Goal: Task Accomplishment & Management: Manage account settings

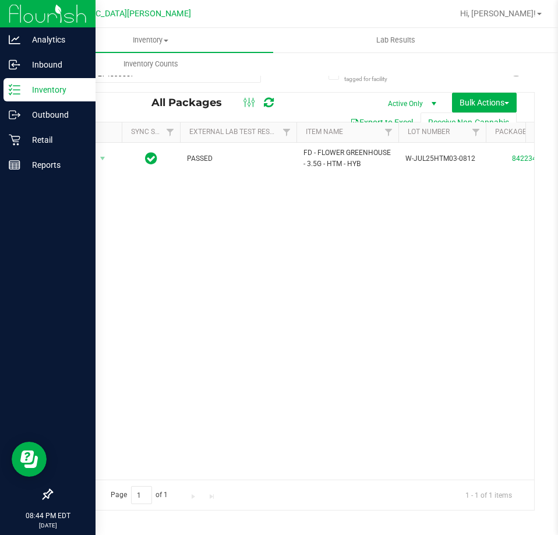
click at [29, 92] on p "Inventory" at bounding box center [55, 90] width 70 height 14
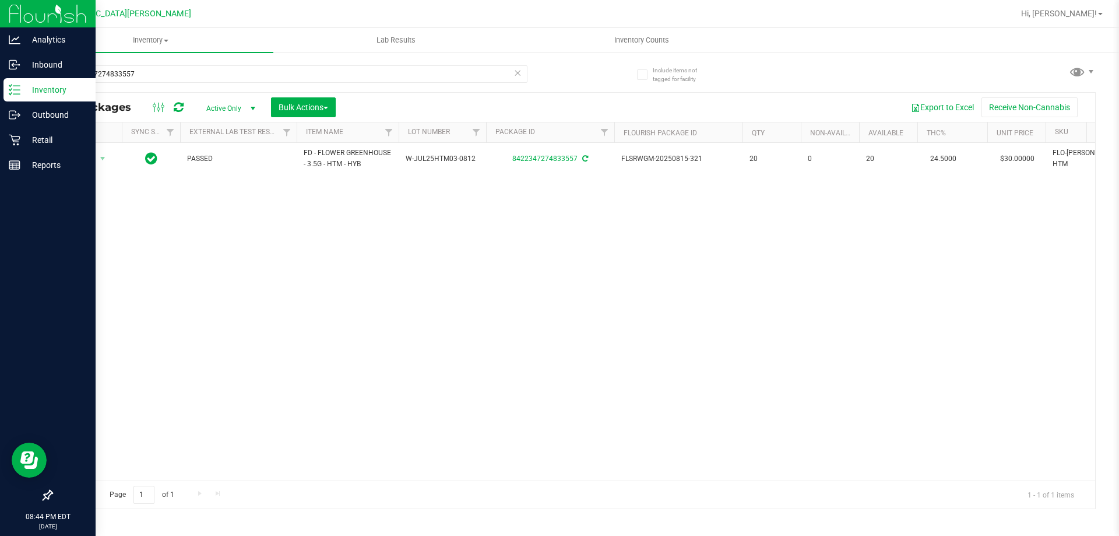
click at [19, 86] on icon at bounding box center [15, 90] width 12 height 12
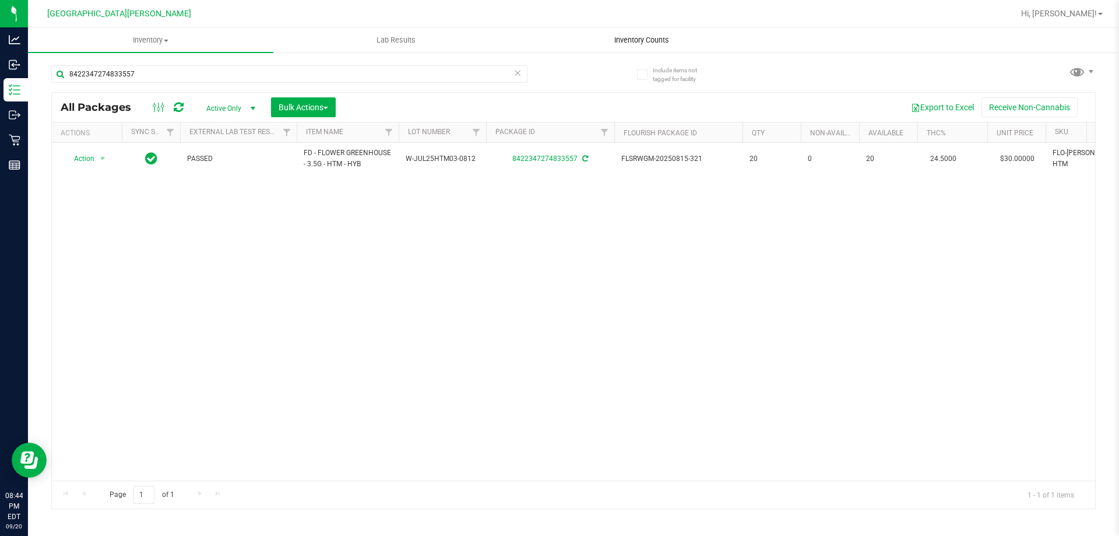
click at [558, 33] on uib-tab-heading "Inventory Counts" at bounding box center [641, 40] width 244 height 23
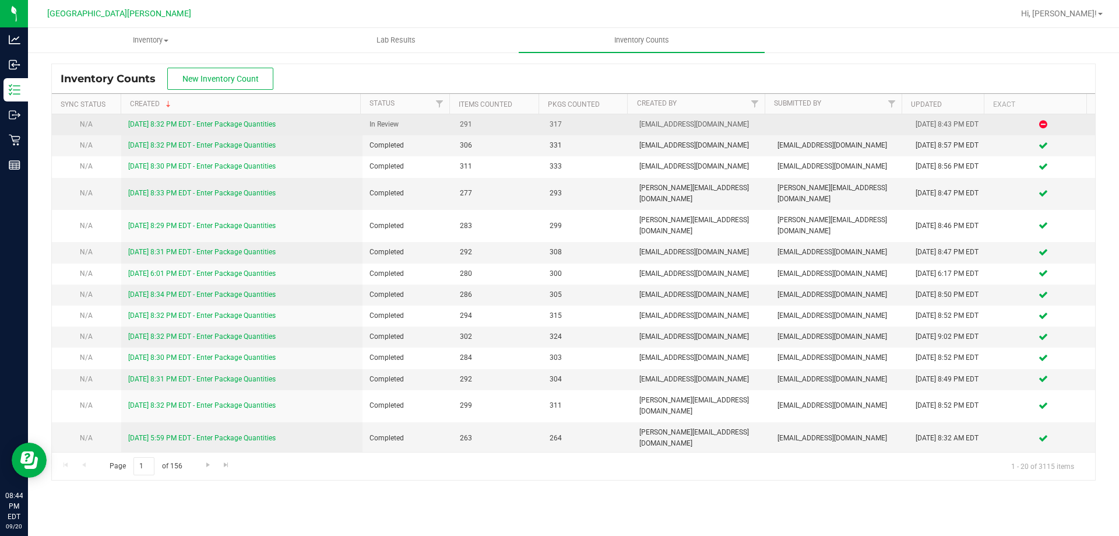
click at [205, 124] on link "[DATE] 8:32 PM EDT - Enter Package Quantities" at bounding box center [201, 124] width 147 height 8
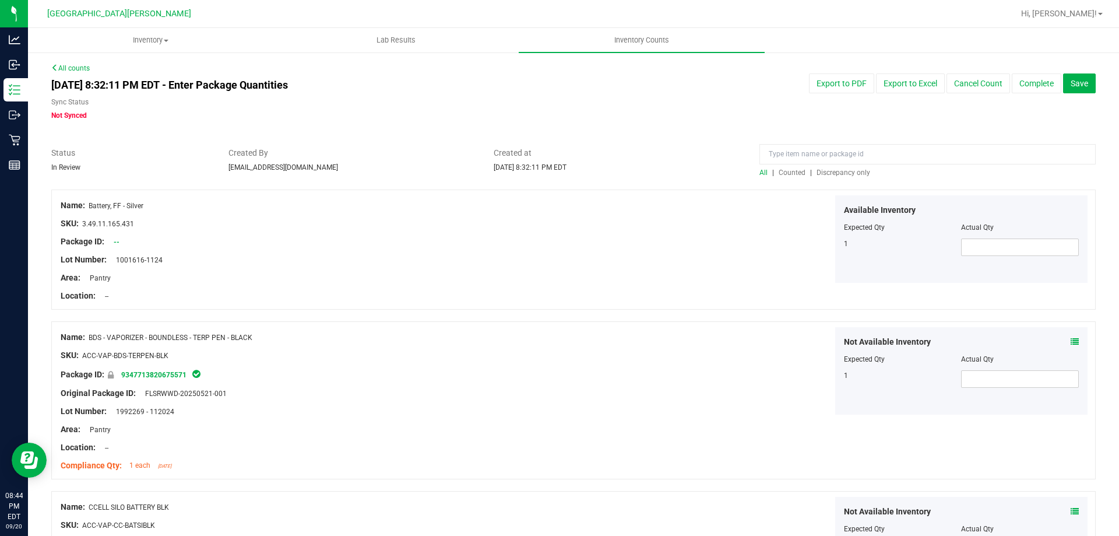
click at [558, 172] on span "Discrepancy only" at bounding box center [844, 172] width 54 height 8
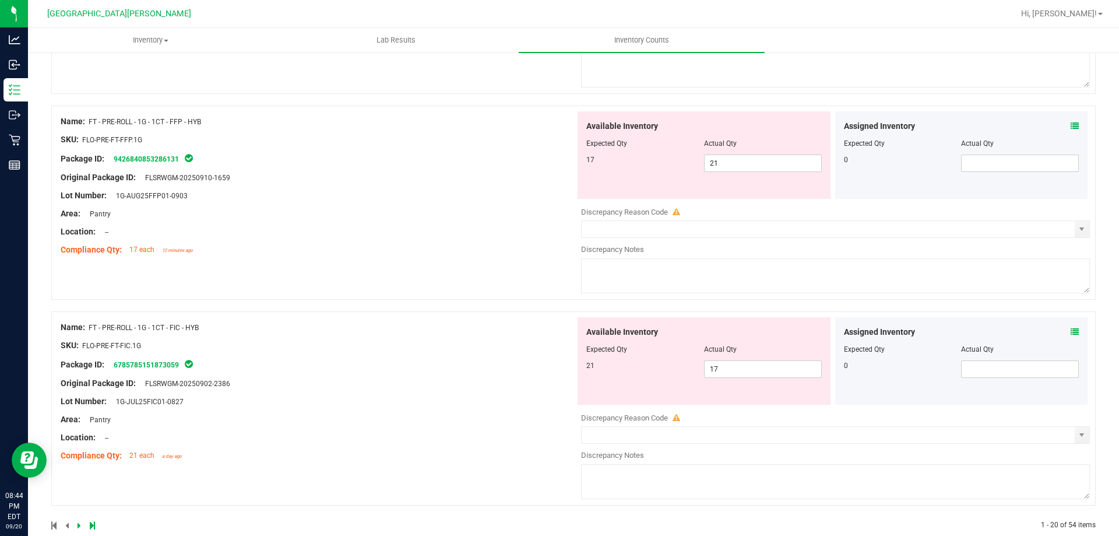
scroll to position [3808, 0]
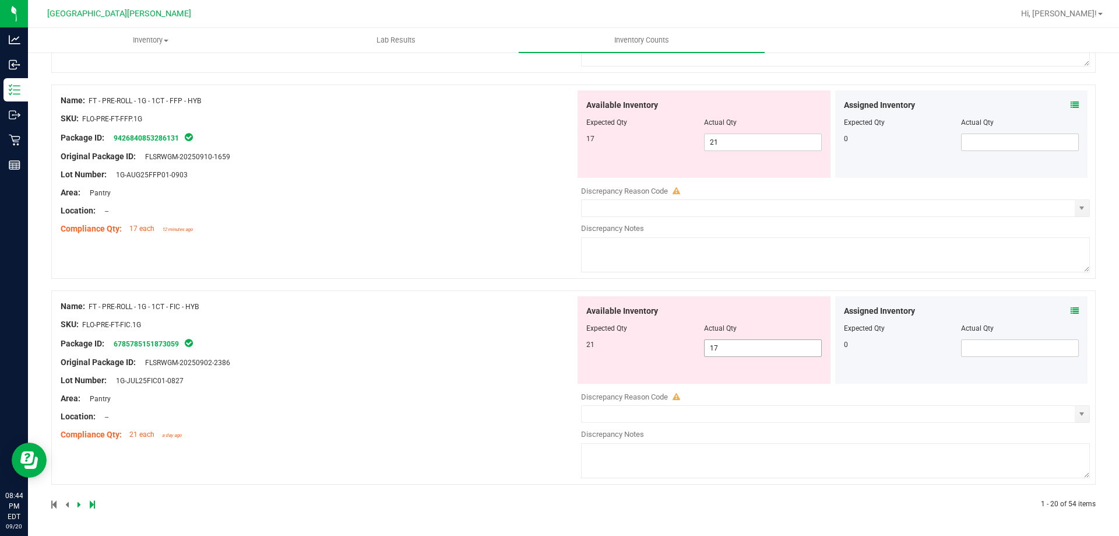
click at [558, 344] on span "17 17" at bounding box center [763, 347] width 118 height 17
click at [558, 343] on input "17" at bounding box center [763, 348] width 117 height 16
type input "1"
type input "21"
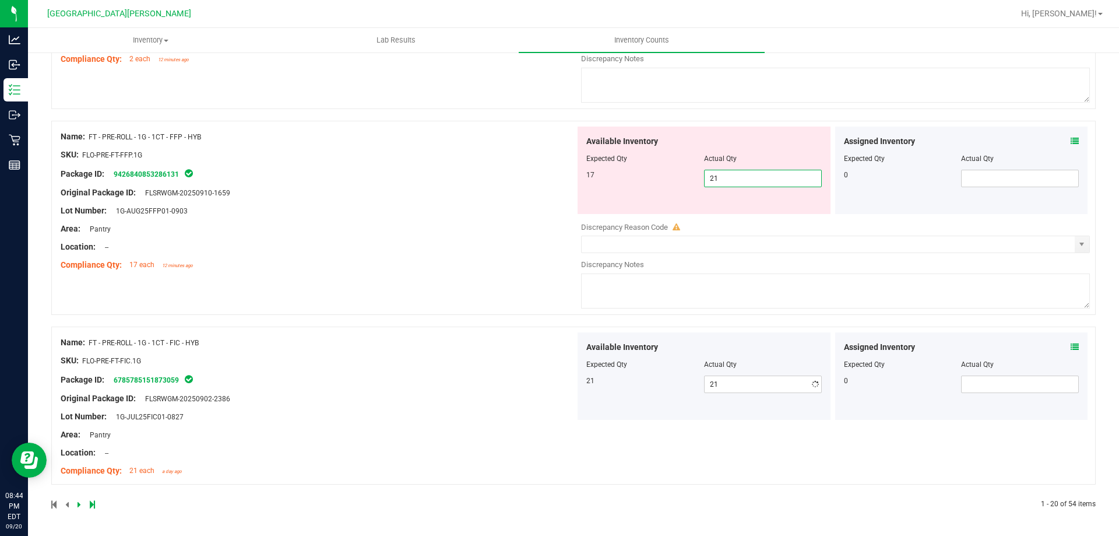
click at [558, 142] on div "Available Inventory Expected Qty Actual Qty 17 21 21" at bounding box center [704, 169] width 253 height 87
click at [558, 142] on div "Available Inventory" at bounding box center [703, 141] width 235 height 12
click at [558, 179] on span "21 21" at bounding box center [763, 178] width 118 height 17
click at [558, 179] on input "21" at bounding box center [763, 178] width 117 height 16
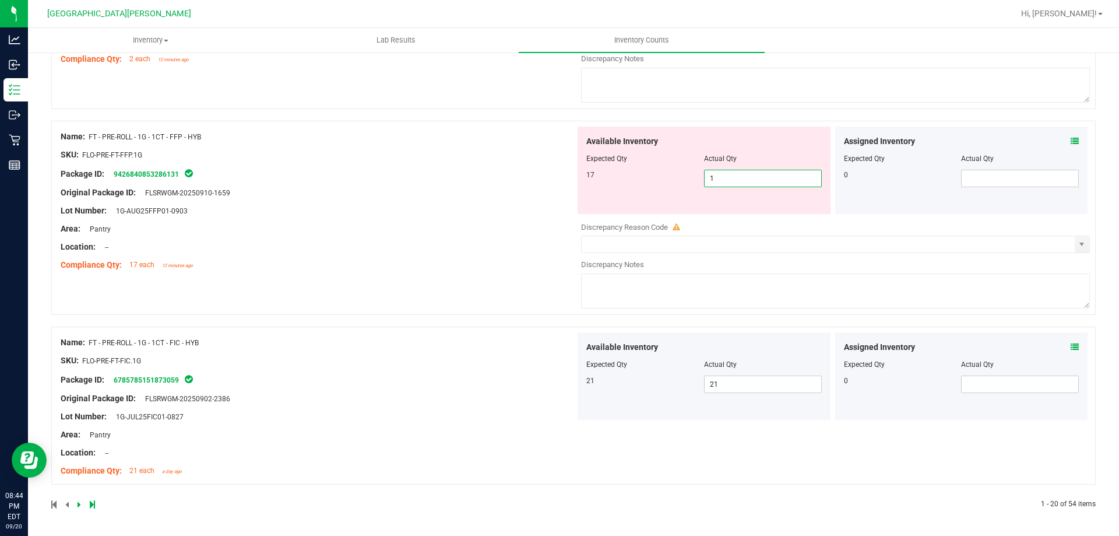
type input "17"
click at [464, 201] on div "Name: FT - PRE-ROLL - 1G - 1CT - FFP - HYB SKU: FLO-PRE-FT-FFP.1G Package ID: 9…" at bounding box center [318, 200] width 515 height 149
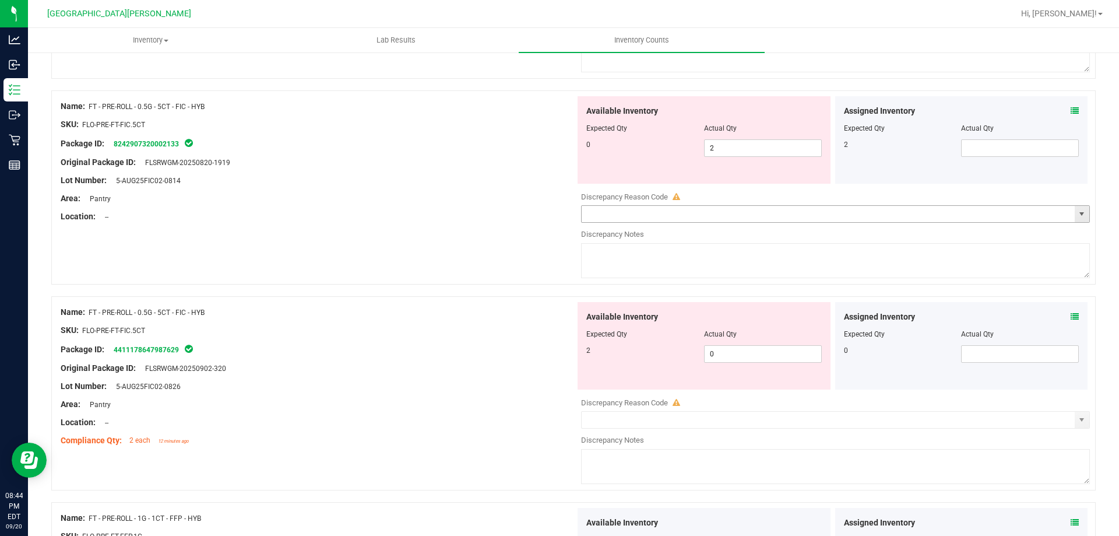
scroll to position [3386, 0]
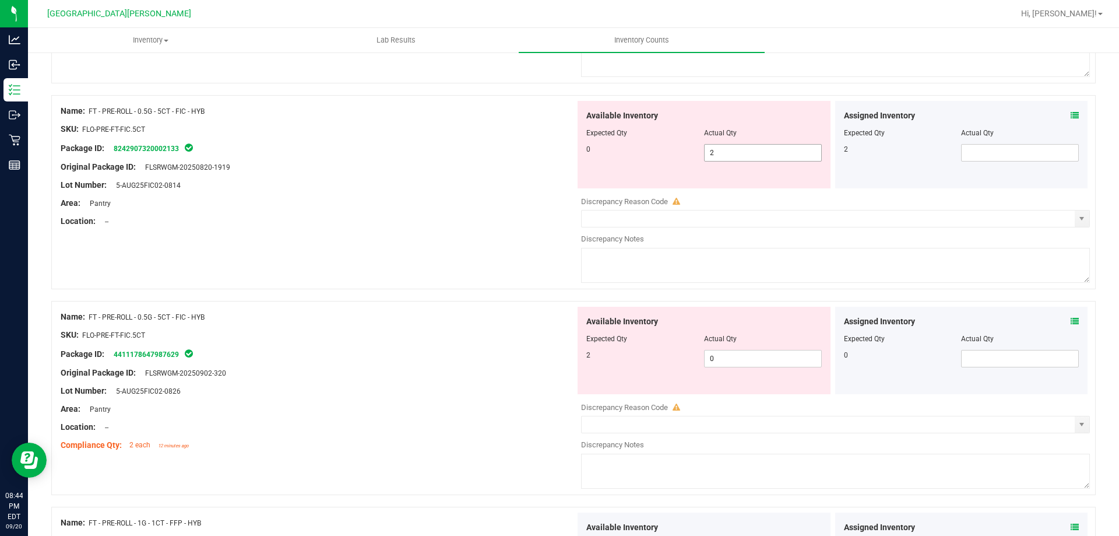
click at [558, 155] on span "2 2" at bounding box center [763, 152] width 118 height 17
click at [558, 155] on input "2" at bounding box center [763, 153] width 117 height 16
type input "0"
click at [558, 360] on div "Available Inventory Expected Qty Actual Qty 2 0 0" at bounding box center [832, 399] width 515 height 185
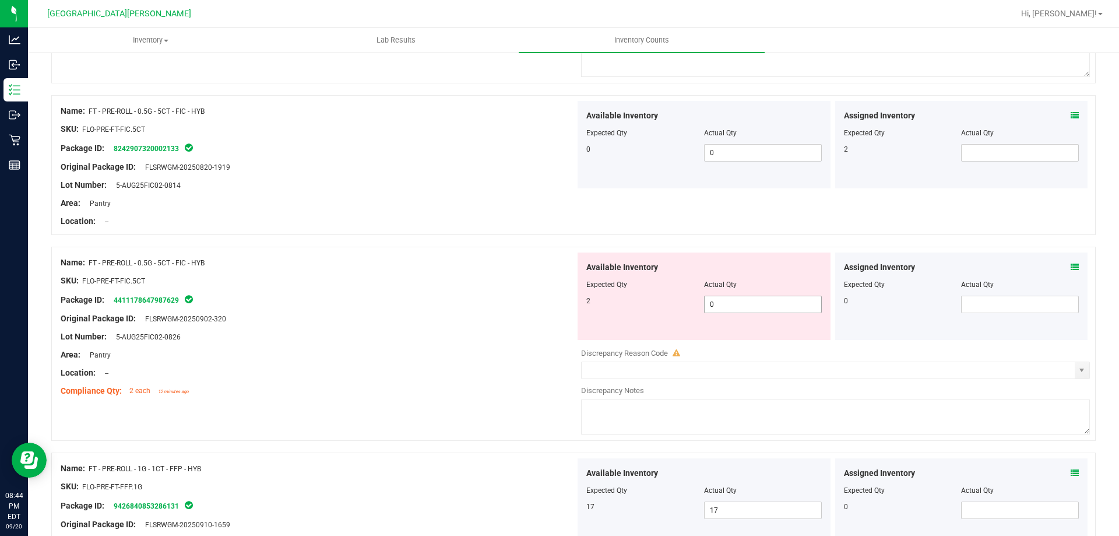
click at [558, 360] on div at bounding box center [835, 359] width 509 height 3
click at [558, 299] on span "0 0" at bounding box center [763, 304] width 118 height 17
click at [558, 301] on input "0" at bounding box center [763, 304] width 117 height 16
type input "2"
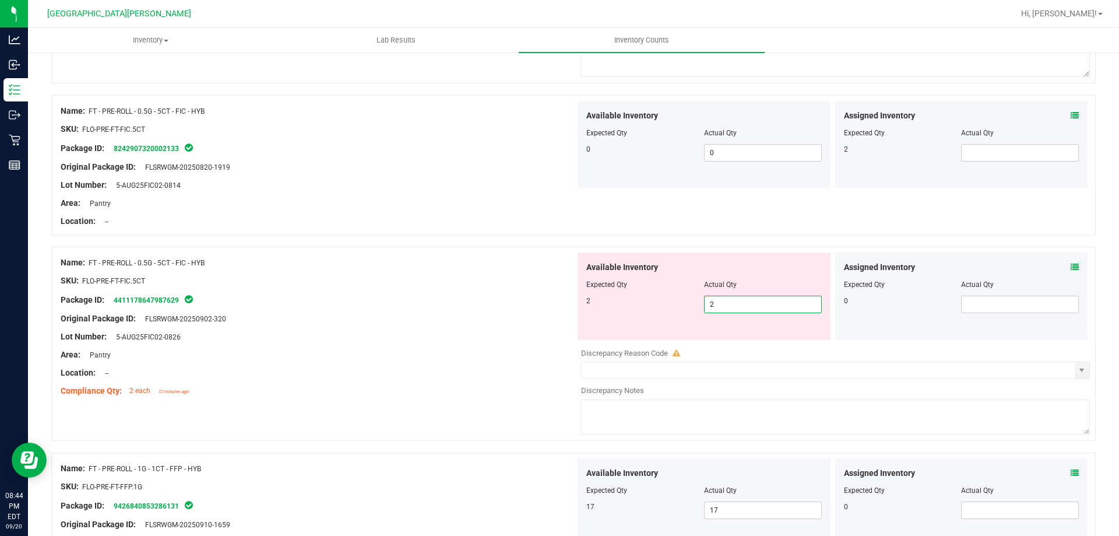
type input "2"
click at [442, 328] on div at bounding box center [318, 328] width 515 height 6
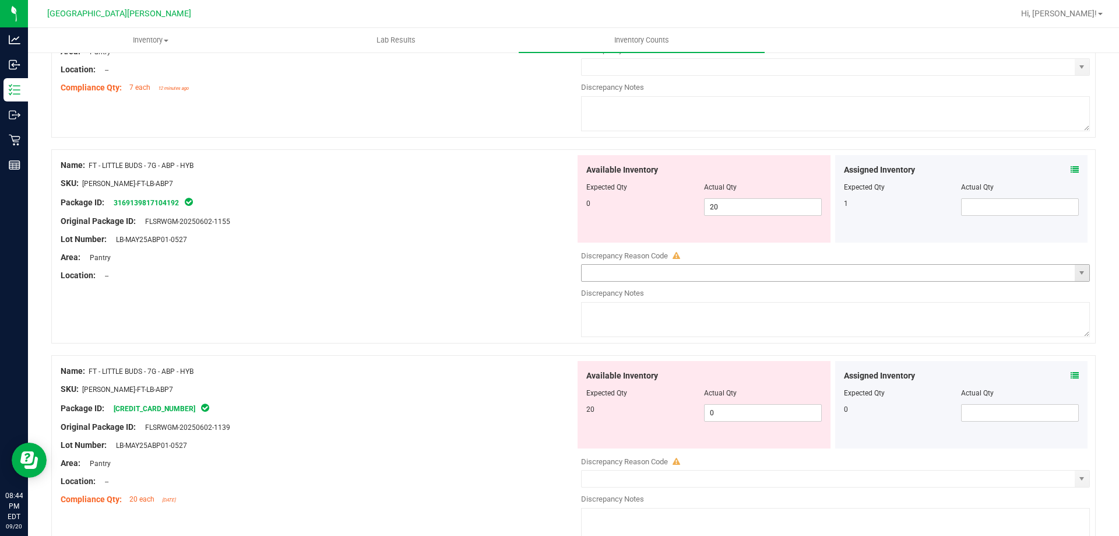
scroll to position [2920, 0]
click at [558, 211] on span "20 20" at bounding box center [763, 207] width 118 height 17
click at [558, 211] on input "20" at bounding box center [763, 207] width 117 height 16
type input "0"
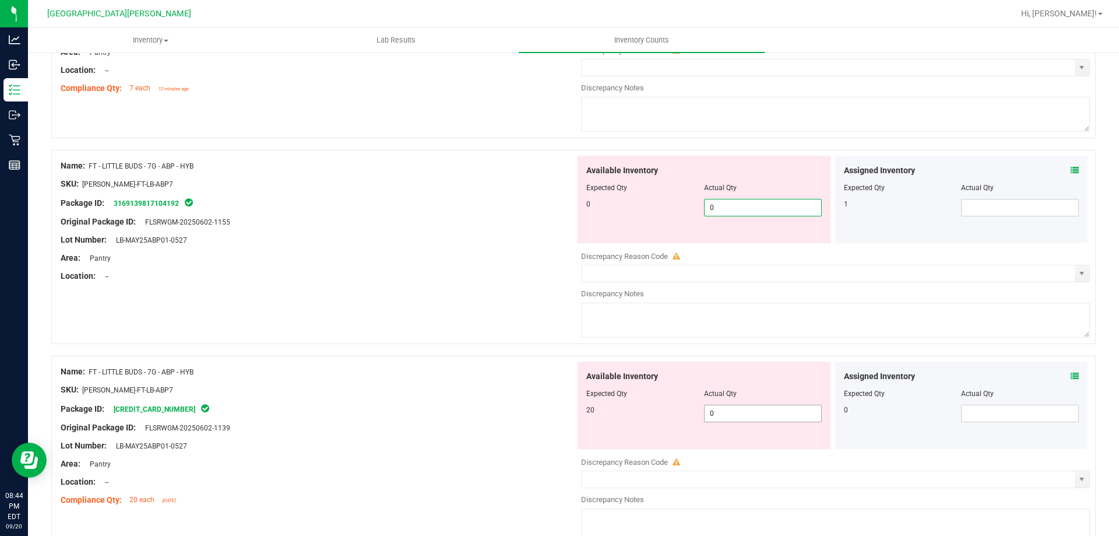
click at [558, 413] on div "Available Inventory Expected Qty Actual Qty 20 0 0" at bounding box center [832, 453] width 515 height 185
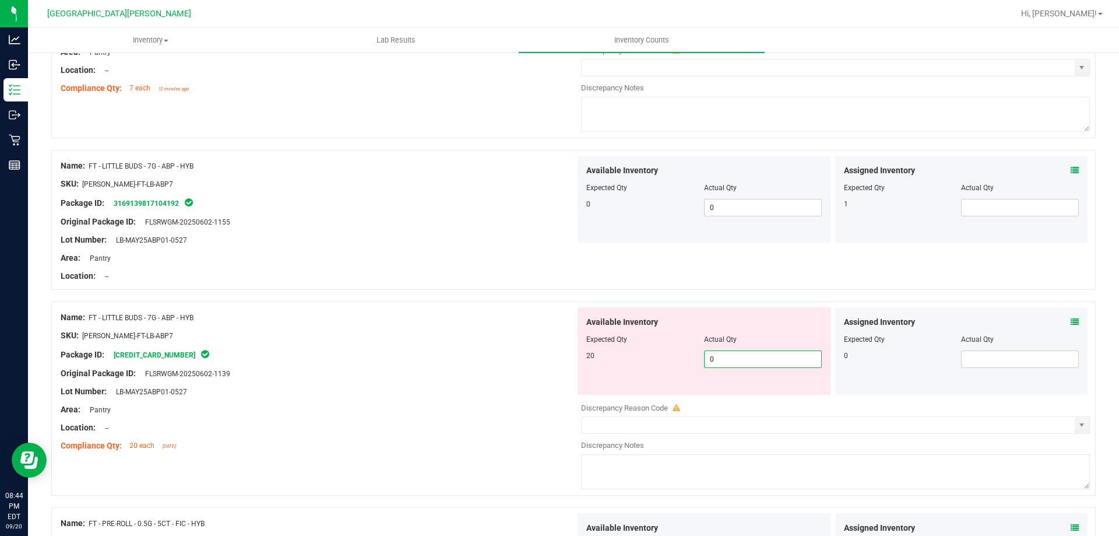
click at [558, 358] on input "0" at bounding box center [763, 359] width 117 height 16
type input "20"
click at [537, 378] on div "Original Package ID: FLSRWGM-20250602-1139" at bounding box center [318, 373] width 515 height 12
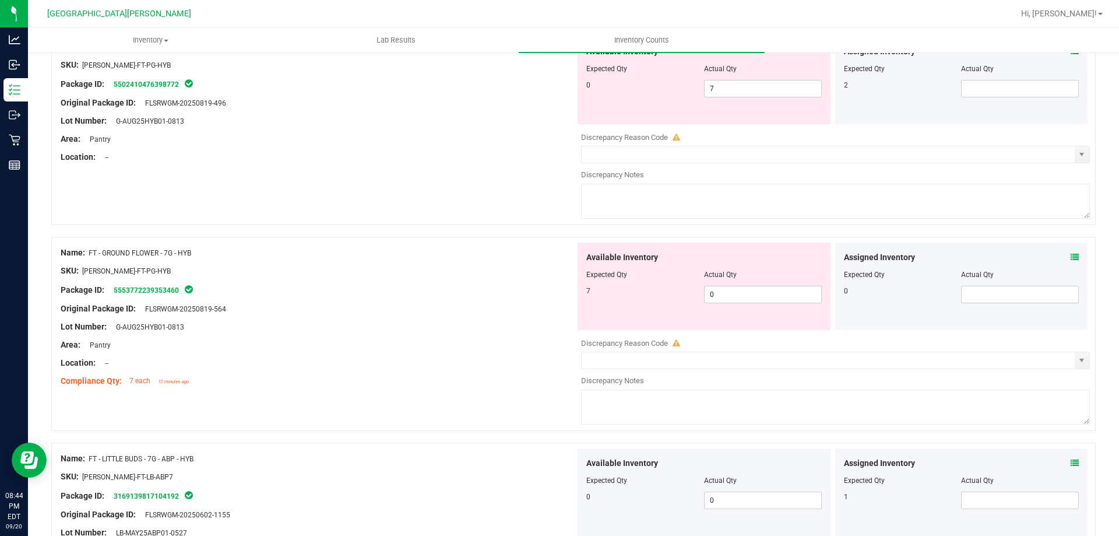
scroll to position [2570, 0]
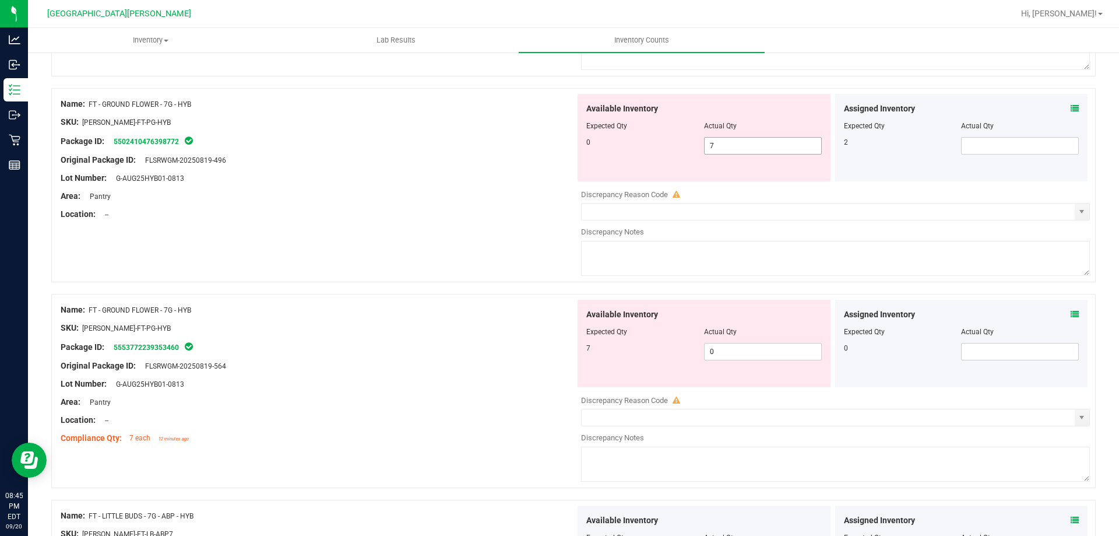
click at [558, 149] on span "7 7" at bounding box center [763, 145] width 118 height 17
click at [558, 149] on input "7" at bounding box center [763, 146] width 117 height 16
type input "0"
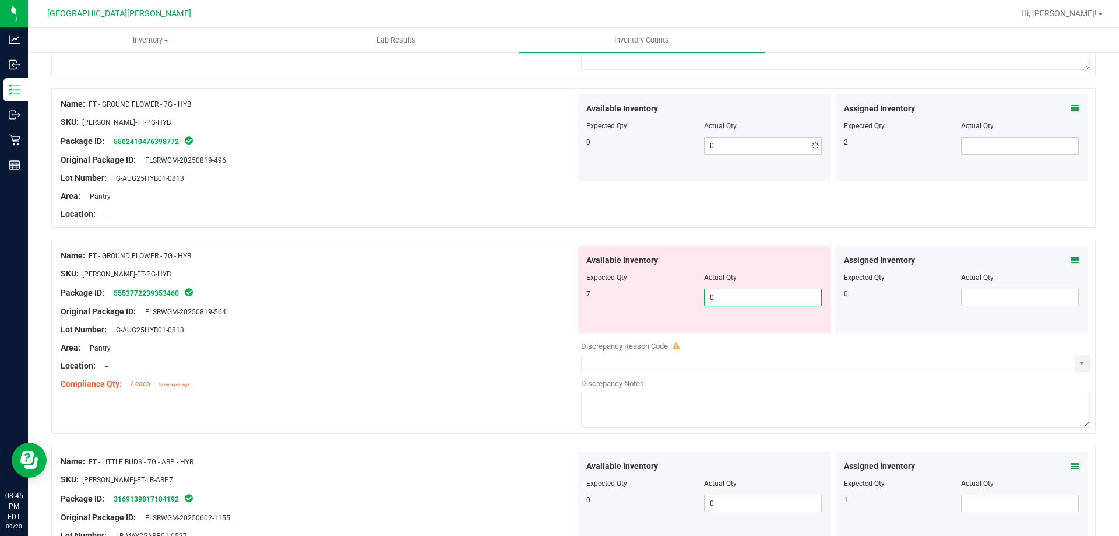
click at [558, 354] on div "Available Inventory Expected Qty Actual Qty 7 0 0" at bounding box center [832, 337] width 515 height 185
click at [558, 291] on input "0" at bounding box center [763, 297] width 117 height 16
type input "7"
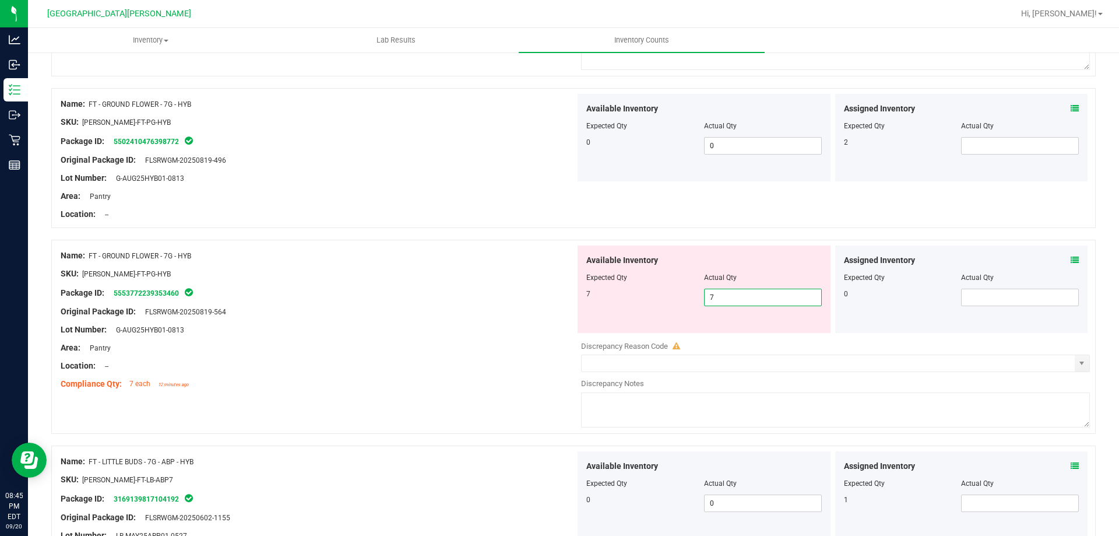
click at [441, 320] on div at bounding box center [318, 321] width 515 height 6
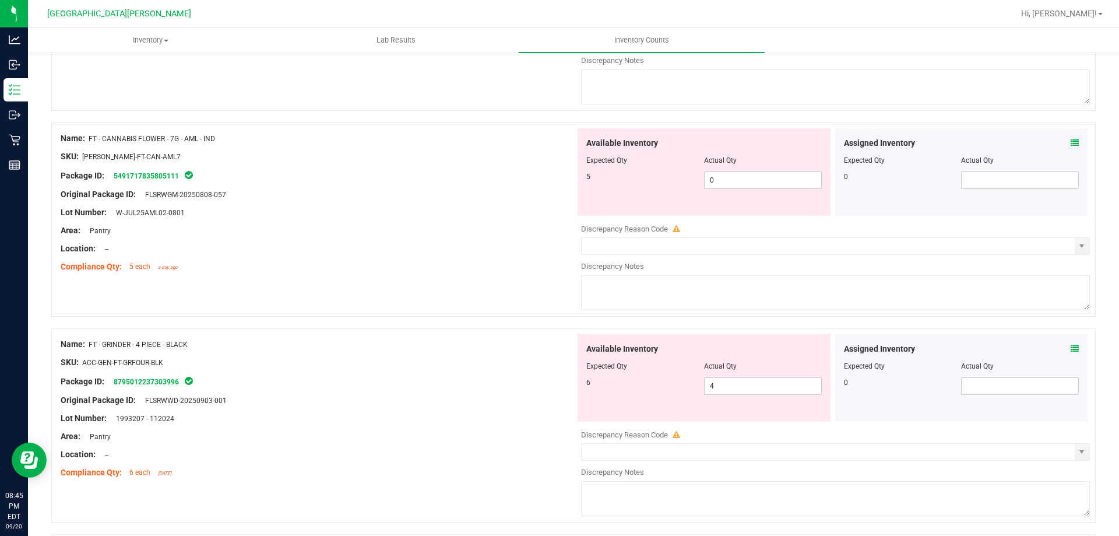
scroll to position [2104, 0]
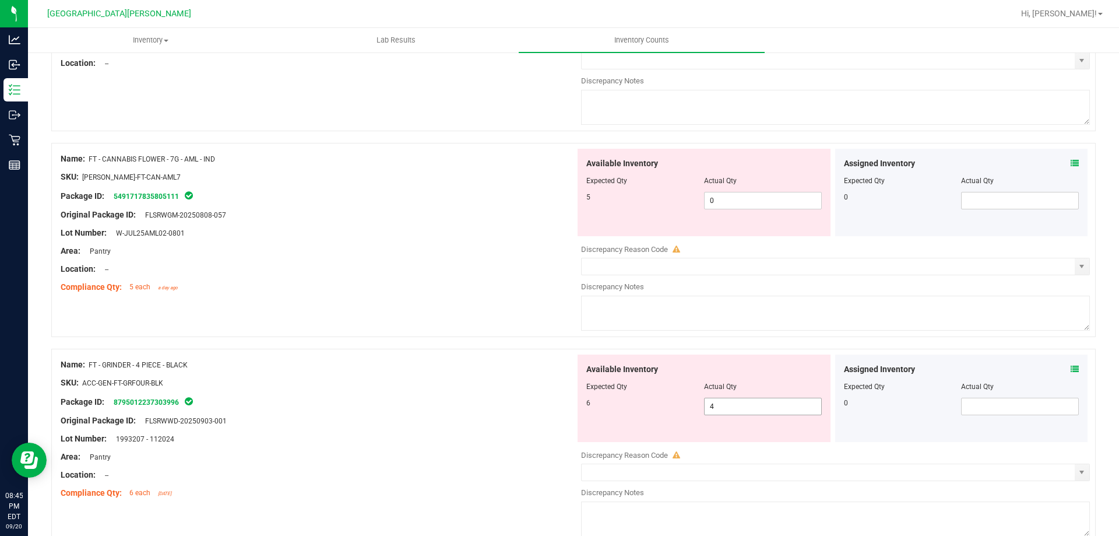
click at [558, 406] on span "4 4" at bounding box center [763, 406] width 118 height 17
click at [558, 406] on input "4" at bounding box center [763, 406] width 117 height 16
type input "6"
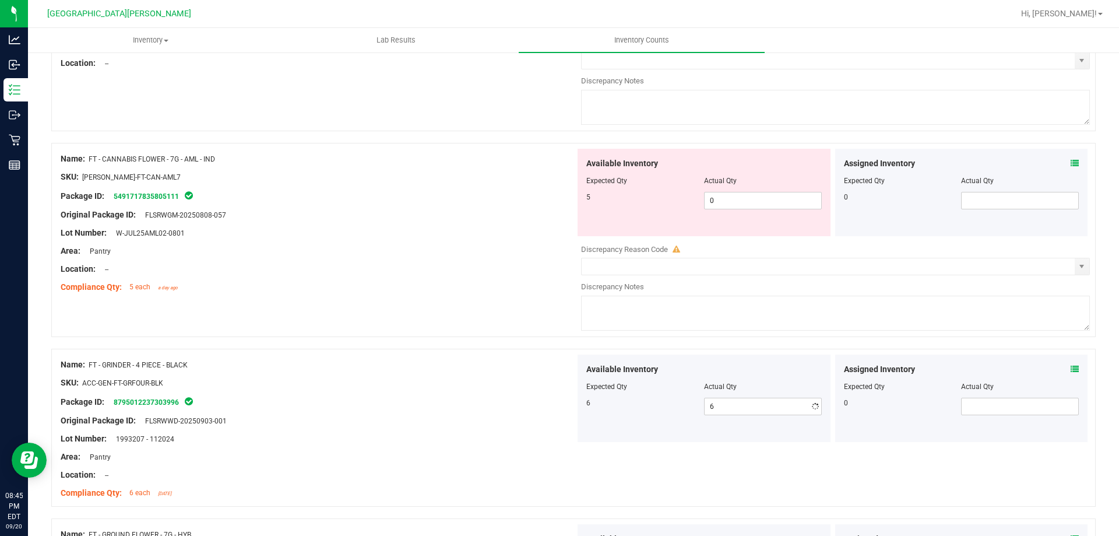
drag, startPoint x: 389, startPoint y: 443, endPoint x: 408, endPoint y: 434, distance: 20.9
click at [394, 439] on div "Lot Number: 1993207 - 112024" at bounding box center [318, 438] width 515 height 12
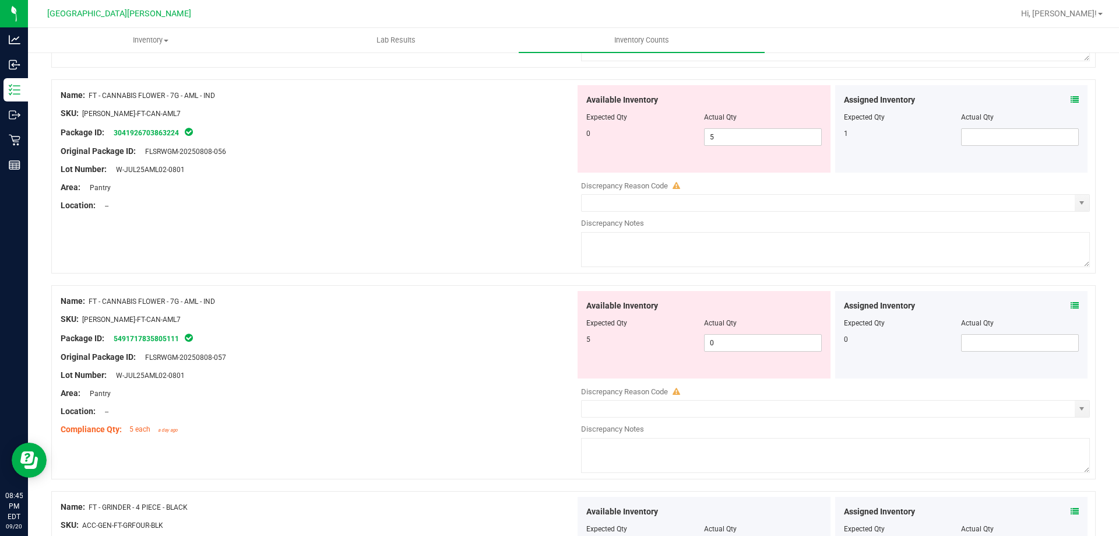
scroll to position [1929, 0]
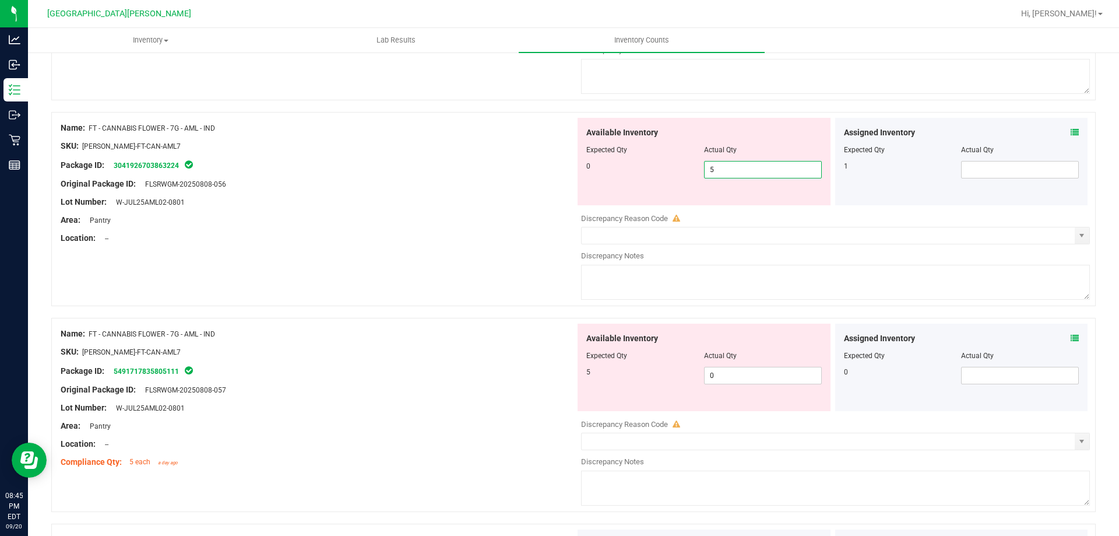
click at [558, 173] on span "5 5" at bounding box center [763, 169] width 118 height 17
click at [558, 173] on input "5" at bounding box center [763, 169] width 117 height 16
type input "0"
click at [558, 378] on div "Available Inventory Expected Qty Actual Qty 5 0 0" at bounding box center [832, 415] width 515 height 185
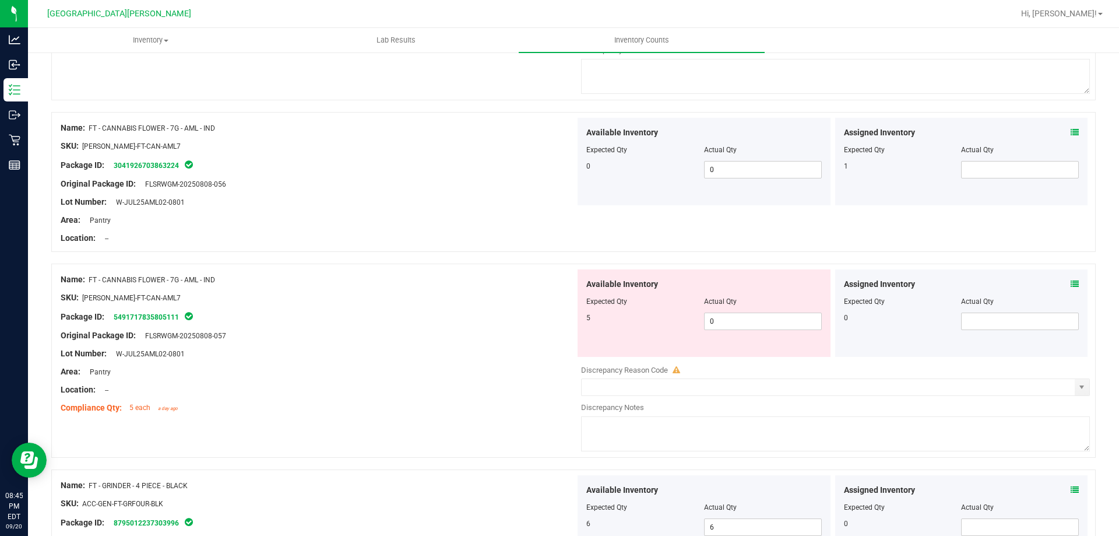
click at [558, 378] on div at bounding box center [835, 376] width 509 height 3
click at [558, 322] on span "0 0" at bounding box center [763, 320] width 118 height 17
click at [558, 322] on input "0" at bounding box center [763, 321] width 117 height 16
type input "5"
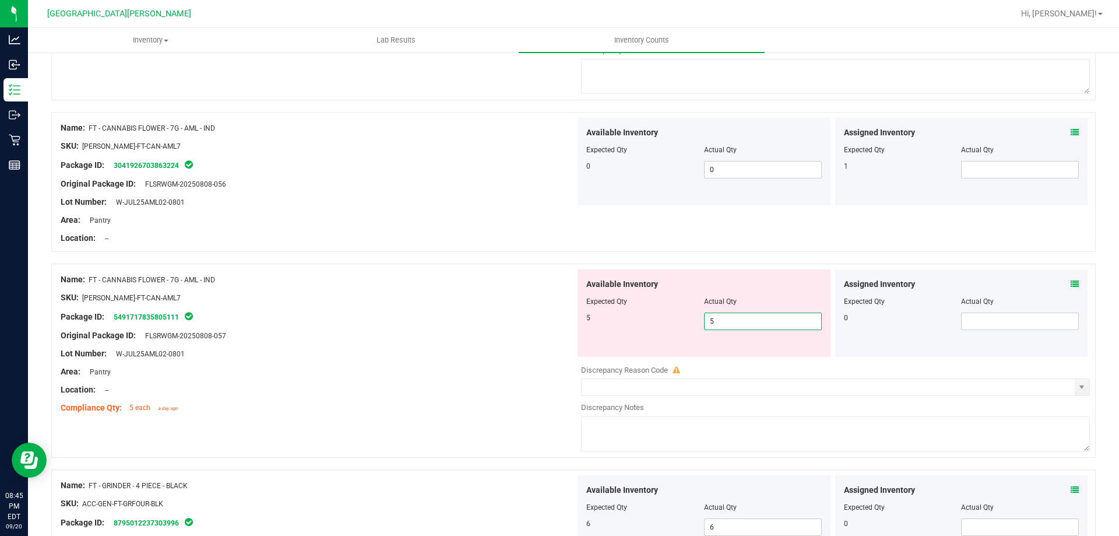
drag, startPoint x: 487, startPoint y: 340, endPoint x: 493, endPoint y: 339, distance: 6.4
click at [488, 339] on div "Original Package ID: FLSRWGM-20250808-057" at bounding box center [318, 335] width 515 height 12
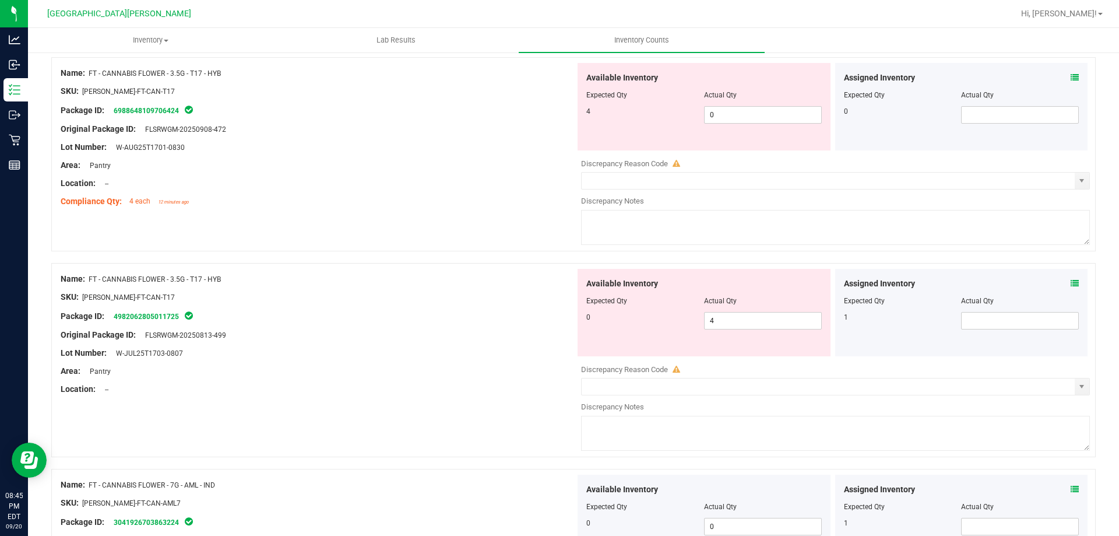
scroll to position [1521, 0]
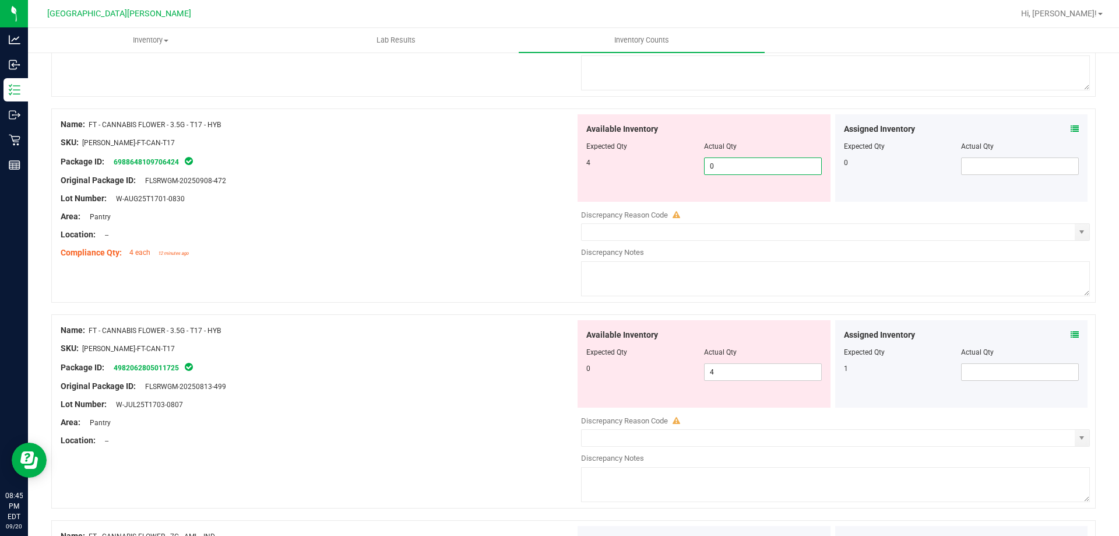
click at [558, 168] on span "0 0" at bounding box center [763, 165] width 118 height 17
click at [558, 168] on input "0" at bounding box center [763, 166] width 117 height 16
type input "4"
click at [558, 369] on div "Available Inventory Expected Qty Actual Qty 0 4 4" at bounding box center [704, 363] width 253 height 87
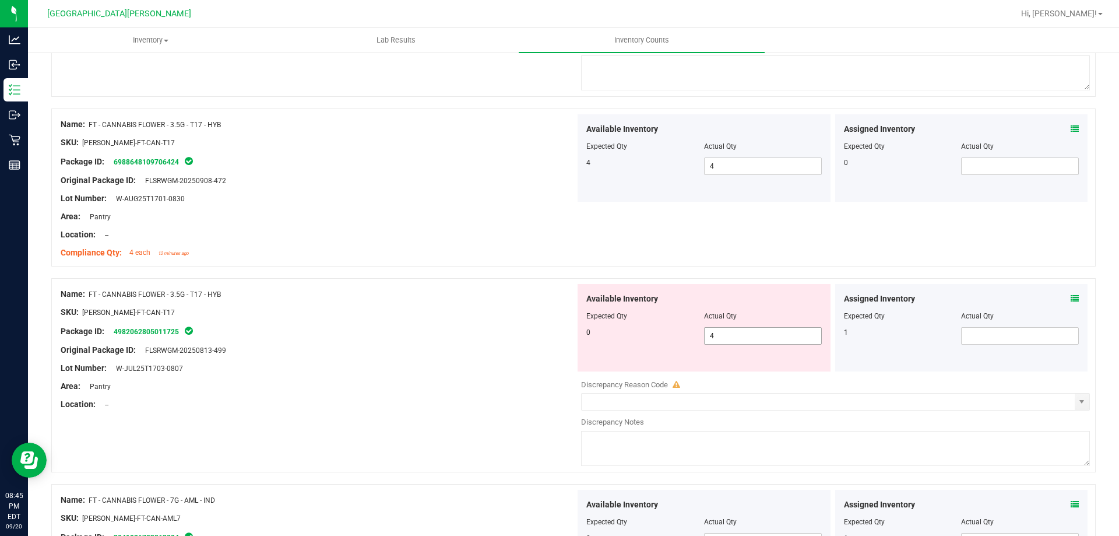
click at [558, 369] on div "Available Inventory Expected Qty Actual Qty 0 4 4" at bounding box center [704, 327] width 253 height 87
click at [558, 339] on span "4 4" at bounding box center [763, 335] width 118 height 17
click at [558, 338] on input "4" at bounding box center [763, 336] width 117 height 16
click at [558, 335] on input "40" at bounding box center [763, 336] width 117 height 16
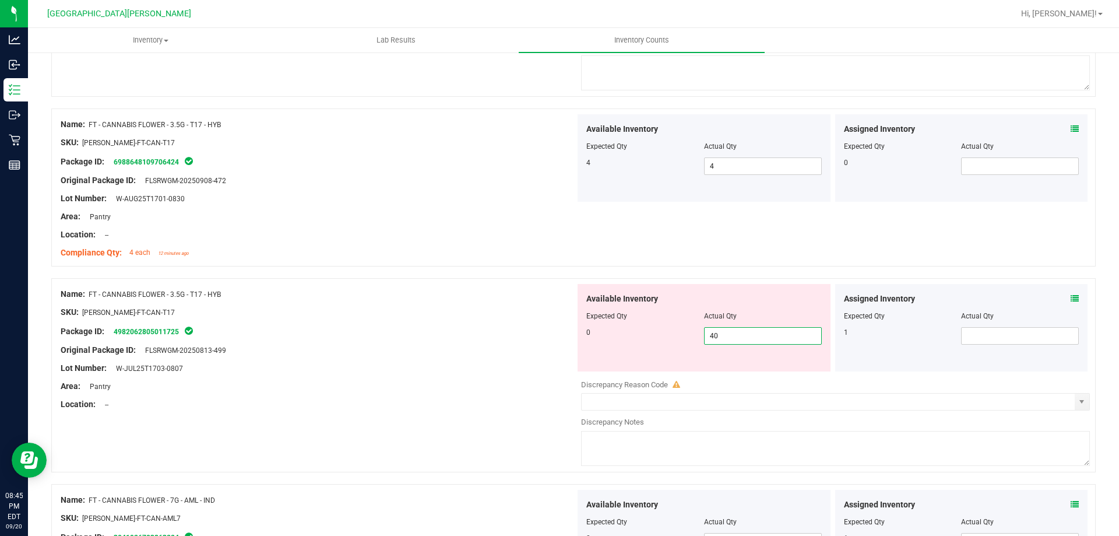
type input "0"
click at [498, 353] on div "Original Package ID: FLSRWGM-20250813-499" at bounding box center [318, 350] width 515 height 12
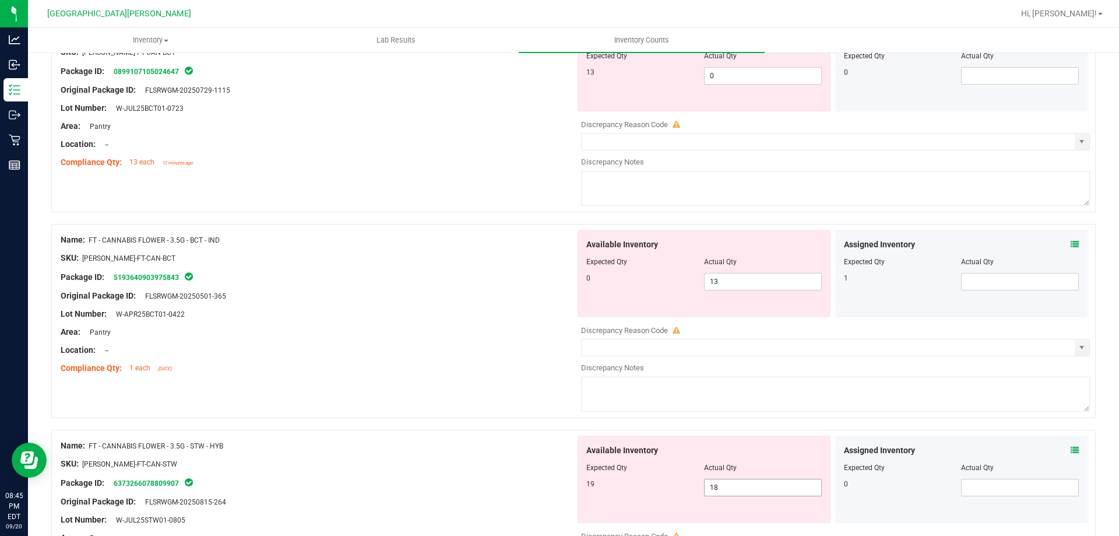
scroll to position [938, 0]
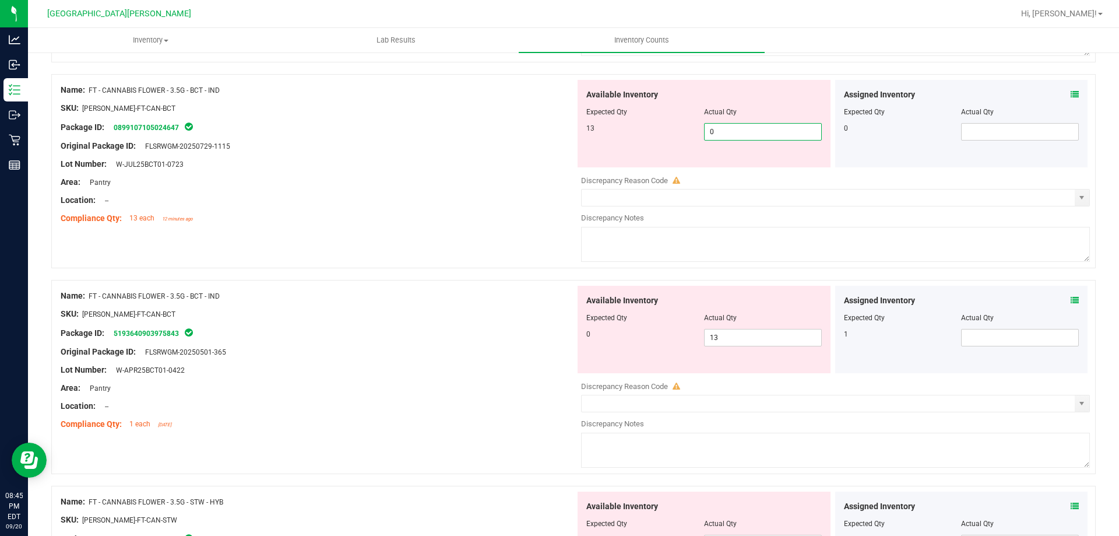
click at [558, 132] on span "0 0" at bounding box center [763, 131] width 118 height 17
click at [558, 132] on input "0" at bounding box center [763, 132] width 117 height 16
click at [558, 137] on input "0" at bounding box center [763, 132] width 117 height 16
type input "13"
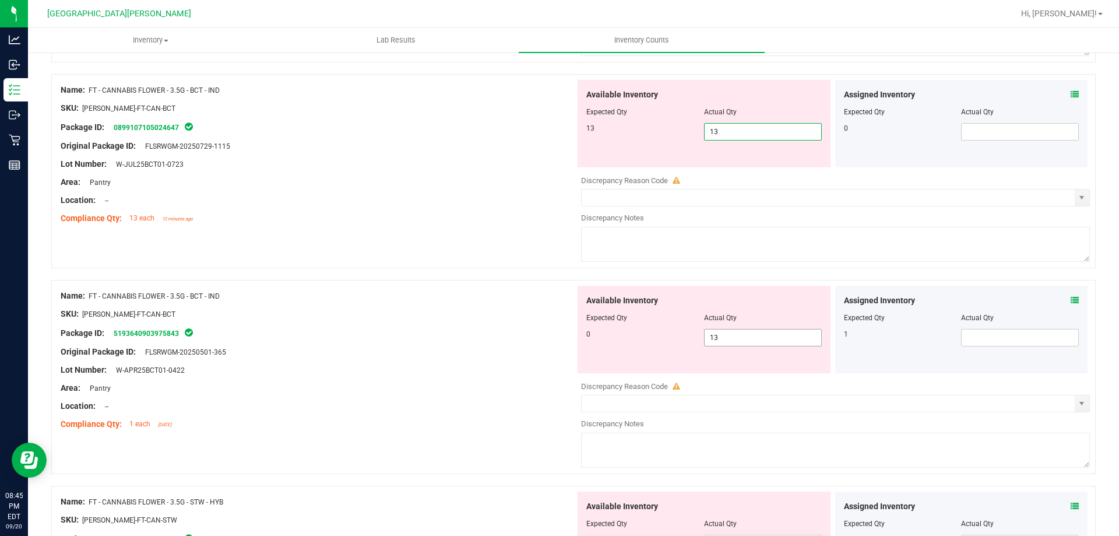
type input "13"
click at [558, 333] on div "Available Inventory Expected Qty Actual Qty 0 13 13" at bounding box center [704, 329] width 253 height 87
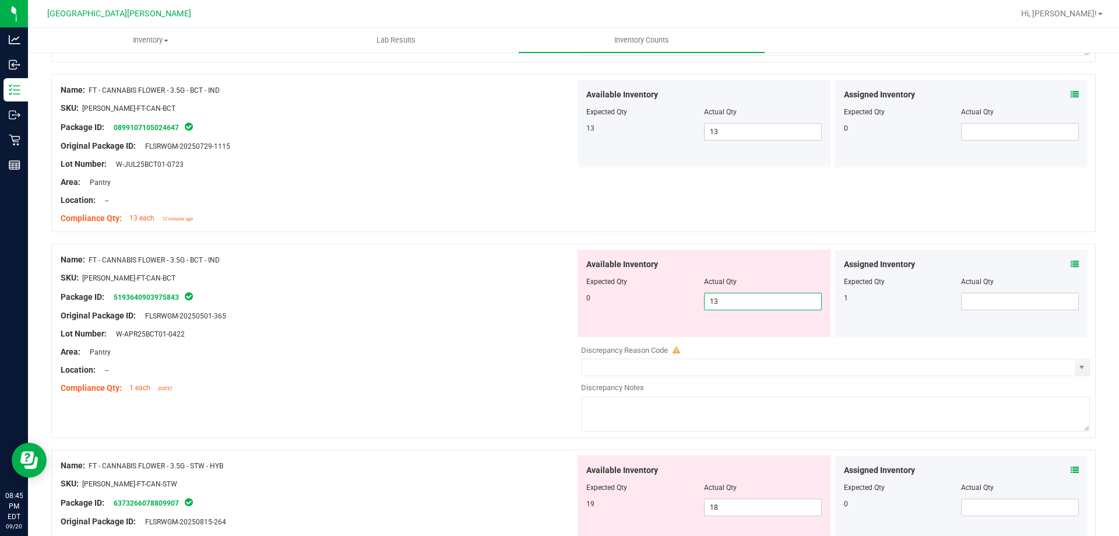
click at [558, 297] on input "13" at bounding box center [763, 301] width 117 height 16
type input "0"
drag, startPoint x: 420, startPoint y: 308, endPoint x: 427, endPoint y: 308, distance: 6.4
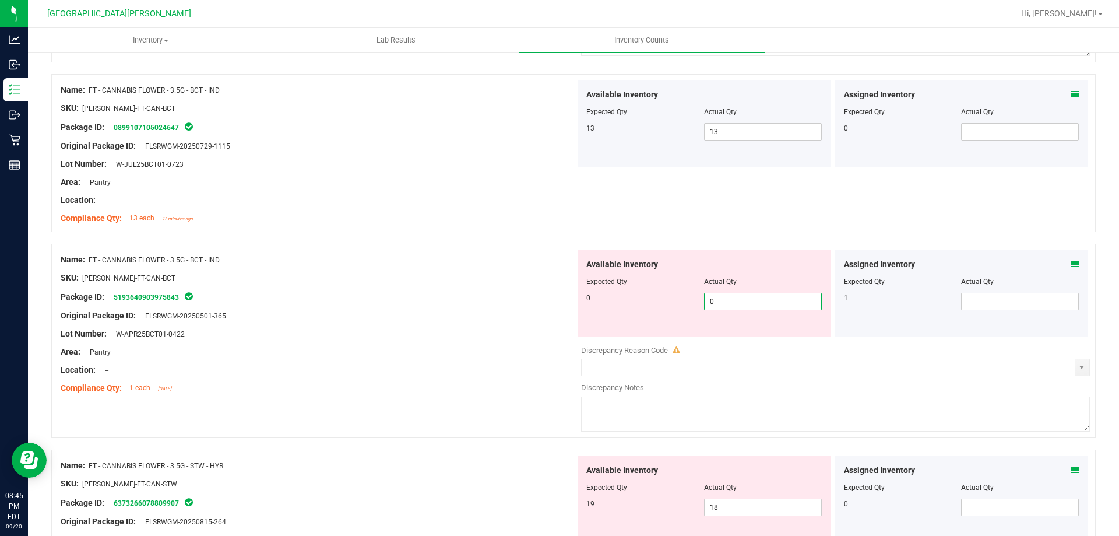
click at [423, 308] on div at bounding box center [318, 307] width 515 height 6
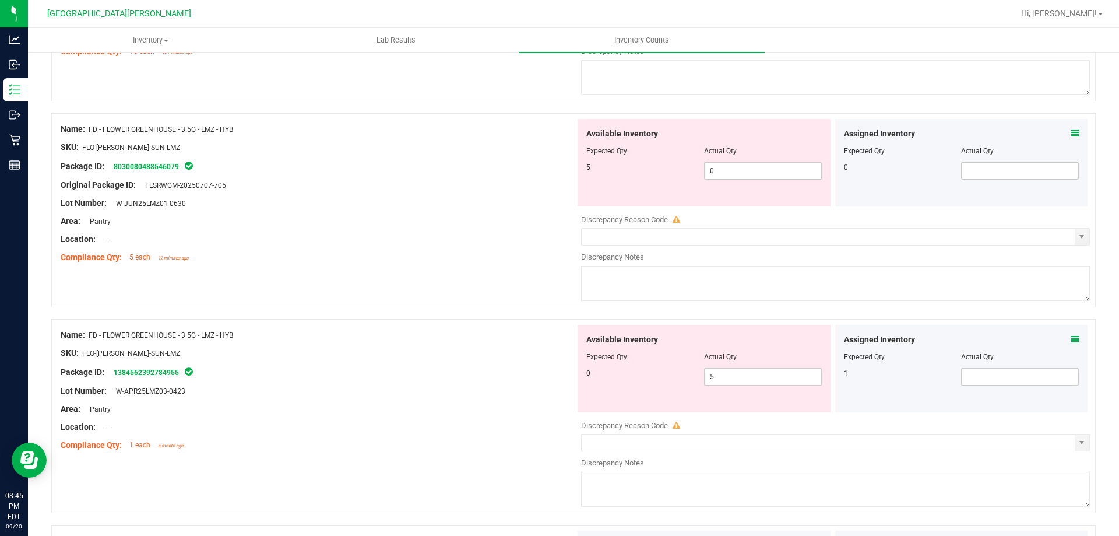
scroll to position [472, 0]
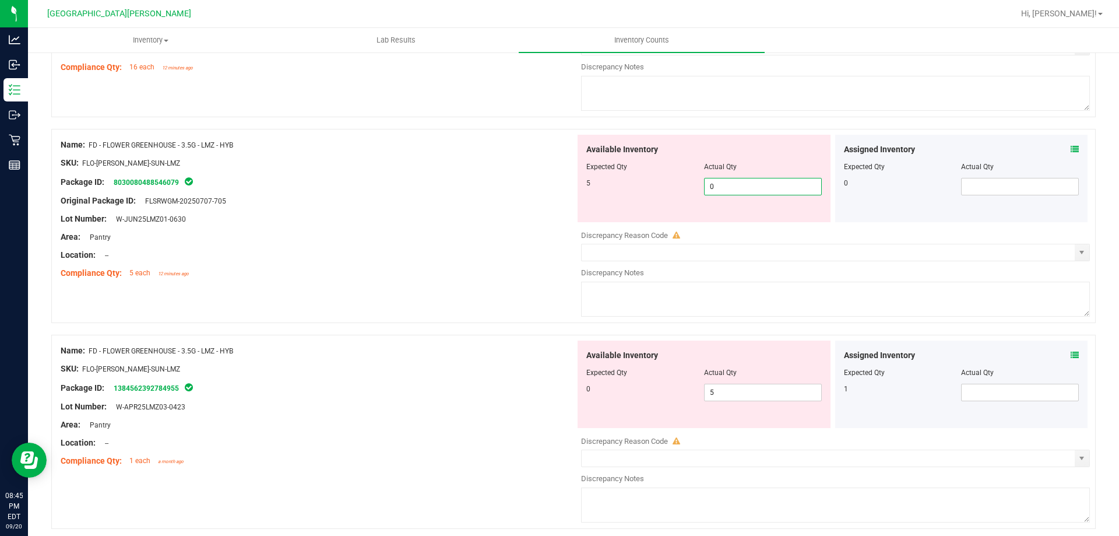
click at [558, 187] on span "0 0" at bounding box center [763, 186] width 118 height 17
click at [558, 187] on input "0" at bounding box center [763, 186] width 117 height 16
type input "5"
click at [558, 391] on div "Available Inventory Expected Qty Actual Qty 0 5 5" at bounding box center [704, 383] width 253 height 87
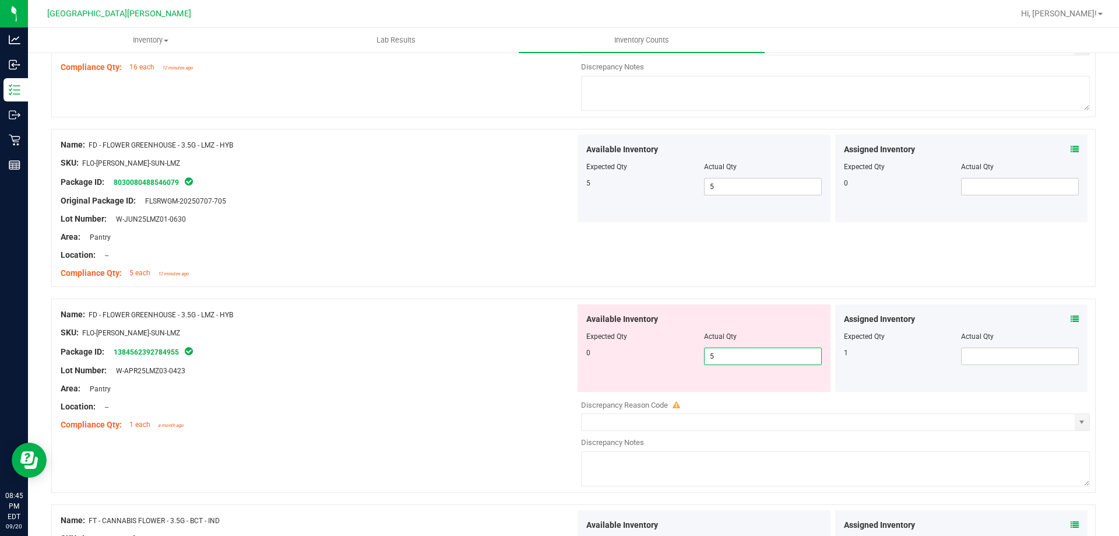
click at [558, 353] on input "5" at bounding box center [763, 356] width 117 height 16
type input "0"
click at [526, 367] on div "Lot Number: W-APR25LMZ03-0423" at bounding box center [318, 370] width 515 height 12
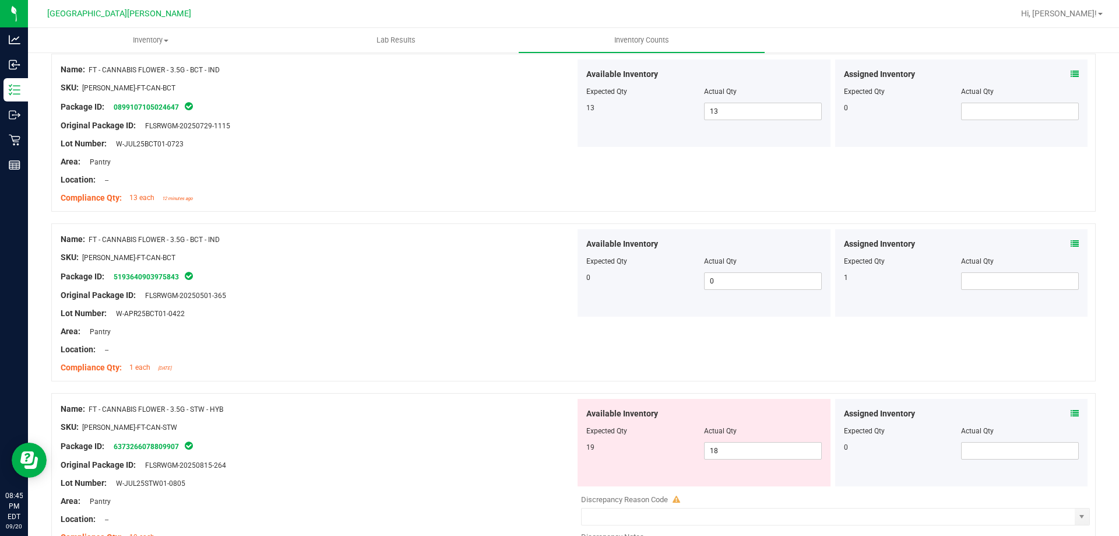
scroll to position [880, 0]
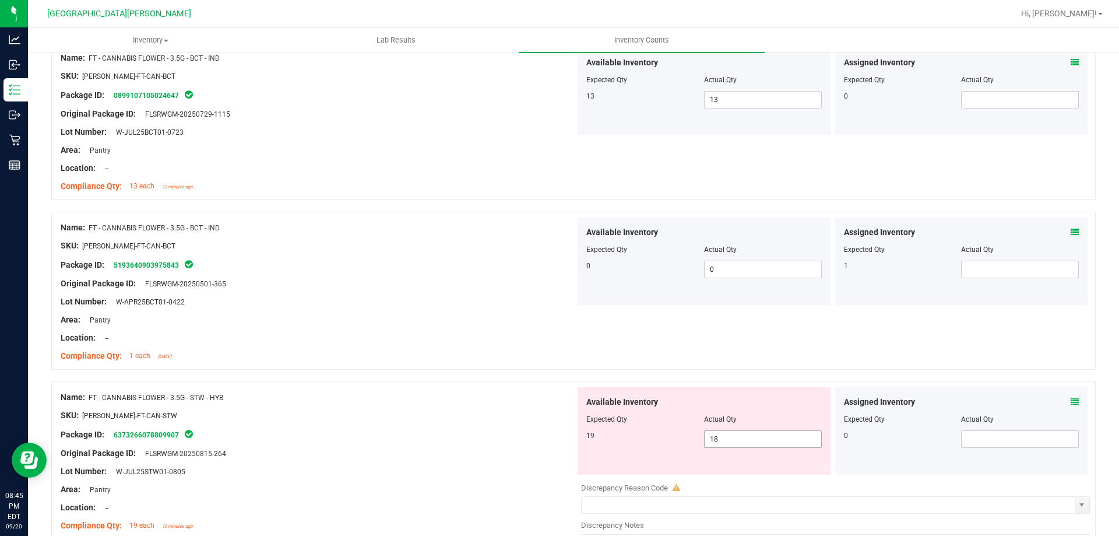
click at [558, 441] on span "18 18" at bounding box center [763, 438] width 118 height 17
click at [558, 441] on input "18" at bounding box center [763, 439] width 117 height 16
type input "19"
click at [440, 443] on div at bounding box center [318, 444] width 515 height 6
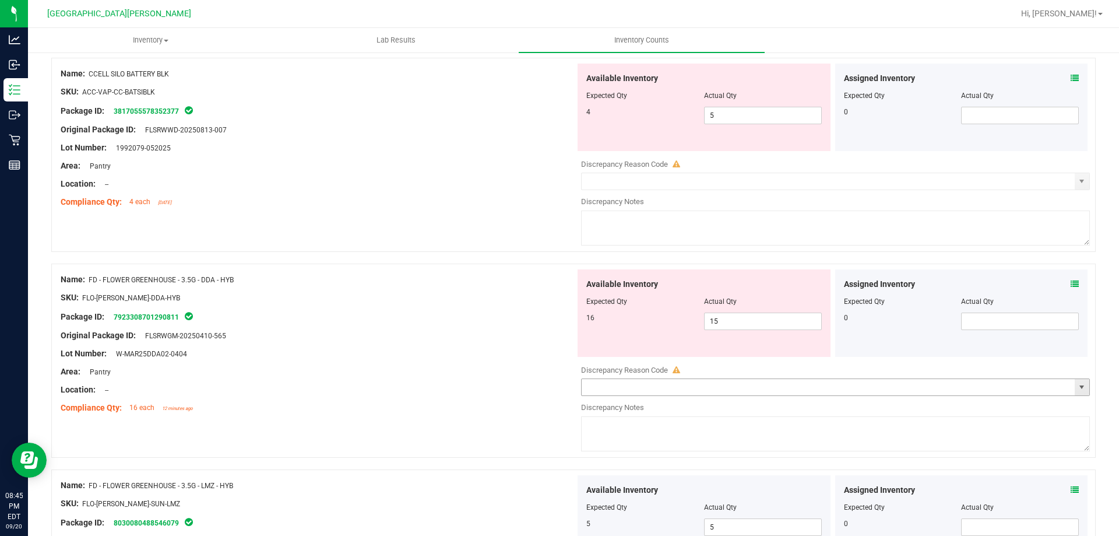
scroll to position [64, 0]
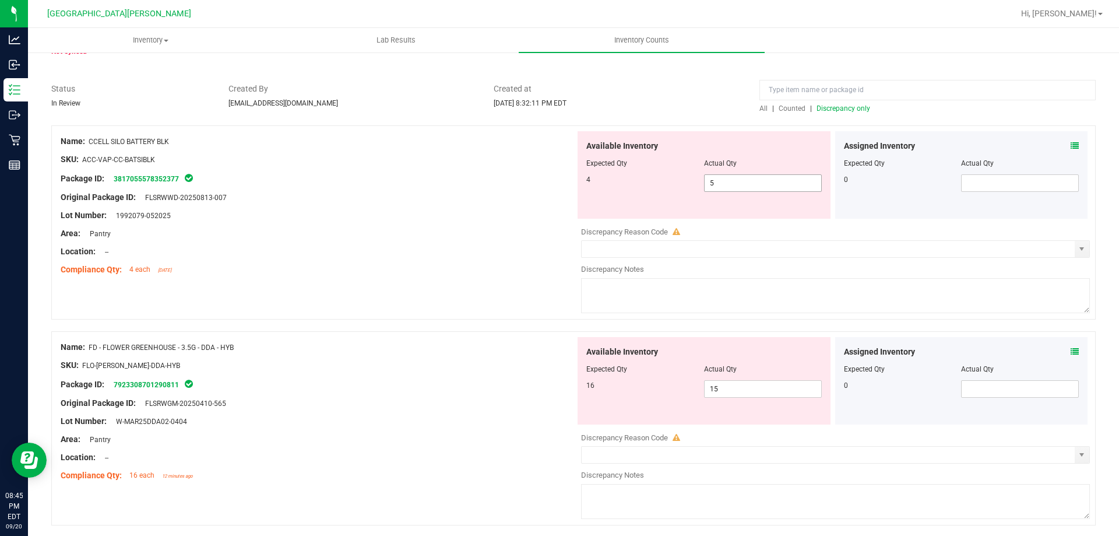
click at [558, 184] on span "5 5" at bounding box center [763, 182] width 118 height 17
click at [558, 184] on input "5" at bounding box center [763, 183] width 117 height 16
type input "4"
click at [391, 245] on div "Location: --" at bounding box center [318, 251] width 515 height 12
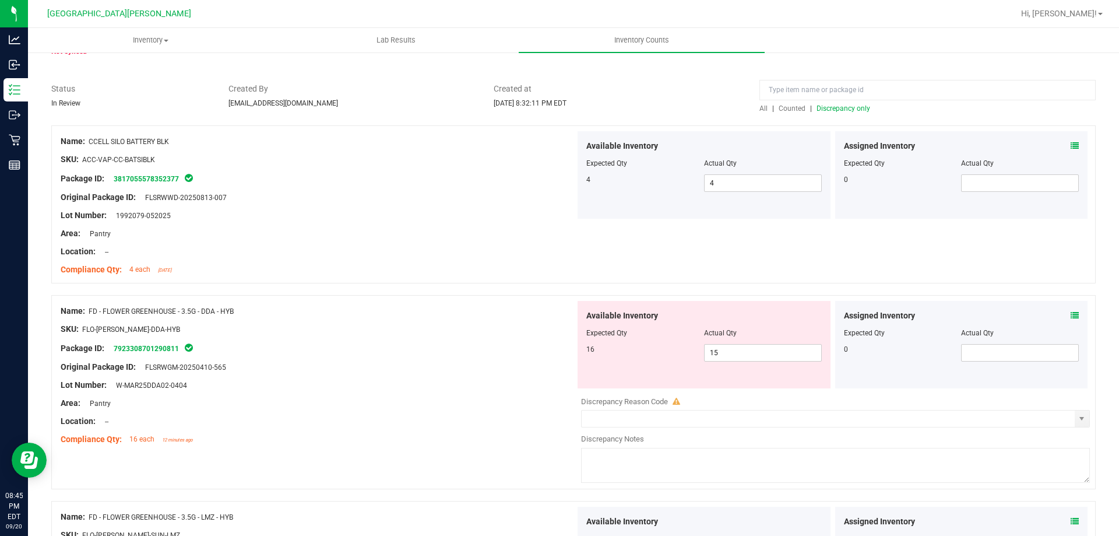
click at [558, 109] on span "Discrepancy only" at bounding box center [844, 108] width 54 height 8
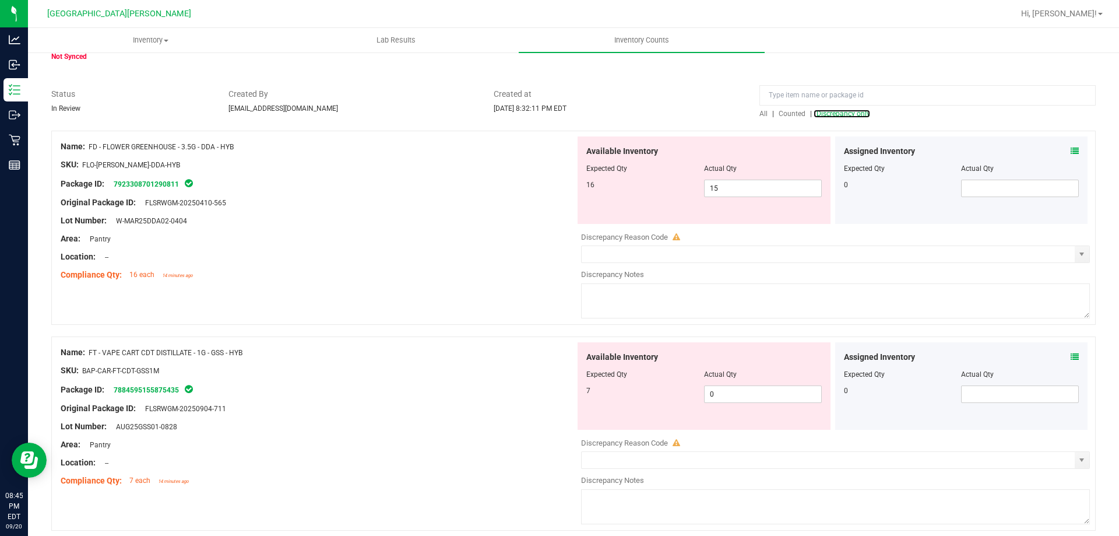
scroll to position [58, 0]
click at [558, 188] on span "15 15" at bounding box center [763, 188] width 118 height 17
click at [558, 188] on input "15" at bounding box center [763, 189] width 117 height 16
type input "16"
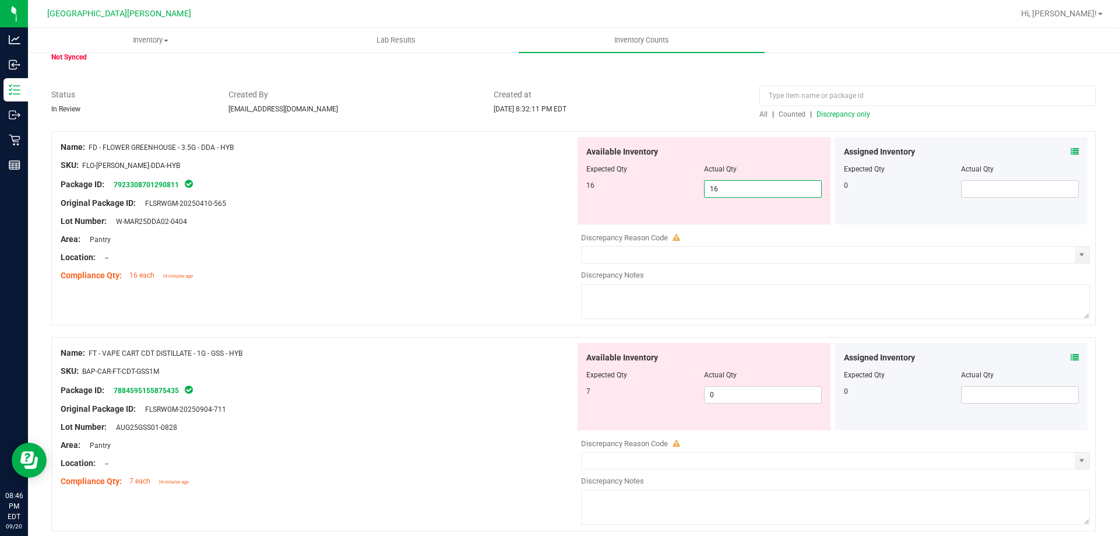
type input "16"
click at [513, 225] on div "Lot Number: W-MAR25DDA02-0404" at bounding box center [318, 221] width 515 height 12
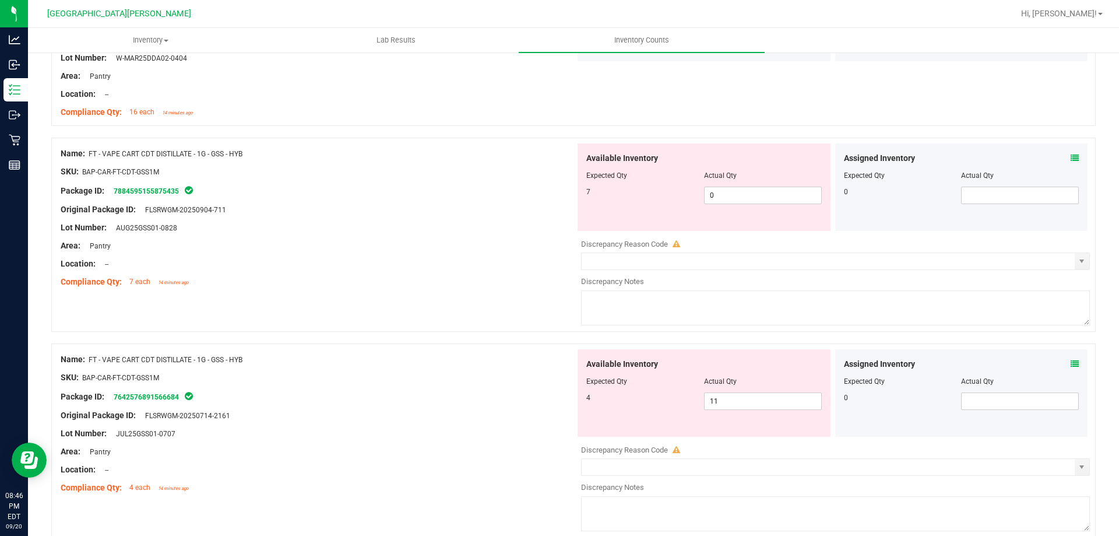
scroll to position [233, 0]
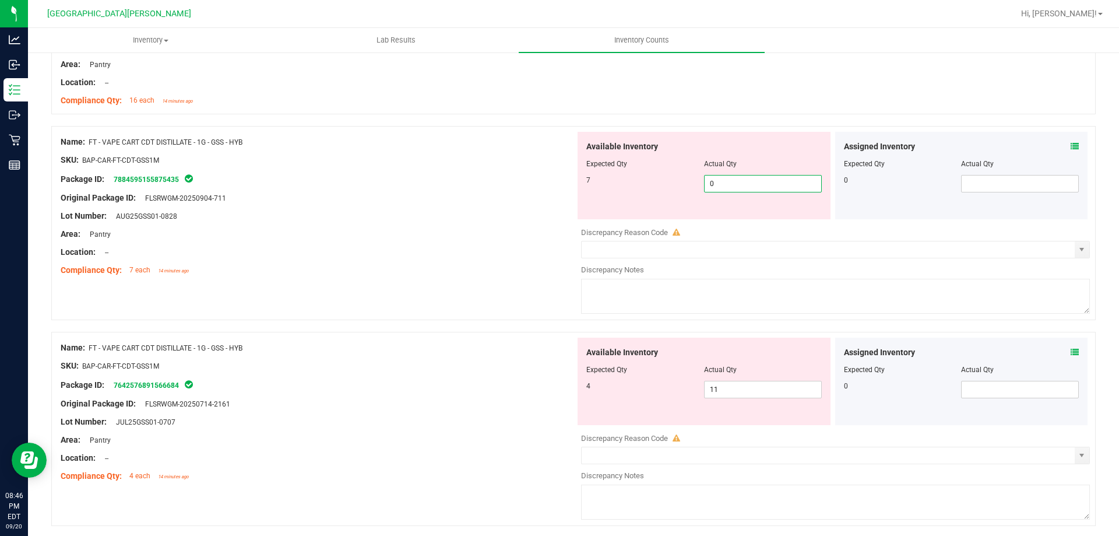
click at [558, 185] on span "0 0" at bounding box center [763, 183] width 118 height 17
click at [558, 185] on input "0" at bounding box center [763, 183] width 117 height 16
type input "07"
type input "7"
click at [558, 384] on div "Available Inventory Expected Qty Actual Qty 4 11 11" at bounding box center [704, 380] width 253 height 87
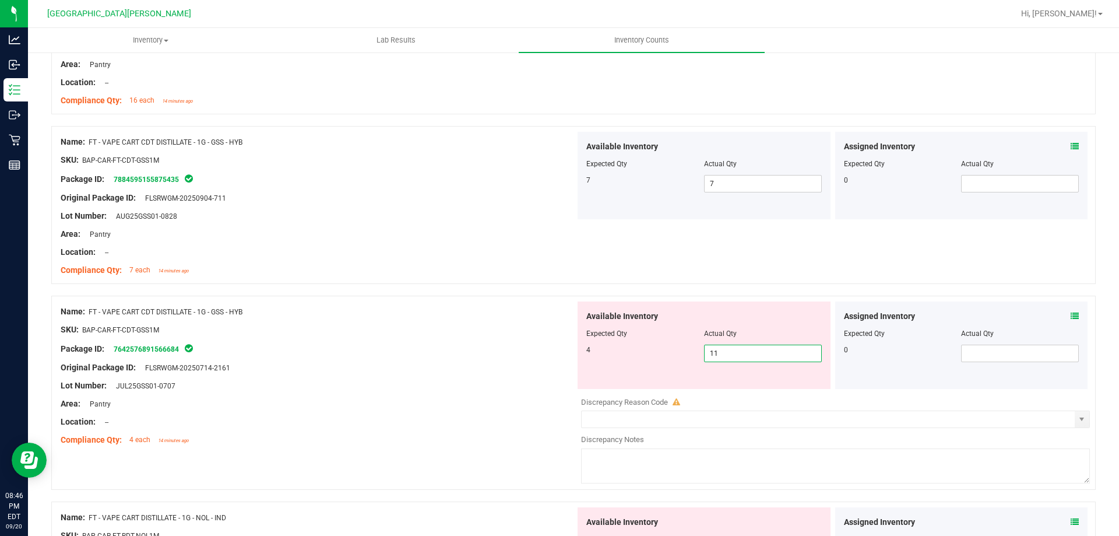
click at [558, 349] on input "11" at bounding box center [763, 353] width 117 height 16
type input "4"
click at [548, 374] on div at bounding box center [318, 377] width 515 height 6
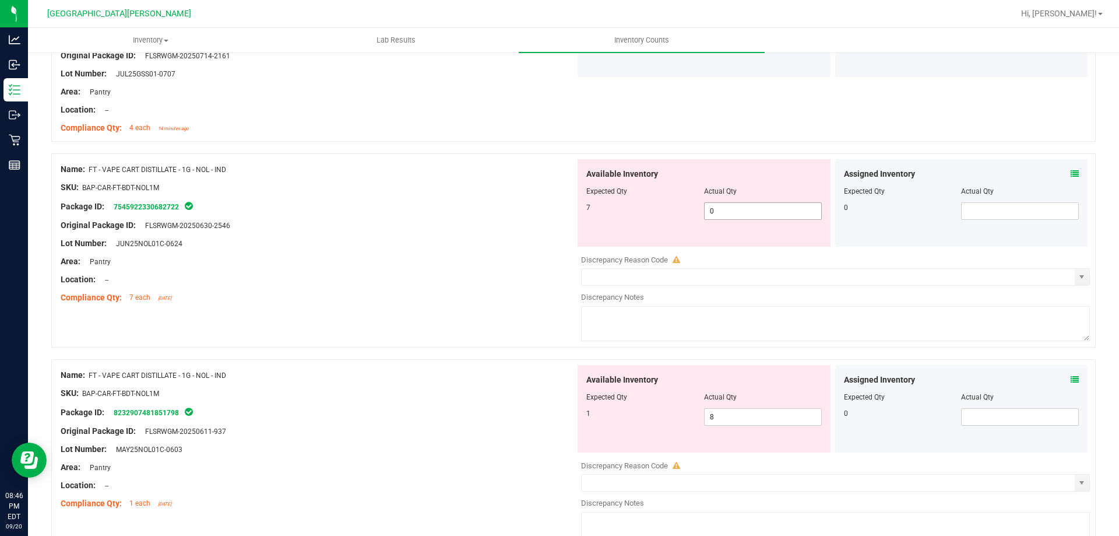
scroll to position [583, 0]
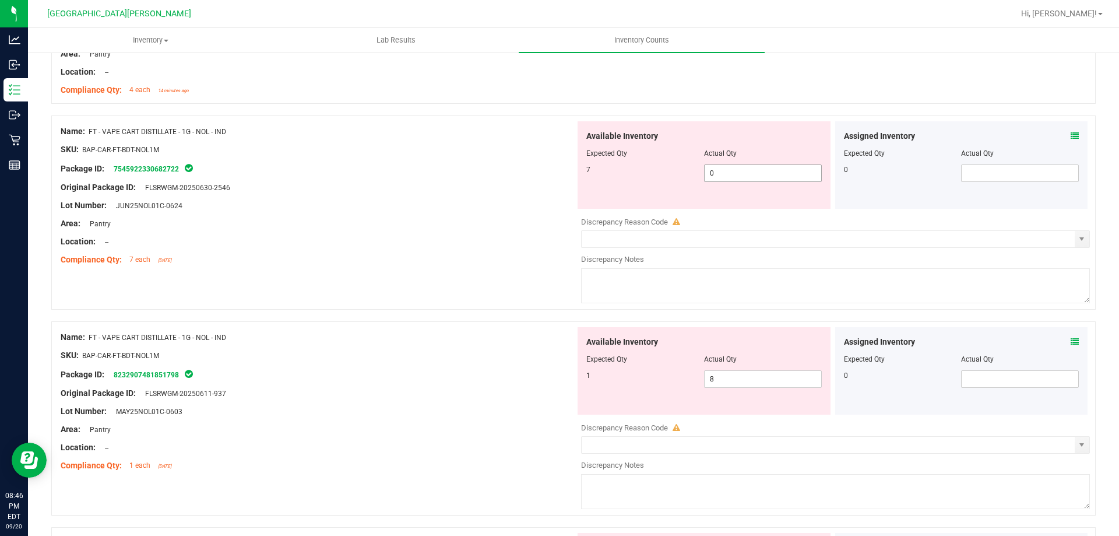
click at [558, 166] on span "0 0" at bounding box center [763, 172] width 118 height 17
click at [558, 166] on input "0" at bounding box center [763, 173] width 117 height 16
type input "7"
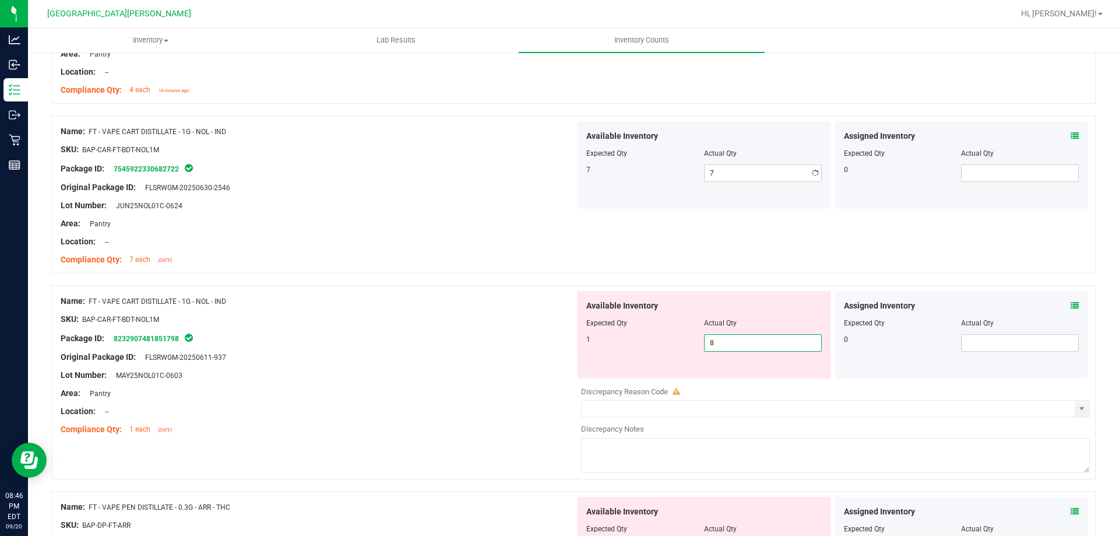
click at [558, 379] on div "Available Inventory Expected Qty Actual Qty 1 8 8" at bounding box center [832, 383] width 515 height 185
click at [558, 345] on input "8" at bounding box center [763, 343] width 117 height 16
type input "1"
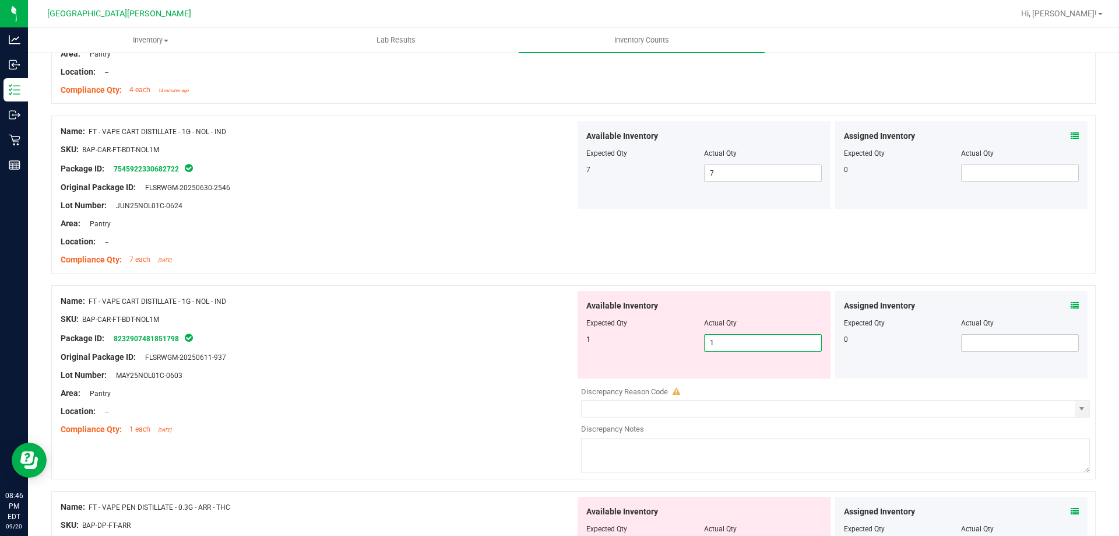
drag, startPoint x: 473, startPoint y: 382, endPoint x: 480, endPoint y: 381, distance: 7.6
click at [473, 382] on div at bounding box center [318, 384] width 515 height 6
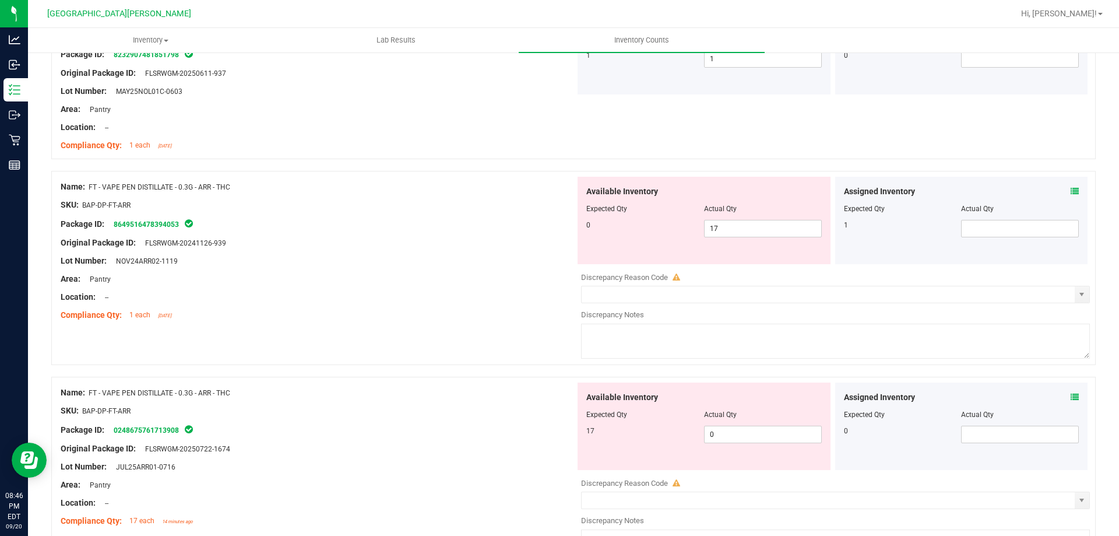
scroll to position [874, 0]
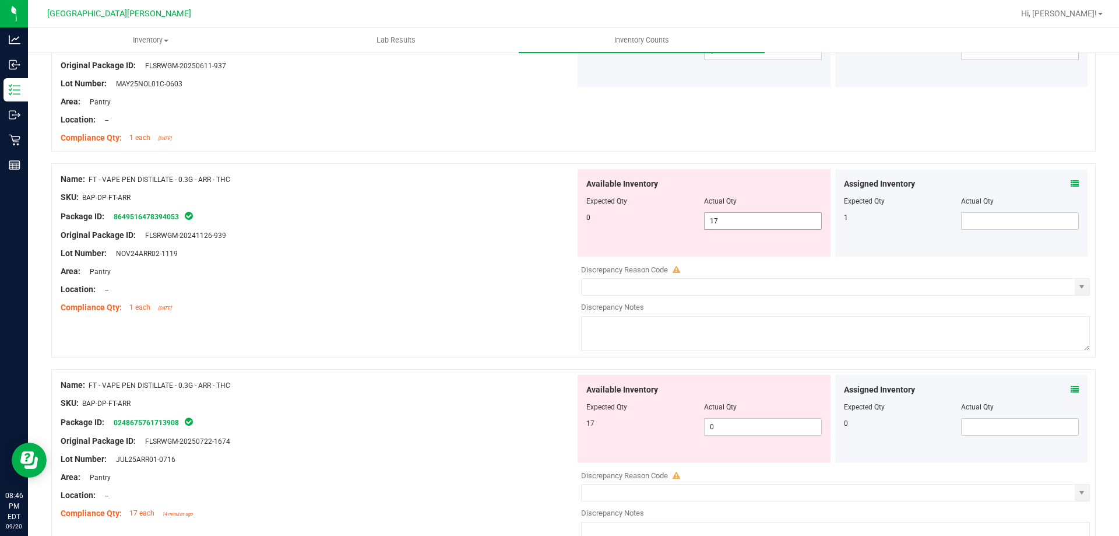
click at [558, 219] on span "17 17" at bounding box center [763, 220] width 118 height 17
click at [558, 219] on input "17" at bounding box center [763, 221] width 117 height 16
type input "0"
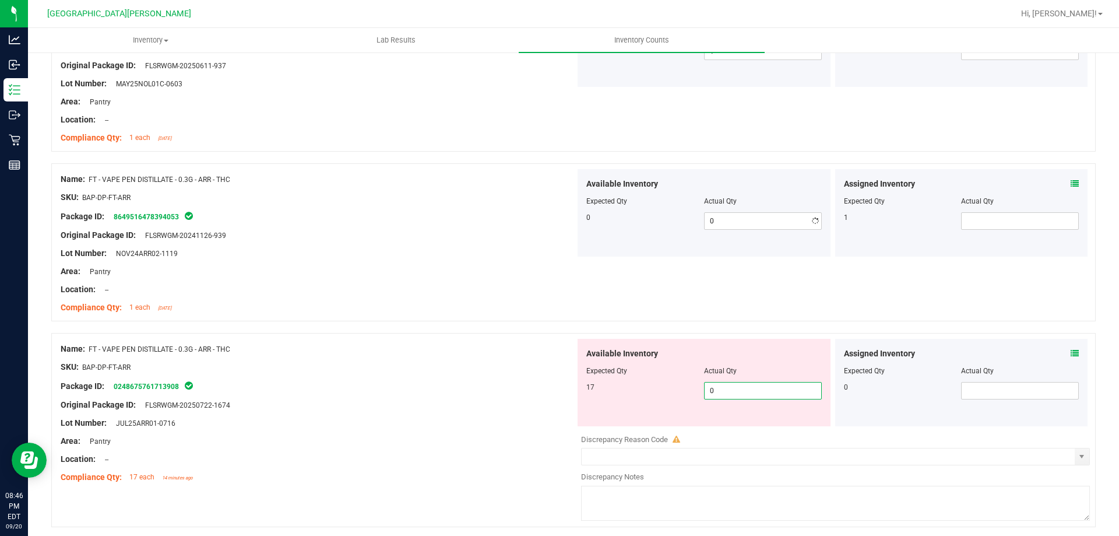
click at [558, 431] on div "Available Inventory Expected Qty Actual Qty 17 0 0" at bounding box center [832, 431] width 515 height 185
click at [558, 382] on span "0 0" at bounding box center [763, 390] width 118 height 17
click at [558, 388] on span "0 0" at bounding box center [763, 390] width 118 height 17
click at [558, 388] on input "0" at bounding box center [763, 390] width 117 height 16
type input "17"
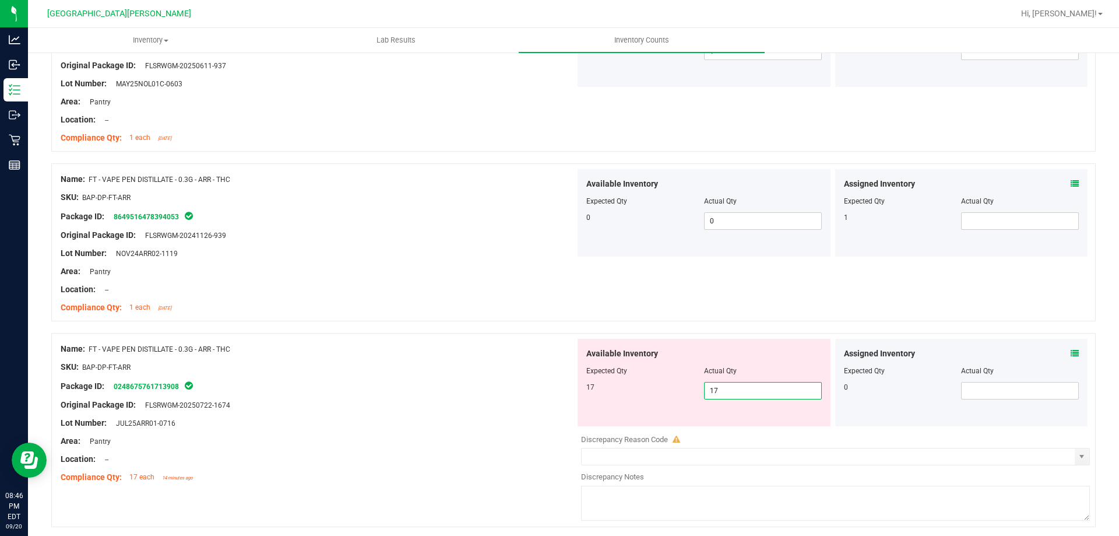
type input "17"
click at [474, 421] on div "Lot Number: JUL25ARR01-0716" at bounding box center [318, 423] width 515 height 12
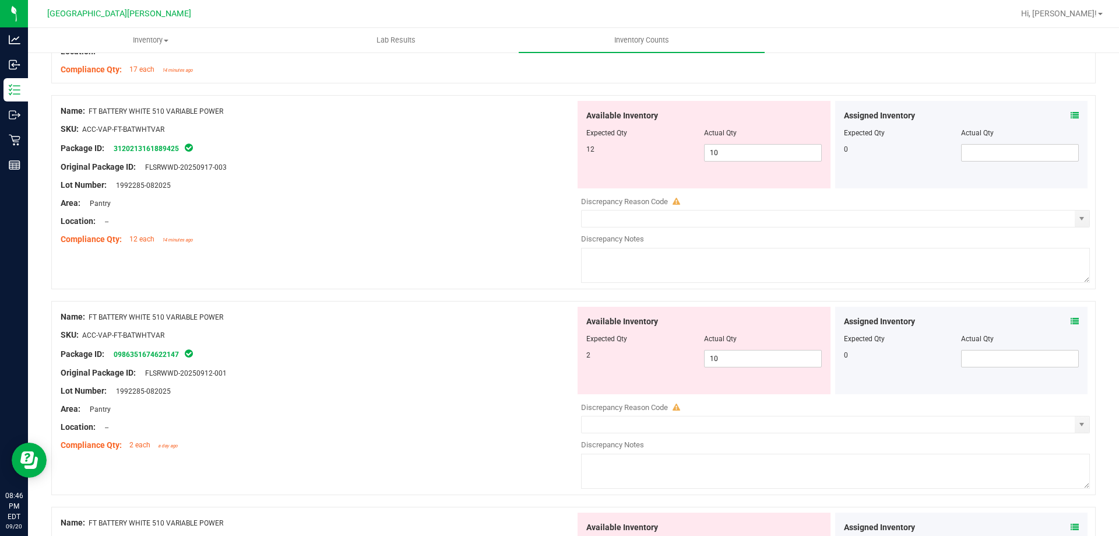
scroll to position [1282, 0]
click at [558, 148] on span "10 10" at bounding box center [763, 151] width 118 height 17
click at [558, 150] on input "10" at bounding box center [763, 152] width 117 height 16
click at [558, 153] on input "9" at bounding box center [763, 152] width 117 height 16
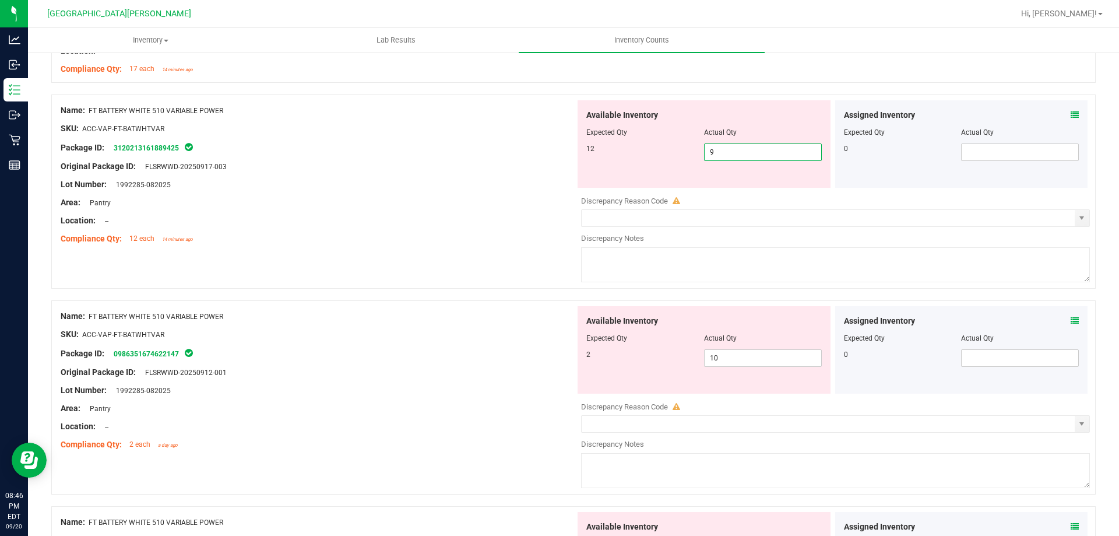
click at [558, 152] on input "9" at bounding box center [763, 152] width 117 height 16
type input "8"
click at [558, 153] on input "8" at bounding box center [763, 152] width 117 height 16
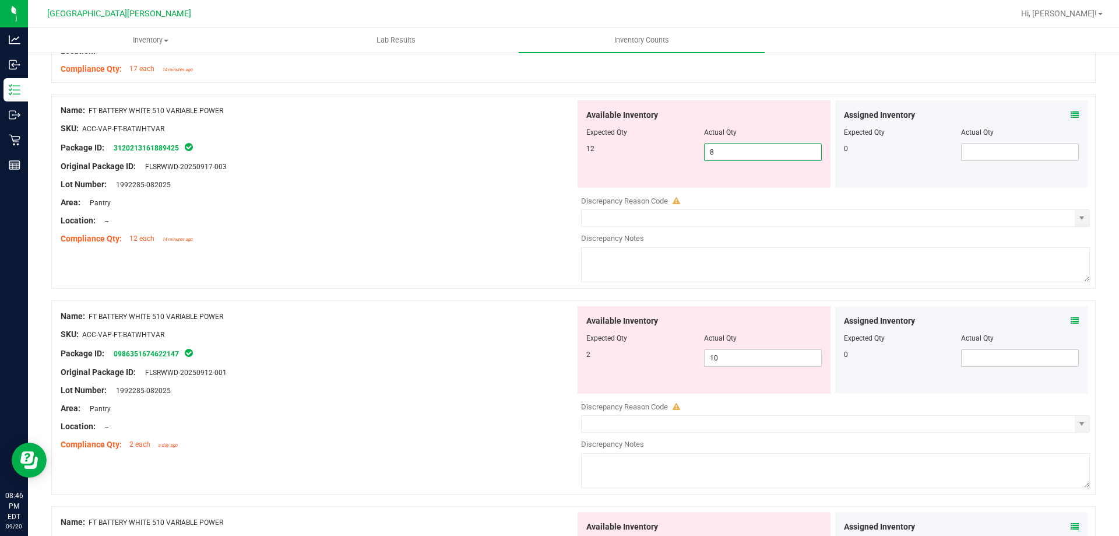
click at [558, 153] on input "8" at bounding box center [763, 152] width 117 height 16
type input "7"
click at [558, 157] on input "7" at bounding box center [763, 152] width 117 height 16
type input "12"
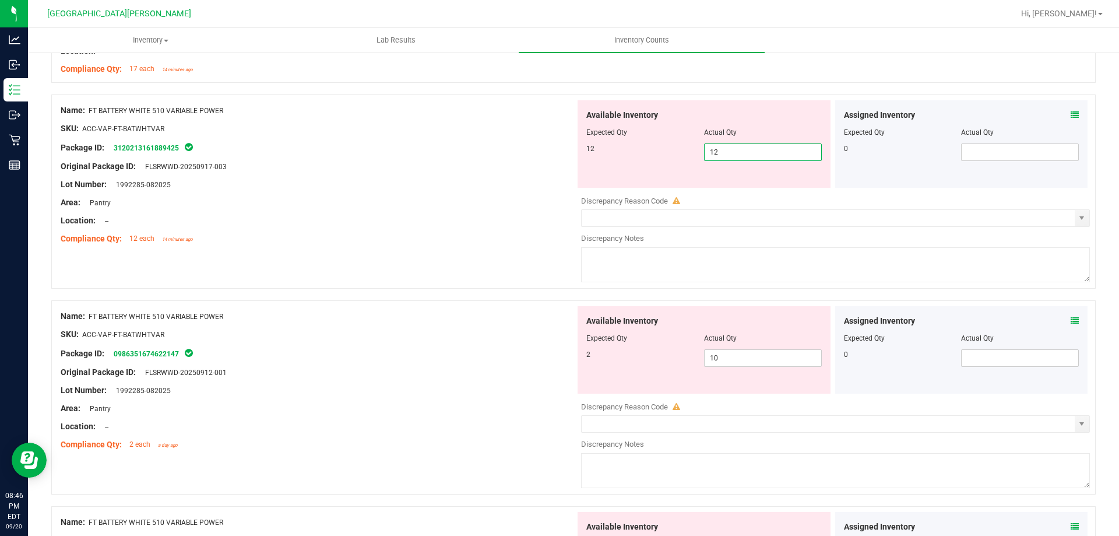
type input "12"
click at [458, 206] on div "Area: Pantry" at bounding box center [318, 202] width 515 height 12
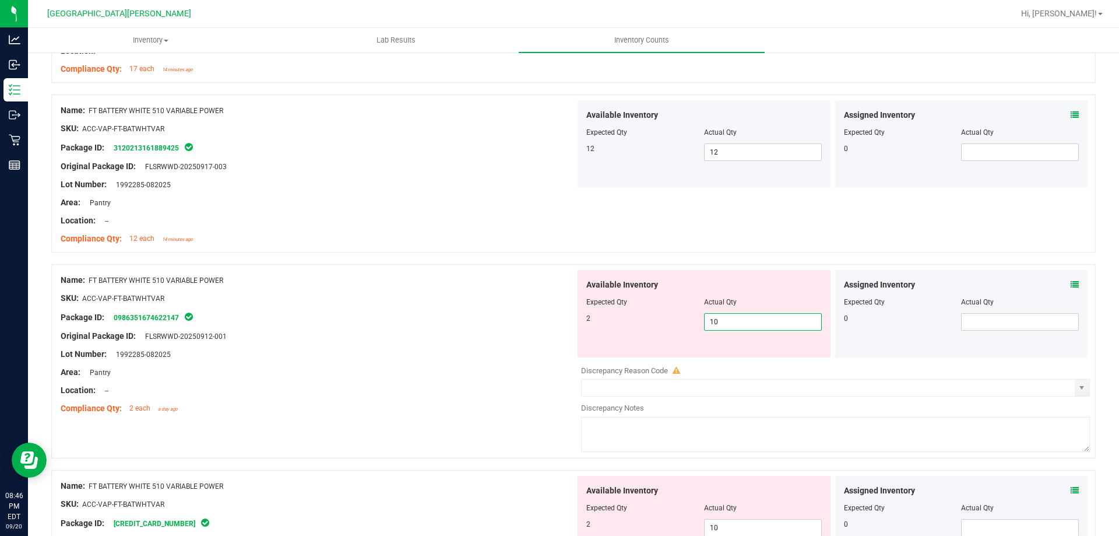
click at [558, 318] on span "10 10" at bounding box center [763, 321] width 118 height 17
click at [558, 318] on input "10" at bounding box center [763, 322] width 117 height 16
type input "2"
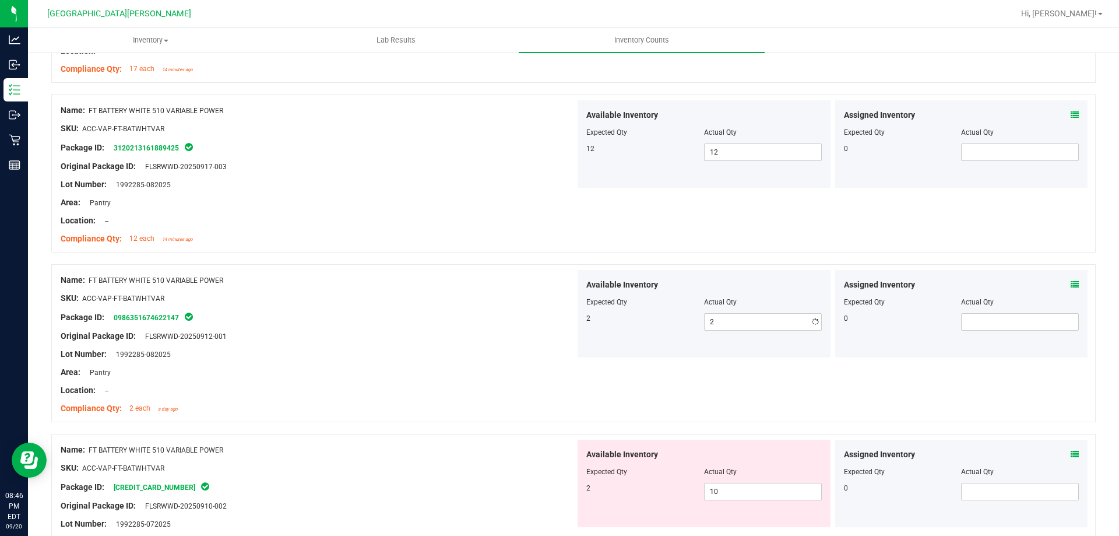
click at [479, 332] on div "Original Package ID: FLSRWWD-20250912-001" at bounding box center [318, 336] width 515 height 12
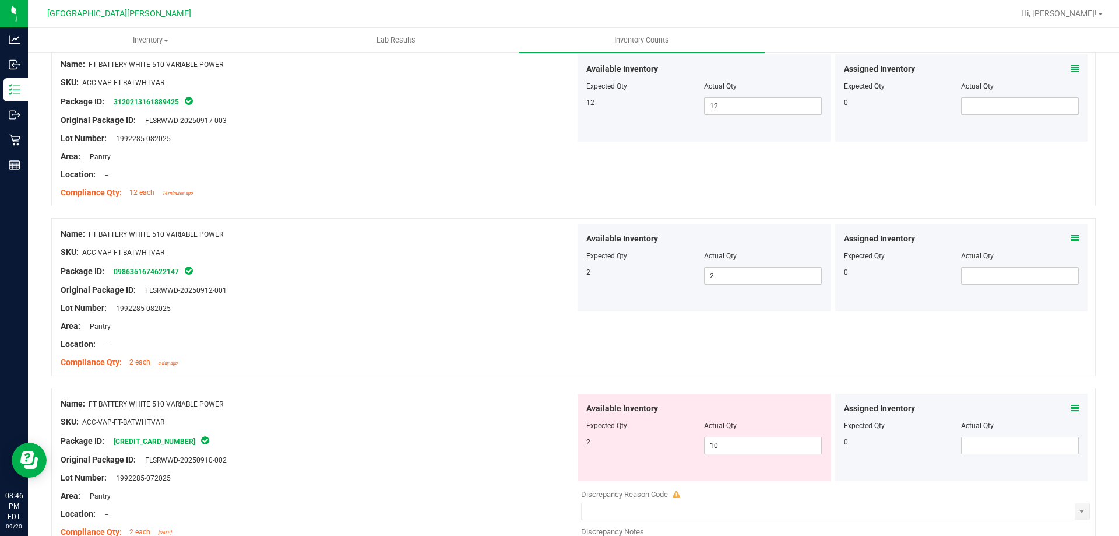
scroll to position [1457, 0]
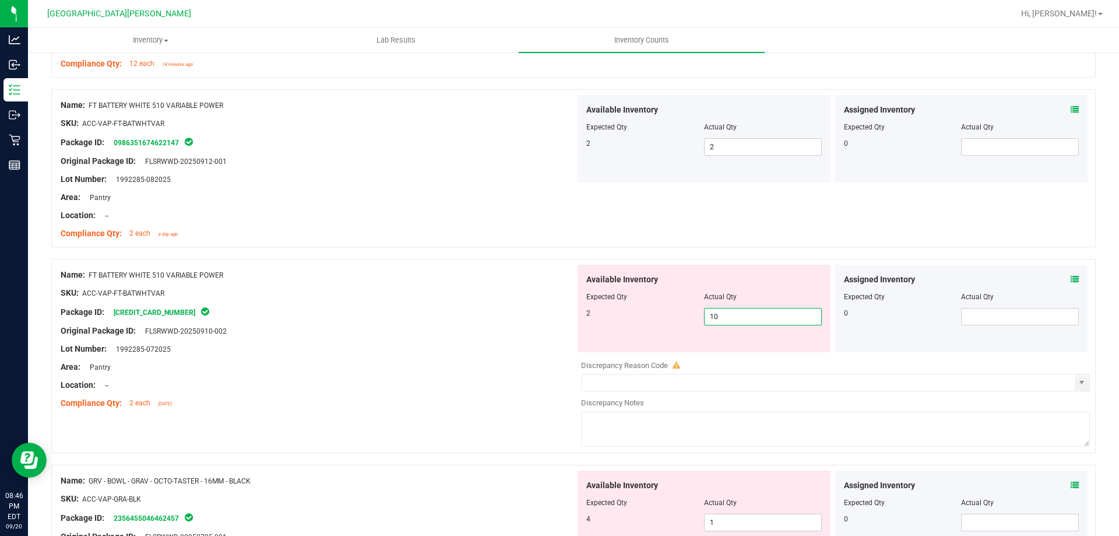
click at [558, 317] on span "10 10" at bounding box center [763, 316] width 118 height 17
click at [558, 317] on input "10" at bounding box center [763, 316] width 117 height 16
type input "2"
drag, startPoint x: 481, startPoint y: 336, endPoint x: 490, endPoint y: 336, distance: 8.7
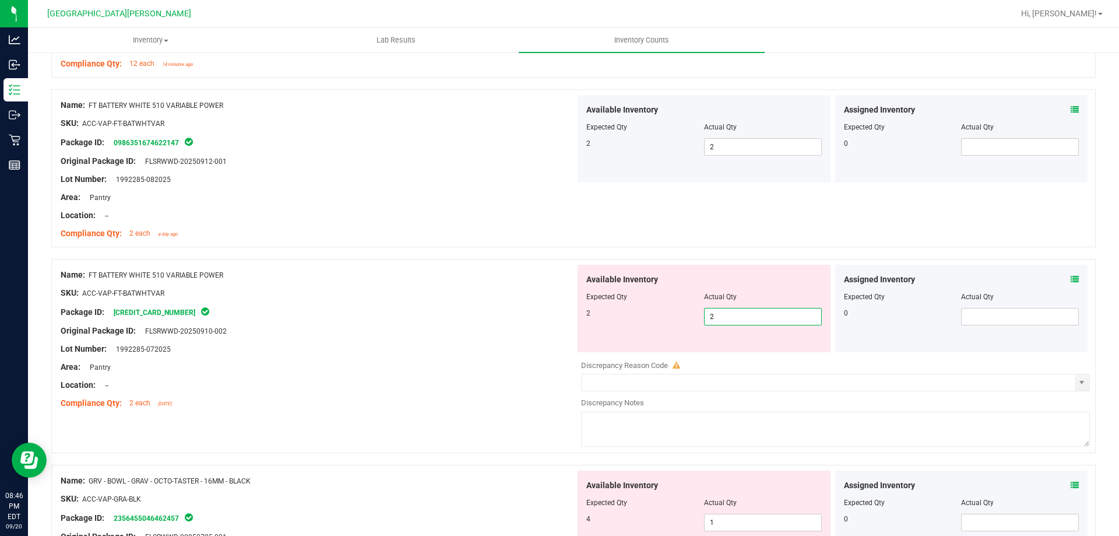
click at [488, 336] on div "Name: FT BATTERY WHITE 510 VARIABLE POWER SKU: ACC-VAP-FT-BATWHTVAR Package ID:…" at bounding box center [318, 339] width 515 height 149
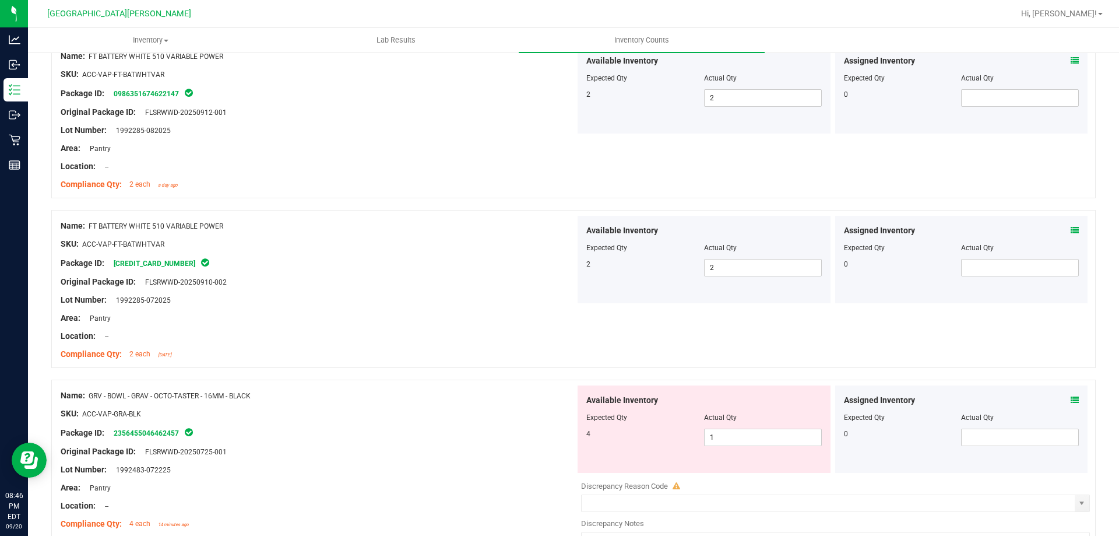
scroll to position [1574, 0]
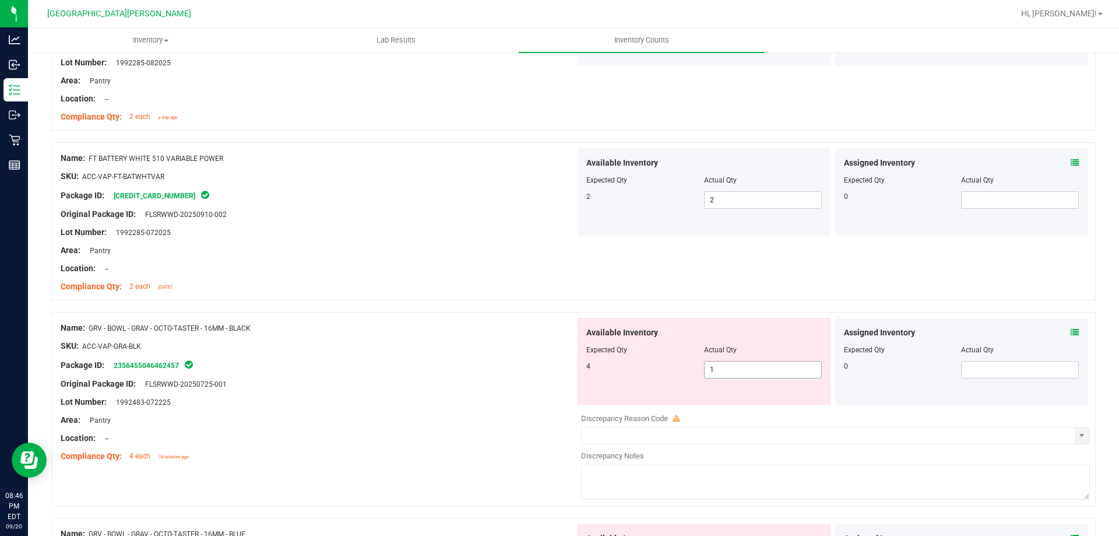
click at [558, 367] on span "1 1" at bounding box center [763, 369] width 118 height 17
click at [558, 367] on input "1" at bounding box center [763, 369] width 117 height 16
type input "4"
click at [497, 375] on div at bounding box center [318, 375] width 515 height 6
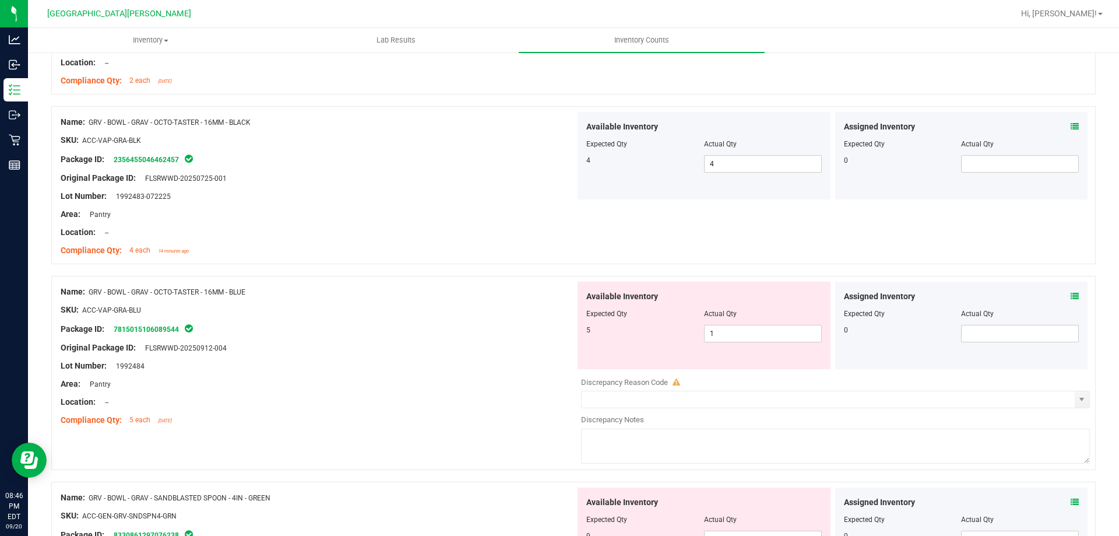
scroll to position [1807, 0]
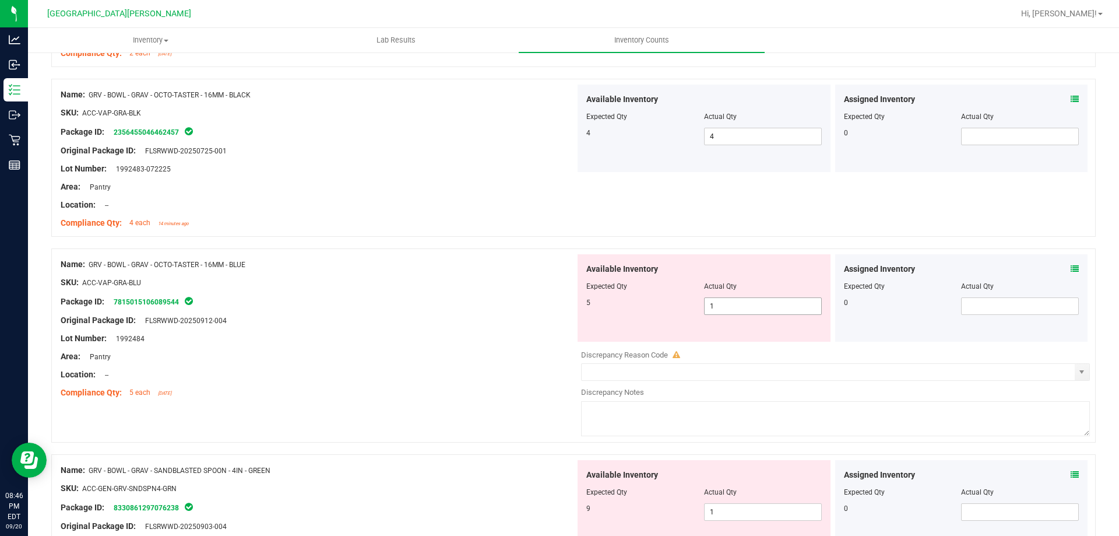
click at [558, 307] on span "1 1" at bounding box center [763, 305] width 118 height 17
click at [558, 308] on input "1" at bounding box center [763, 306] width 117 height 16
type input "5"
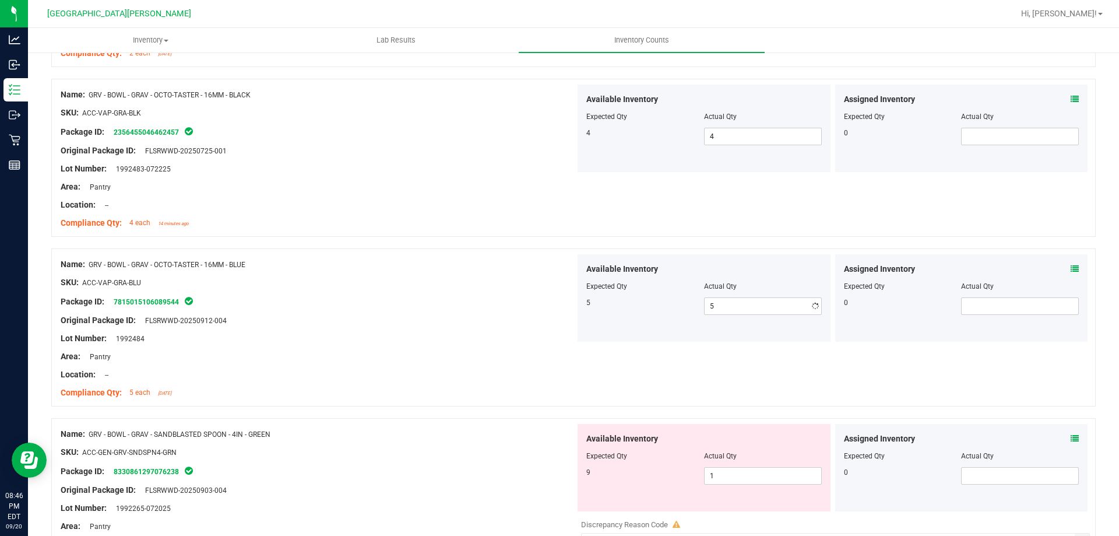
click at [494, 335] on div "Lot Number: 1992484" at bounding box center [318, 338] width 515 height 12
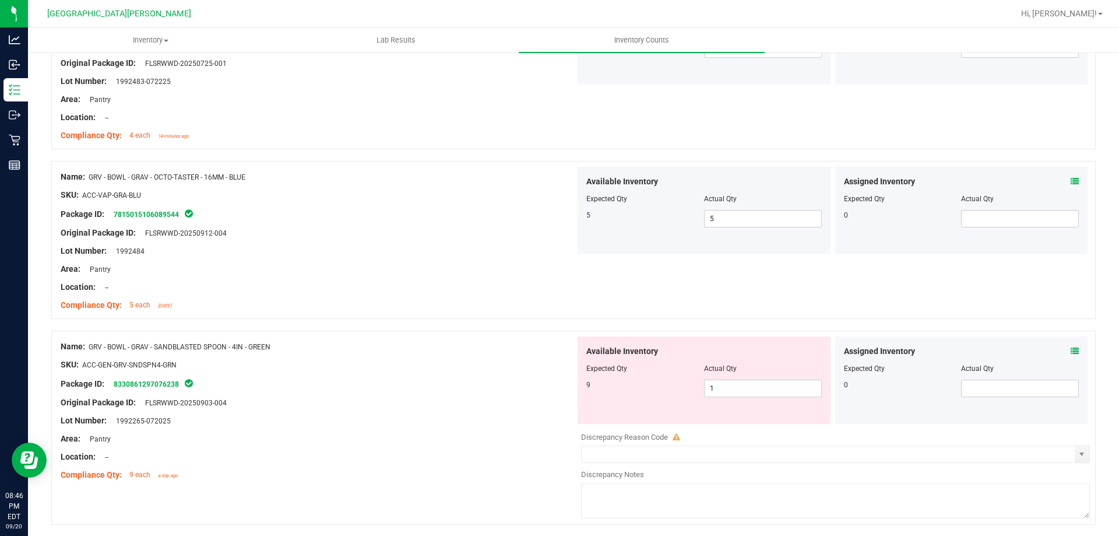
scroll to position [1982, 0]
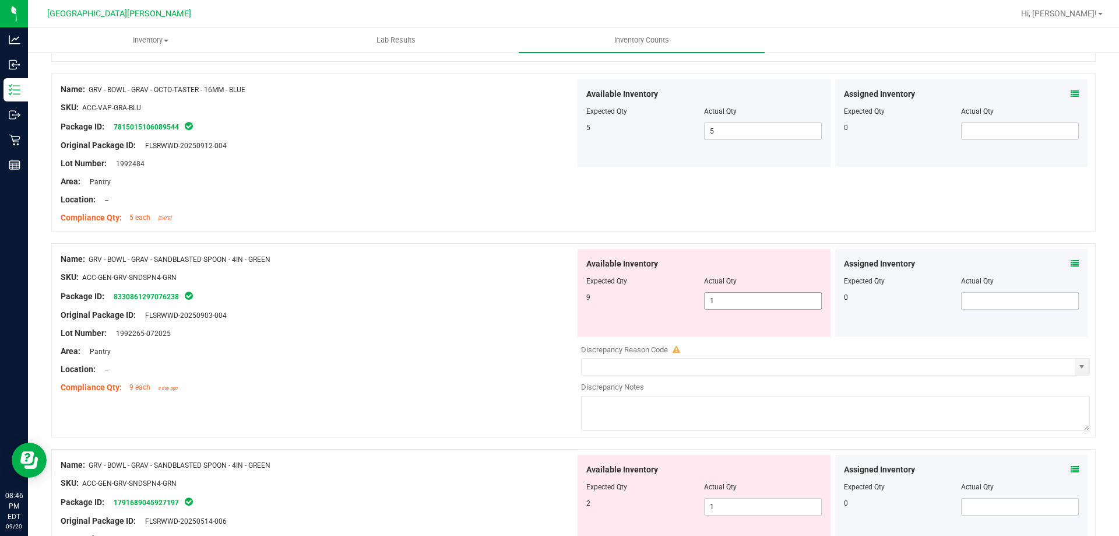
click at [558, 296] on span "1 1" at bounding box center [763, 300] width 118 height 17
click at [558, 298] on input "1" at bounding box center [763, 301] width 117 height 16
click at [558, 300] on input "1" at bounding box center [763, 301] width 117 height 16
click at [558, 301] on input "1" at bounding box center [763, 301] width 117 height 16
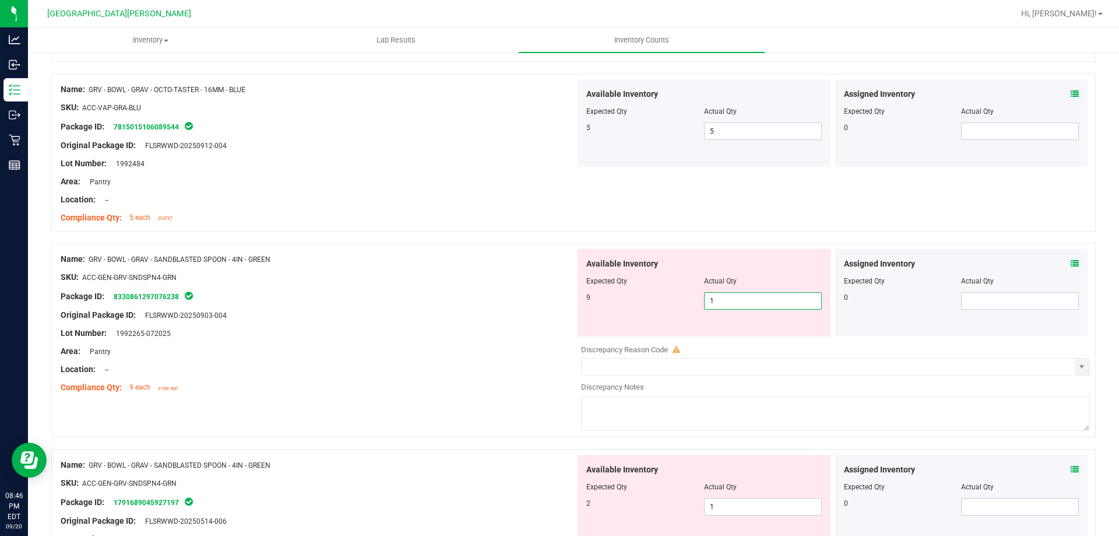
type input "9"
click at [525, 335] on div "Lot Number: 1992265-072025" at bounding box center [318, 333] width 515 height 12
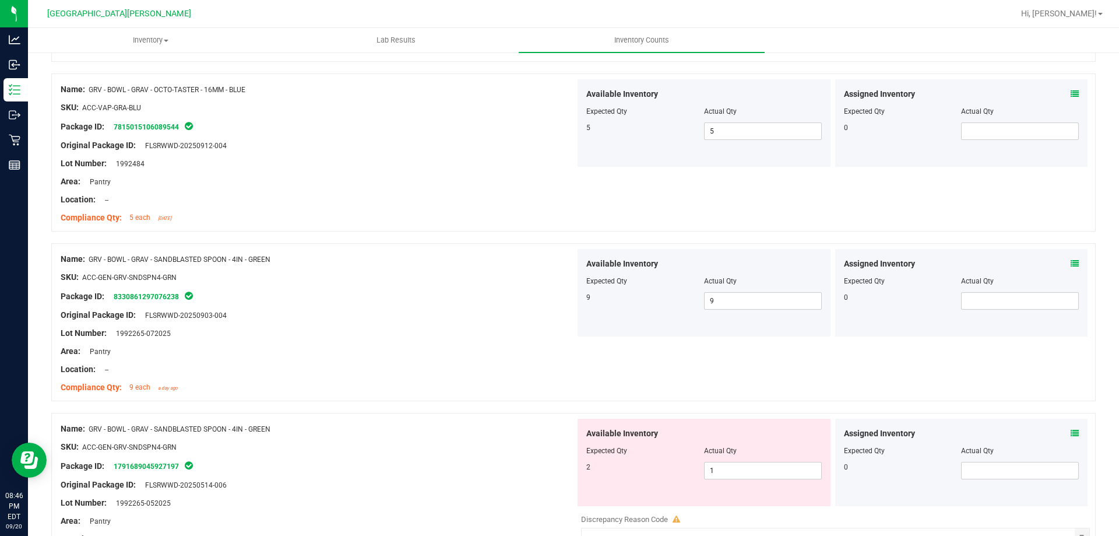
scroll to position [2157, 0]
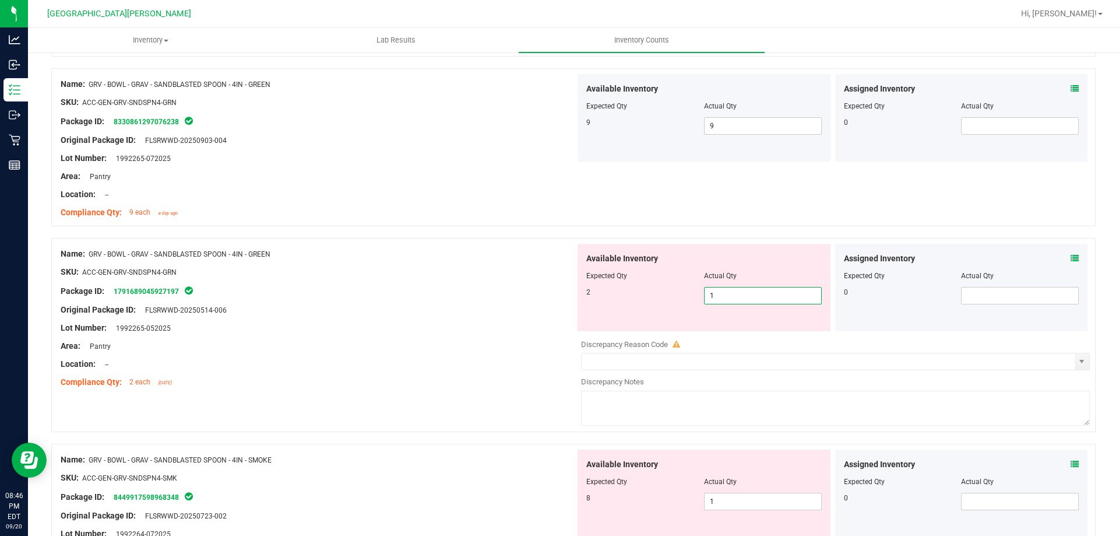
click at [558, 296] on span "1 1" at bounding box center [763, 295] width 118 height 17
click at [558, 296] on input "1" at bounding box center [763, 295] width 117 height 16
type input "2"
click at [500, 312] on div "Original Package ID: FLSRWWD-20250514-006" at bounding box center [318, 310] width 515 height 12
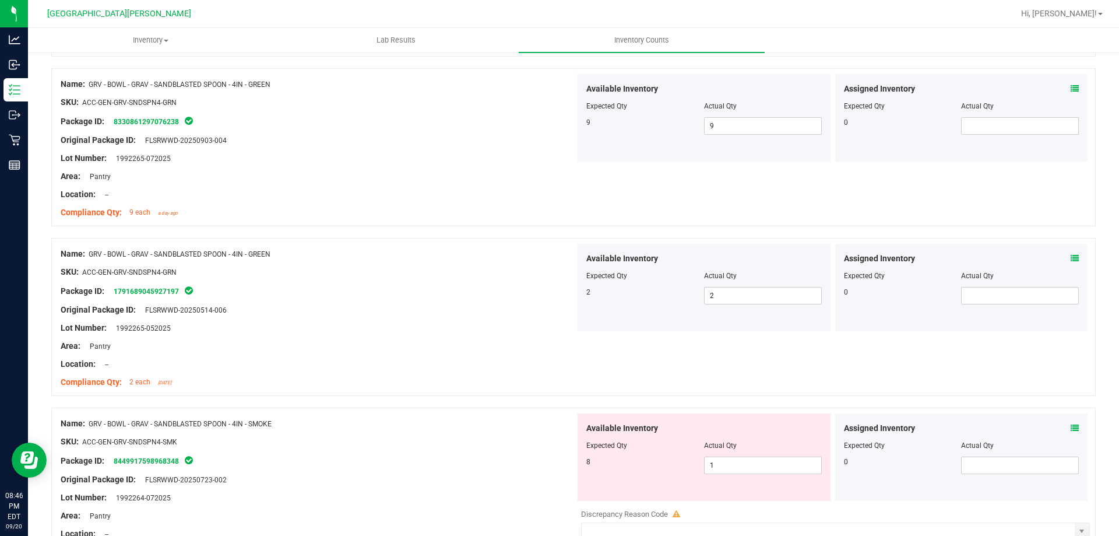
scroll to position [2390, 0]
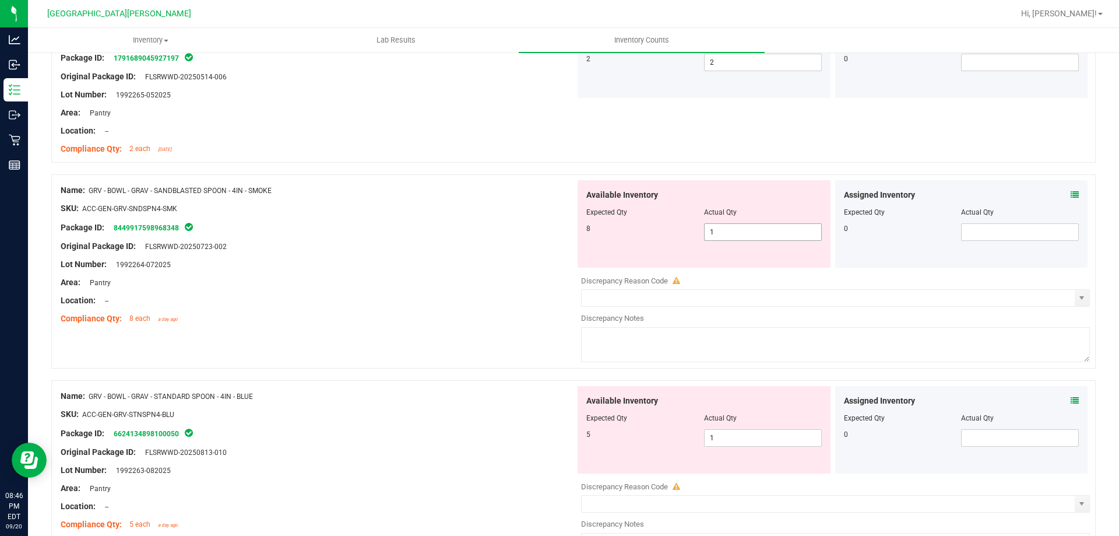
click at [558, 235] on span "1 1" at bounding box center [763, 231] width 118 height 17
click at [558, 234] on input "1" at bounding box center [763, 232] width 117 height 16
click at [558, 234] on input "18" at bounding box center [763, 232] width 117 height 16
type input "8"
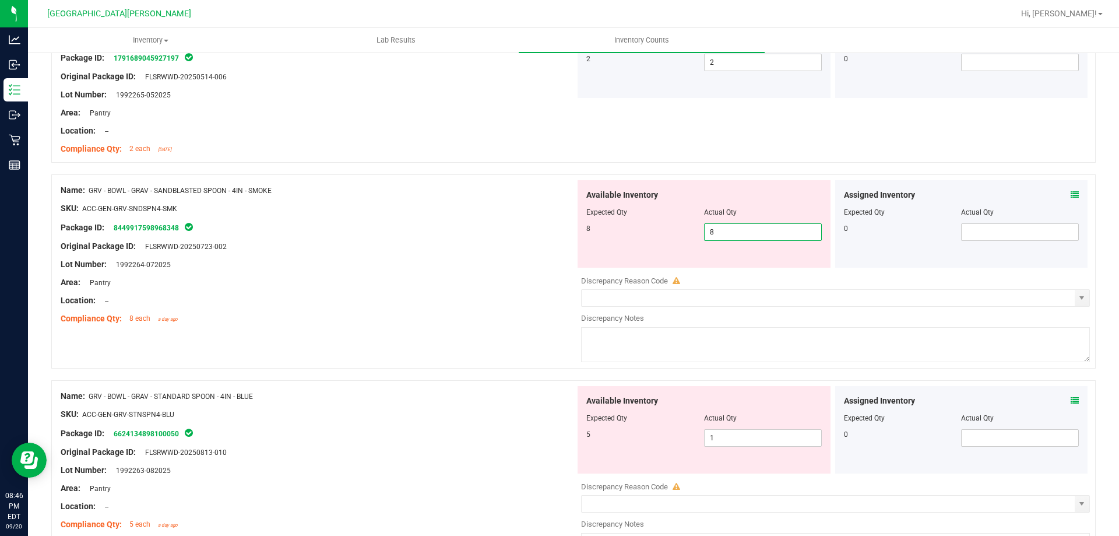
type input "8"
click at [544, 248] on div "Original Package ID: FLSRWWD-20250723-002" at bounding box center [318, 246] width 515 height 12
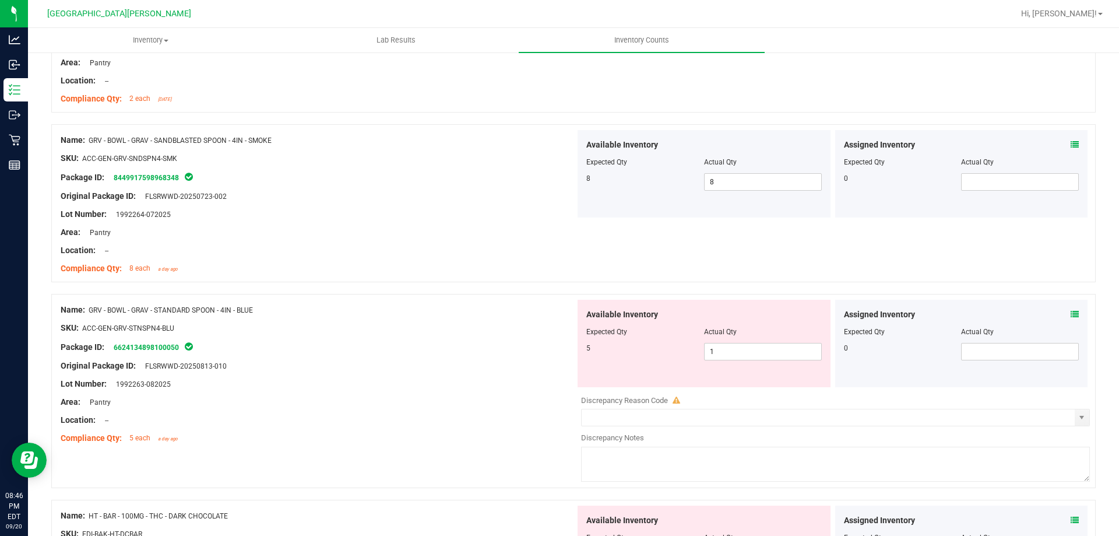
scroll to position [2506, 0]
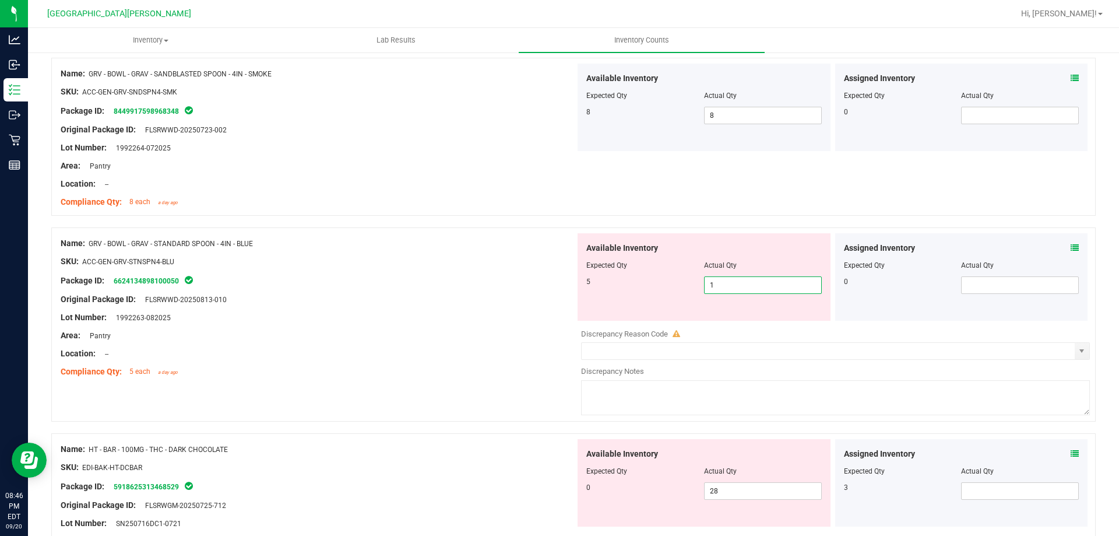
click at [558, 289] on span "1 1" at bounding box center [763, 284] width 118 height 17
click at [558, 289] on input "1" at bounding box center [763, 285] width 117 height 16
click at [558, 288] on input "1" at bounding box center [763, 285] width 117 height 16
click at [558, 287] on input "1" at bounding box center [763, 285] width 117 height 16
type input "5"
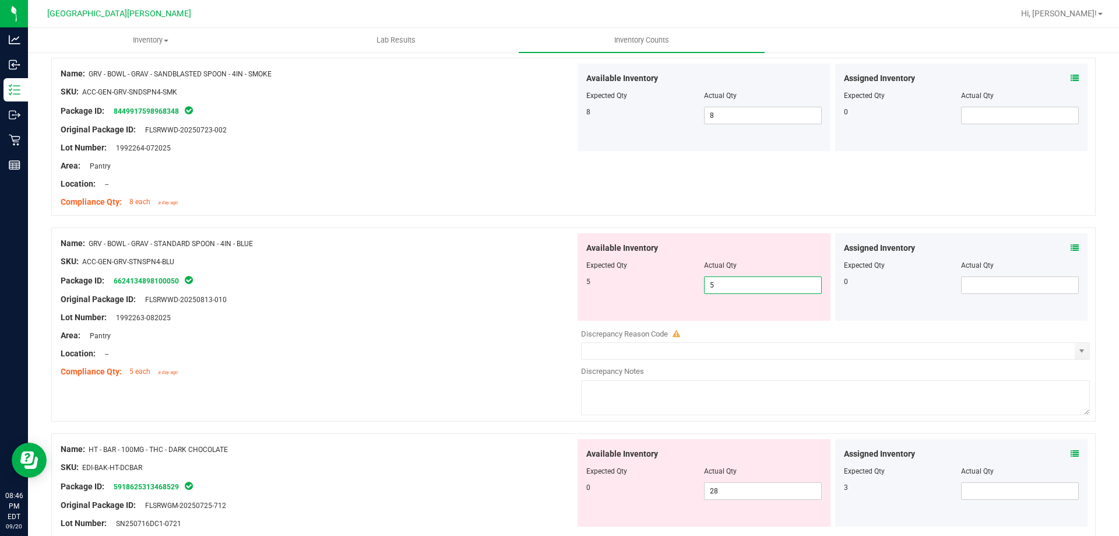
type input "5"
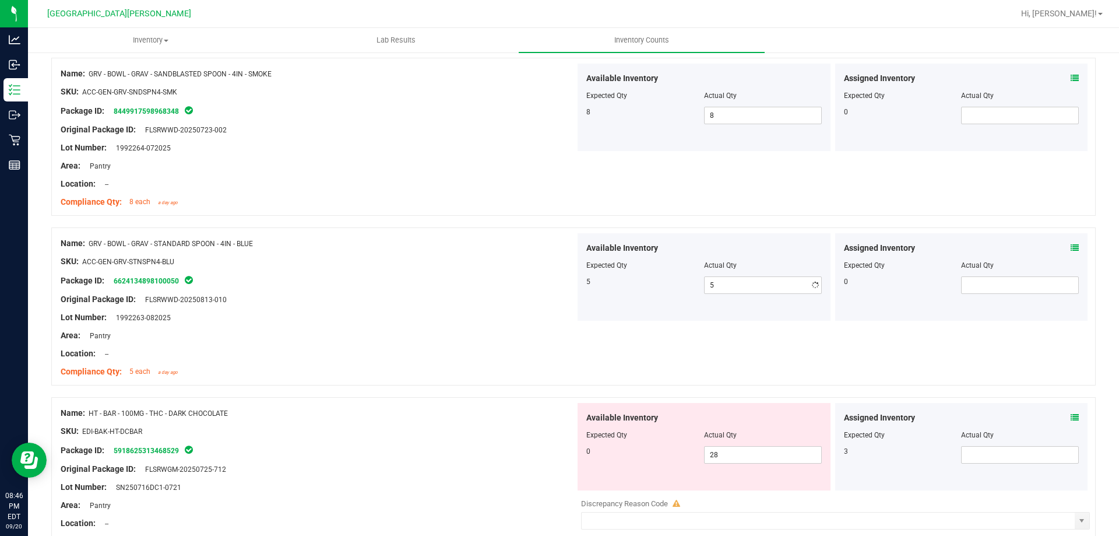
click at [536, 303] on div "Original Package ID: FLSRWWD-20250813-010" at bounding box center [318, 299] width 515 height 12
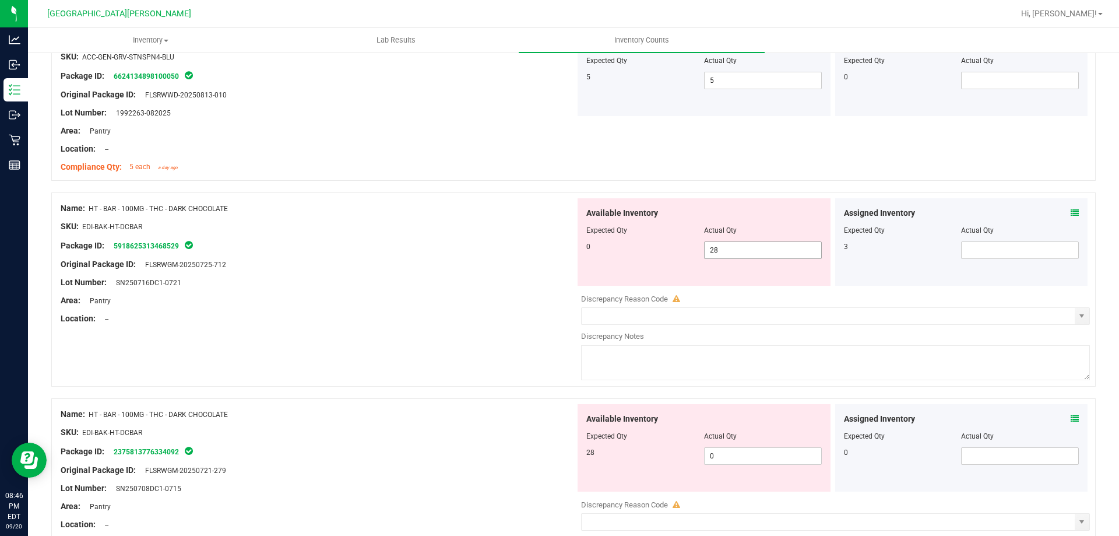
scroll to position [2739, 0]
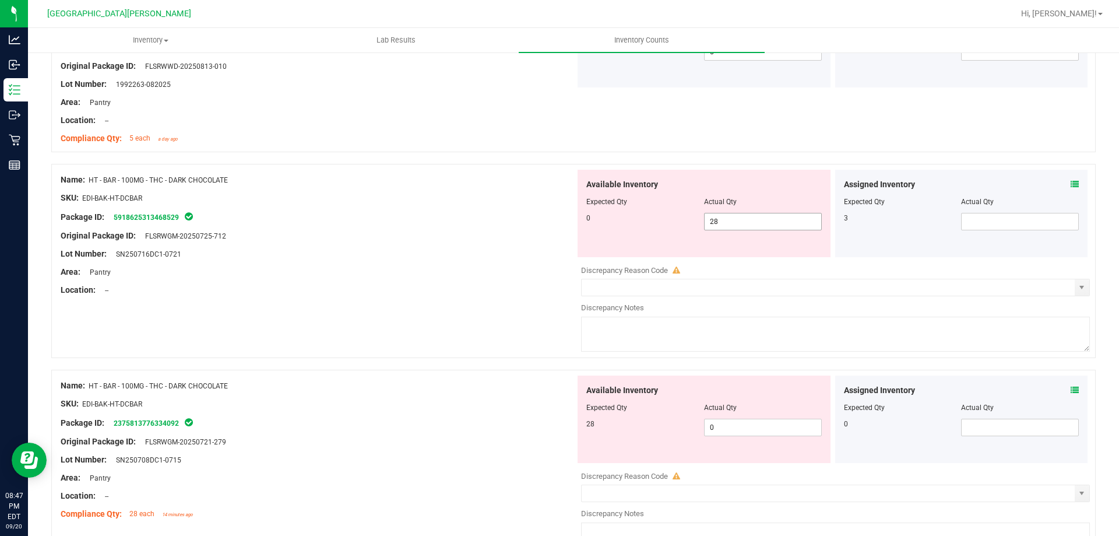
click at [558, 223] on span "28 28" at bounding box center [763, 221] width 118 height 17
click at [558, 223] on input "28" at bounding box center [763, 221] width 117 height 16
type input "0"
click at [558, 422] on div "Available Inventory Expected Qty Actual Qty 28 0 0" at bounding box center [832, 467] width 515 height 185
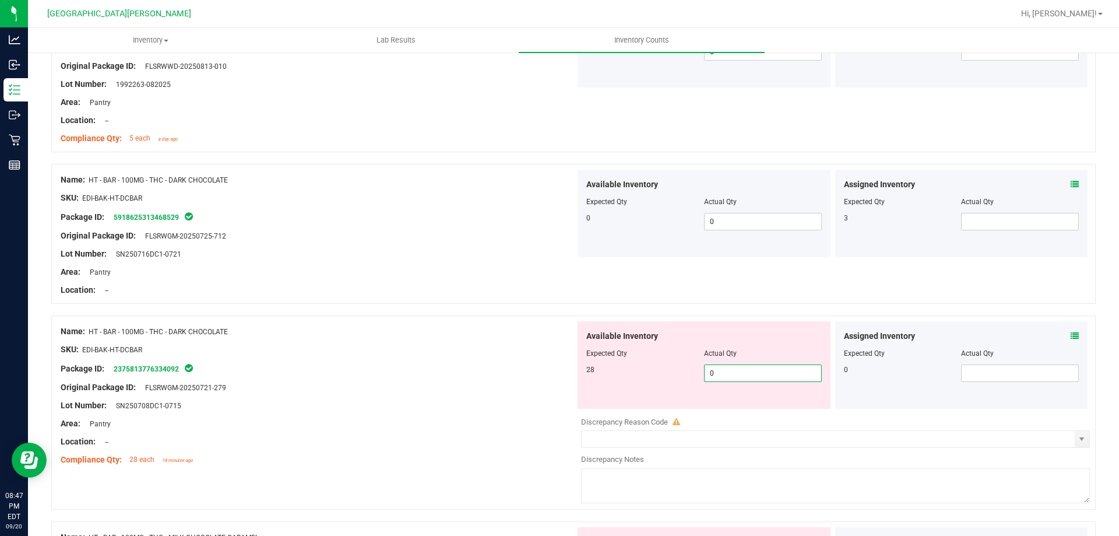
click at [558, 367] on input "0" at bounding box center [763, 373] width 117 height 16
type input "28"
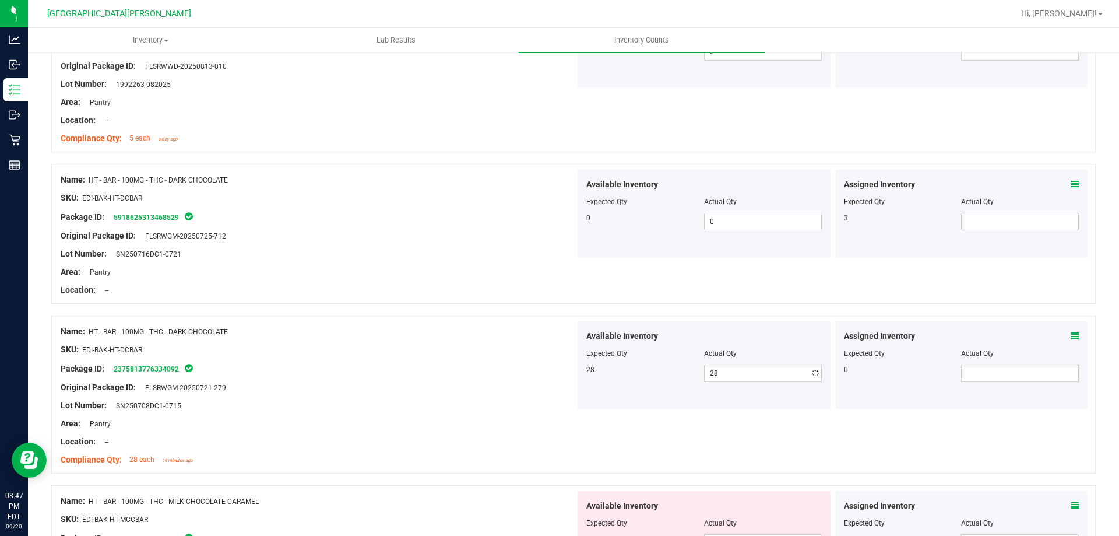
click at [548, 402] on div "Lot Number: SN250708DC1-0715" at bounding box center [318, 405] width 515 height 12
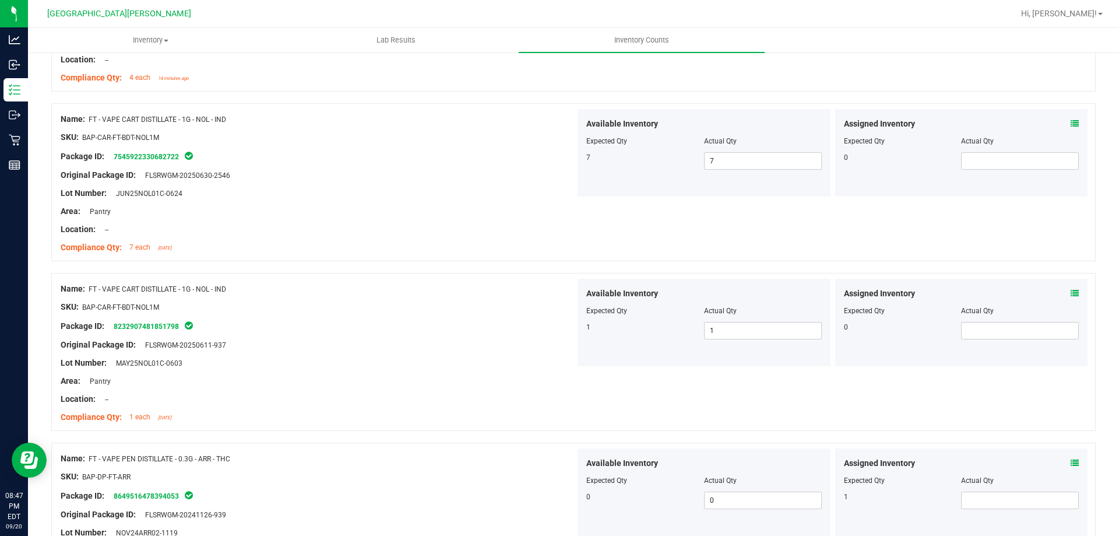
scroll to position [0, 0]
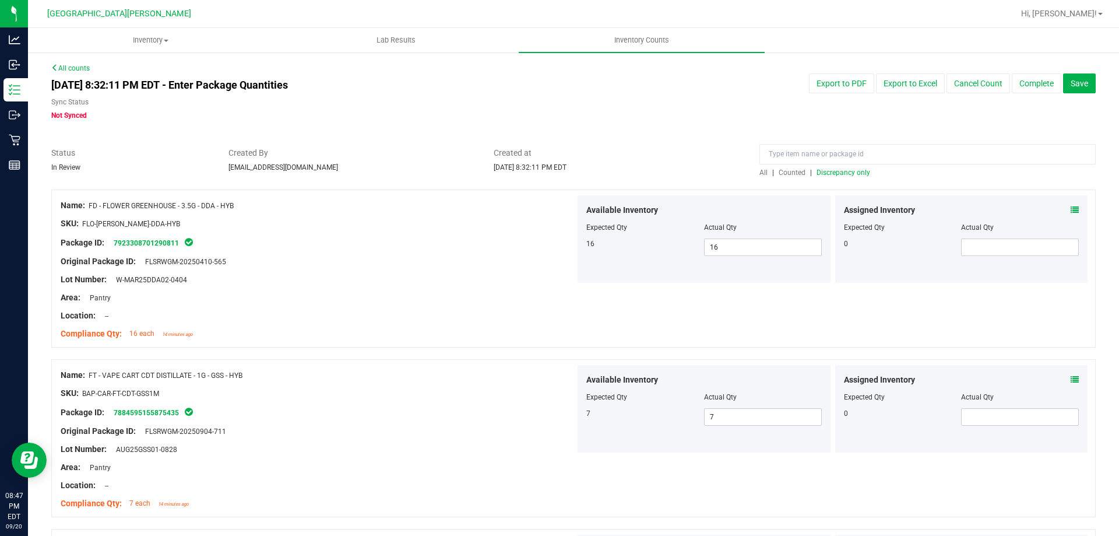
click at [558, 170] on span "Discrepancy only" at bounding box center [844, 172] width 54 height 8
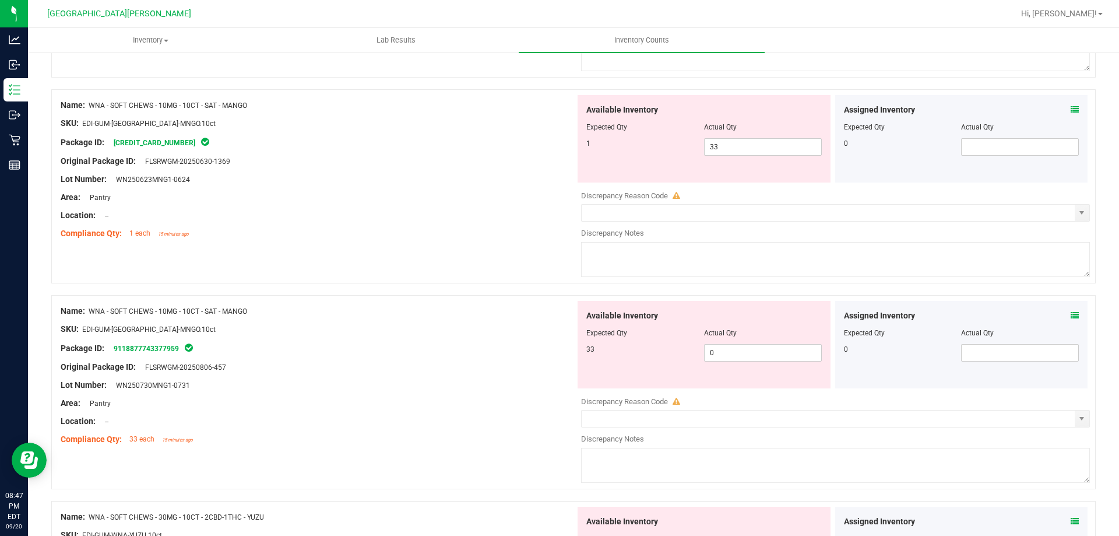
scroll to position [3191, 0]
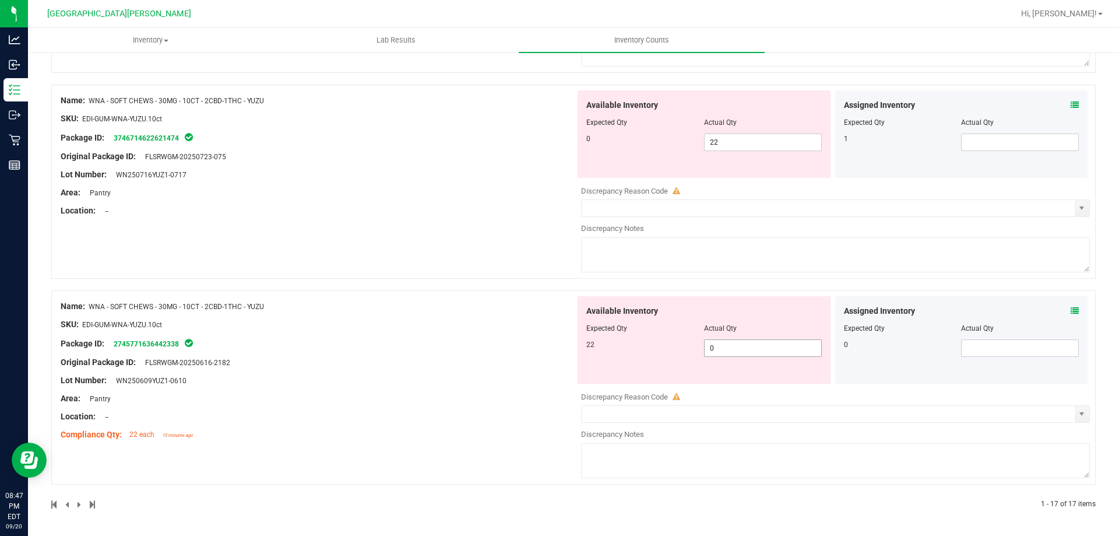
click at [558, 346] on span "0 0" at bounding box center [763, 347] width 118 height 17
click at [558, 346] on input "0" at bounding box center [763, 348] width 117 height 16
type input "22"
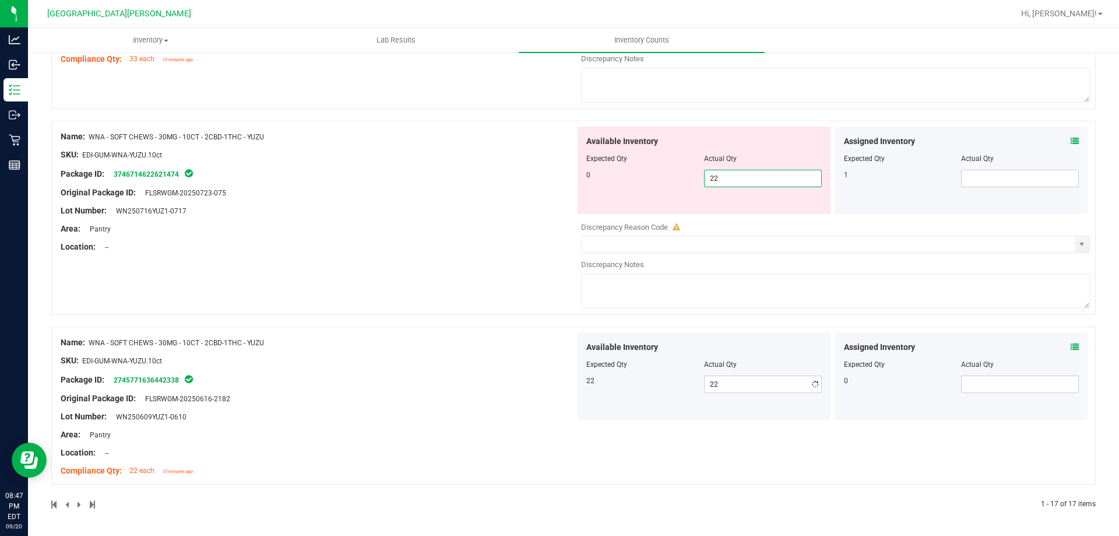
click at [558, 141] on div "Available Inventory Expected Qty Actual Qty 0 22 22" at bounding box center [704, 169] width 253 height 87
click at [558, 175] on input "22" at bounding box center [763, 178] width 117 height 16
type input "0"
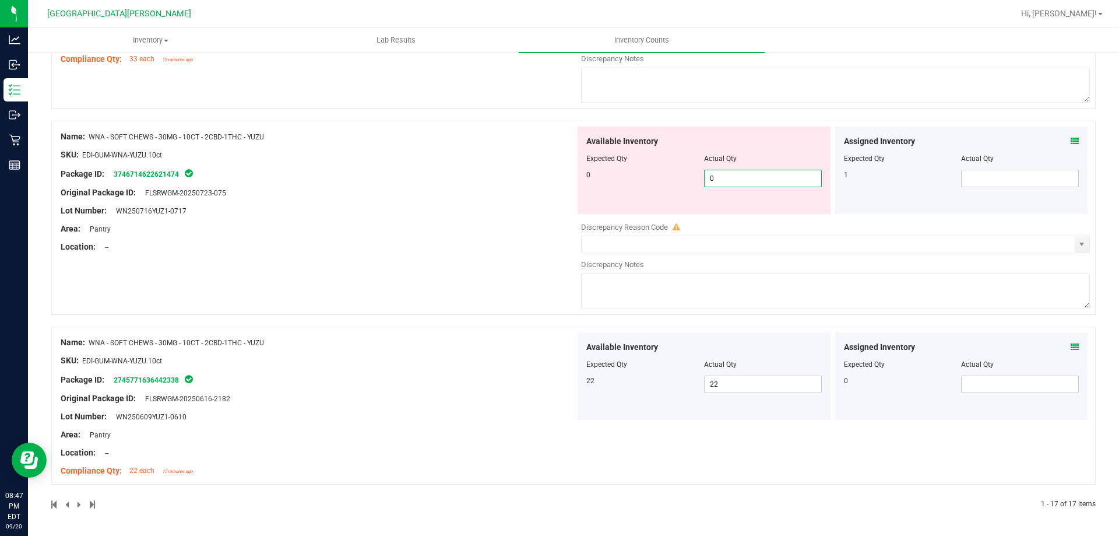
type input "0"
drag, startPoint x: 467, startPoint y: 212, endPoint x: 541, endPoint y: 196, distance: 75.2
click at [470, 213] on div "Name: WNA - SOFT CHEWS - 30MG - 10CT - 2CBD-1THC - YUZU SKU: EDI-GUM-WNA-YUZU.1…" at bounding box center [318, 191] width 515 height 131
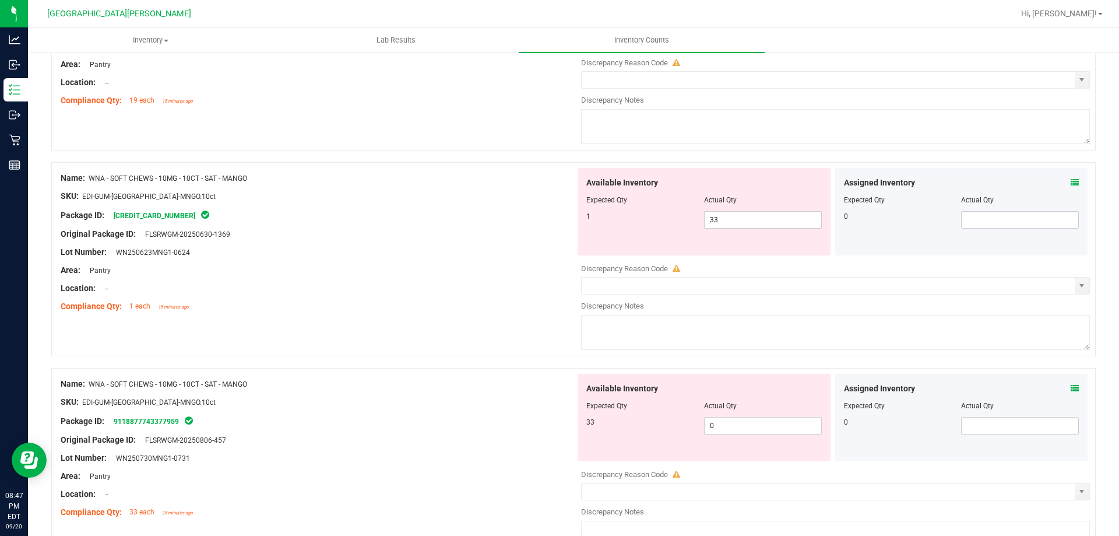
scroll to position [2693, 0]
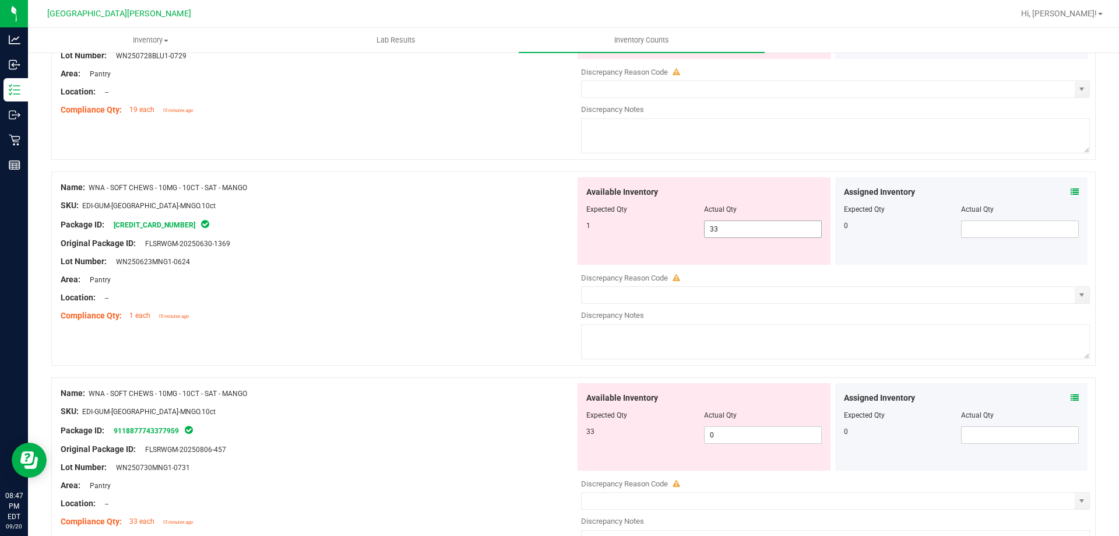
click at [558, 223] on span "33 33" at bounding box center [763, 228] width 118 height 17
click at [558, 223] on input "33" at bounding box center [763, 229] width 117 height 16
click at [519, 271] on div at bounding box center [318, 271] width 515 height 6
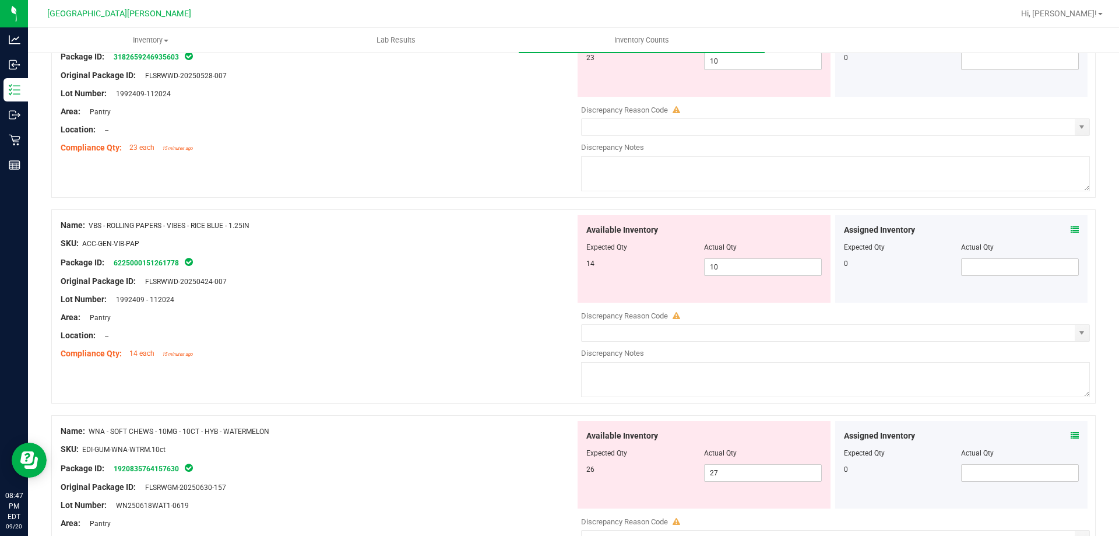
scroll to position [1993, 0]
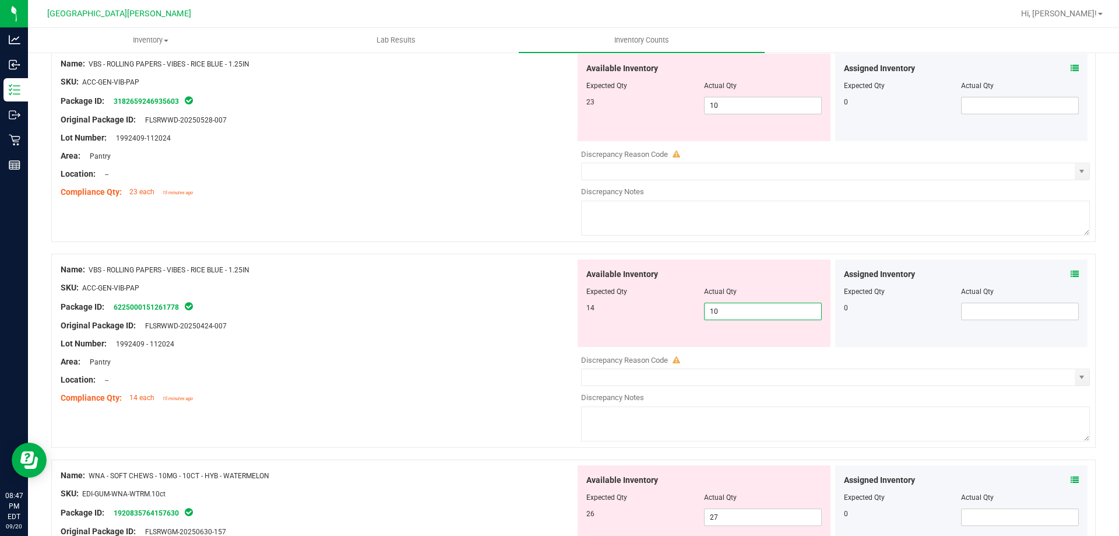
click at [558, 309] on span "10 10" at bounding box center [763, 310] width 118 height 17
click at [558, 309] on input "10" at bounding box center [763, 311] width 117 height 16
type input "14"
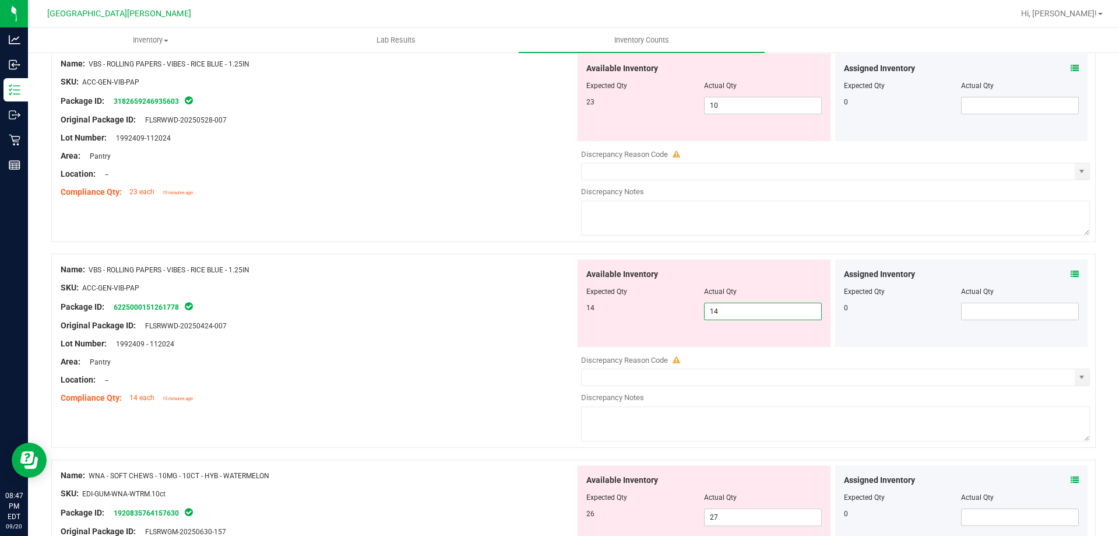
type input "14"
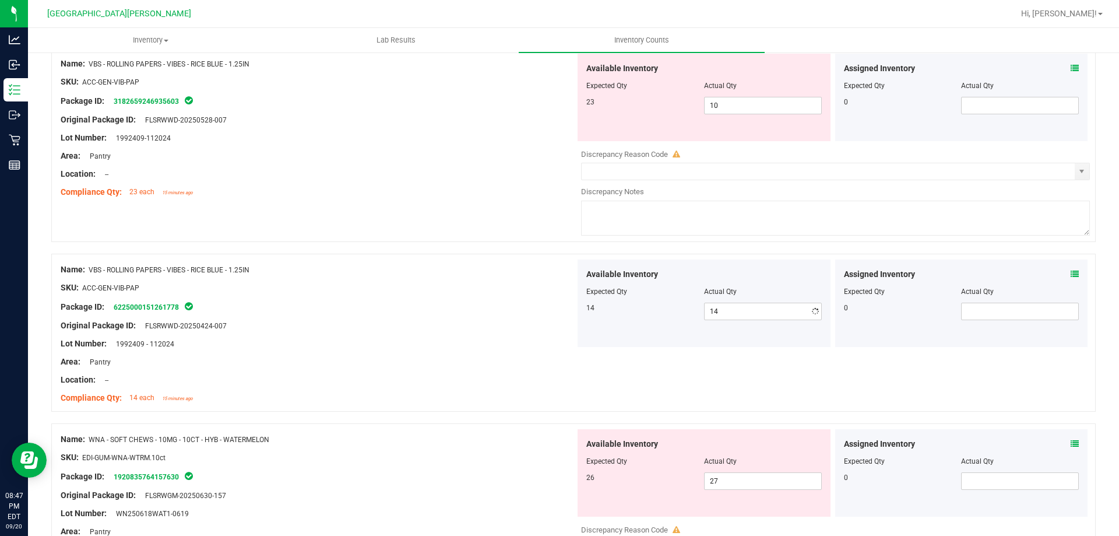
drag, startPoint x: 447, startPoint y: 326, endPoint x: 566, endPoint y: 316, distance: 119.3
click at [450, 326] on div "Original Package ID: FLSRWWD-20250424-007" at bounding box center [318, 325] width 515 height 12
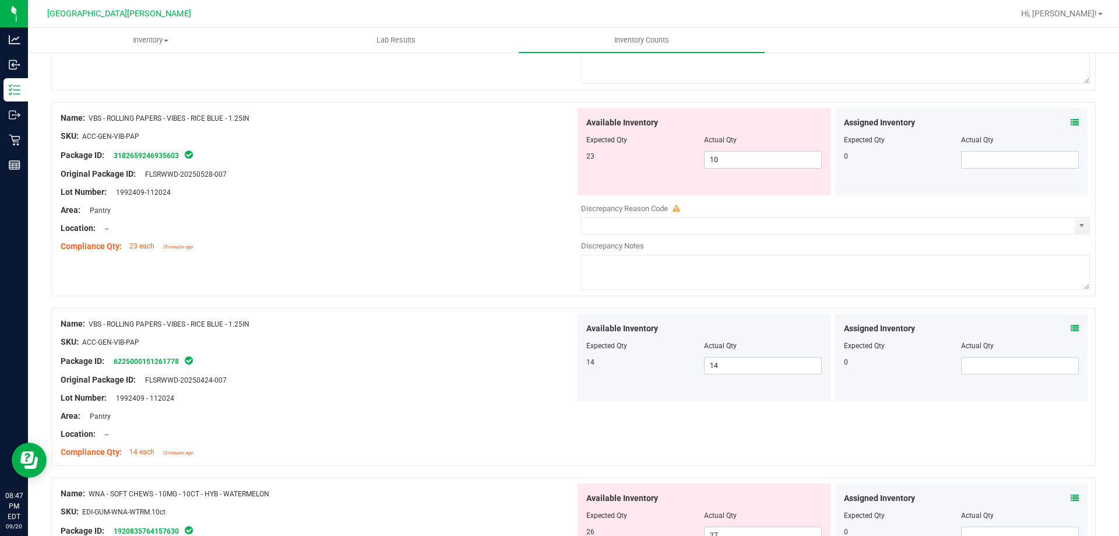
scroll to position [1935, 0]
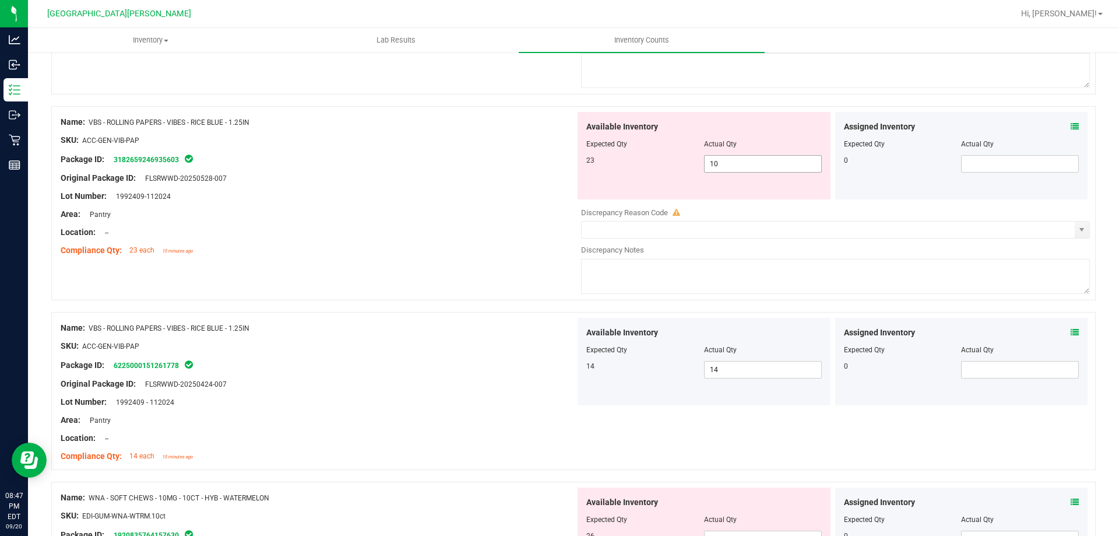
click at [558, 161] on span "10 10" at bounding box center [763, 163] width 118 height 17
click at [558, 161] on input "10" at bounding box center [763, 164] width 117 height 16
type input "23"
click at [432, 221] on div at bounding box center [318, 223] width 515 height 6
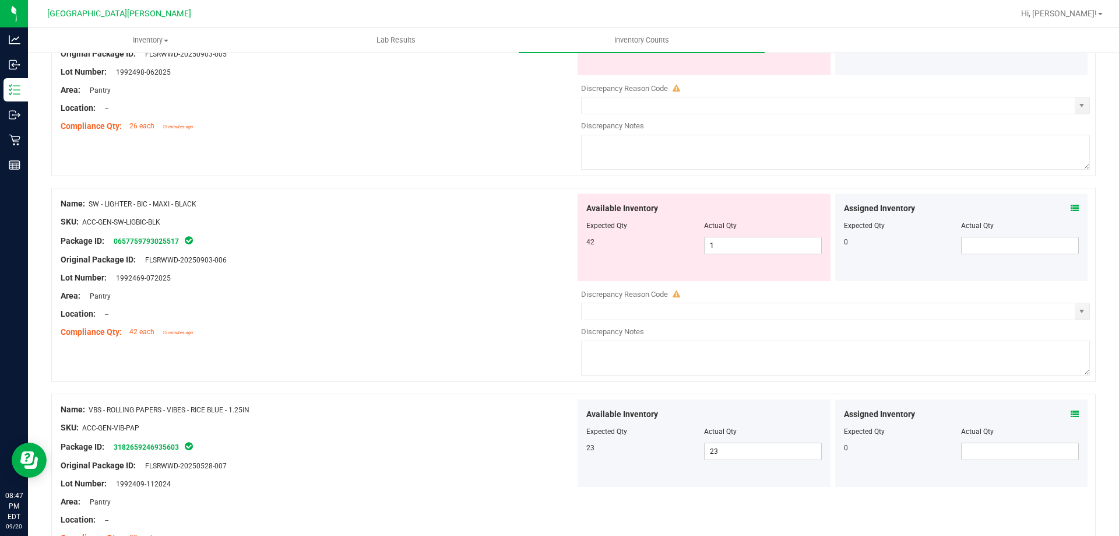
scroll to position [1644, 0]
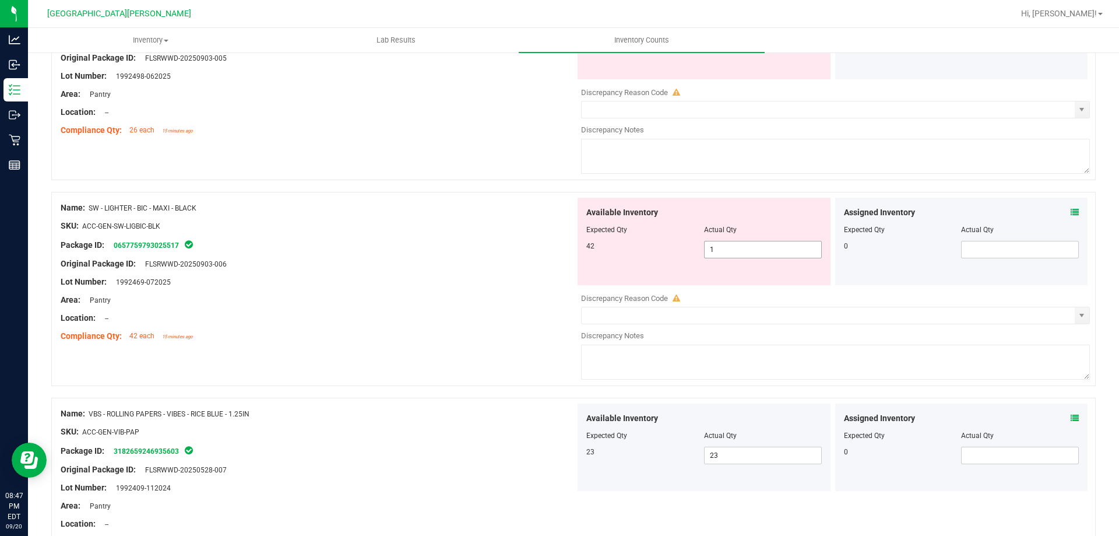
click at [558, 242] on span "1 1" at bounding box center [763, 249] width 118 height 17
click at [558, 242] on input "1" at bounding box center [763, 249] width 117 height 16
type input "42"
drag, startPoint x: 414, startPoint y: 293, endPoint x: 423, endPoint y: 293, distance: 8.8
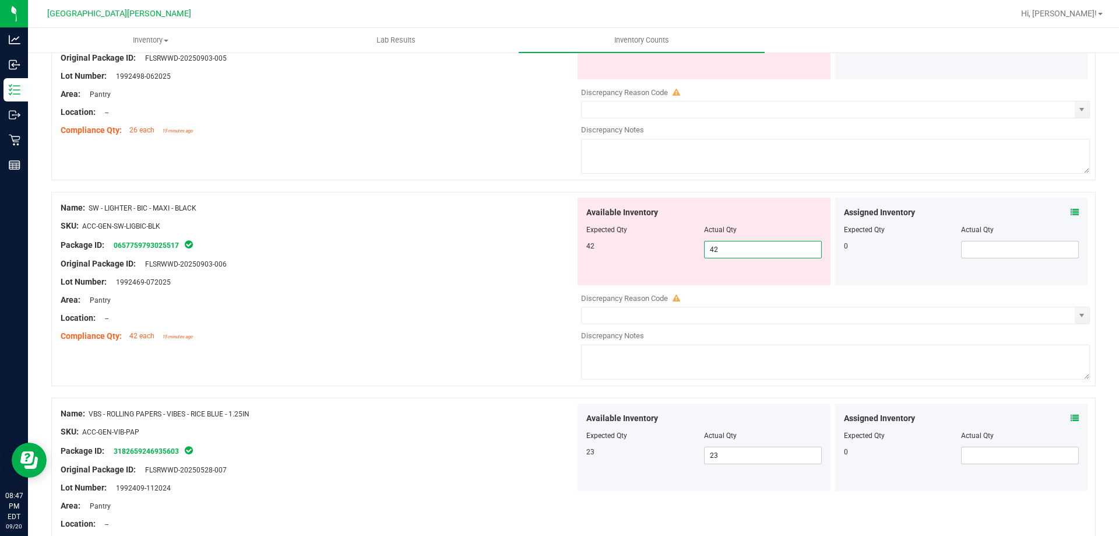
click at [418, 293] on div "Name: SW - LIGHTER - BIC - MAXI - BLACK SKU: ACC-GEN-SW-LIGBIC-BLK Package ID: …" at bounding box center [318, 272] width 515 height 149
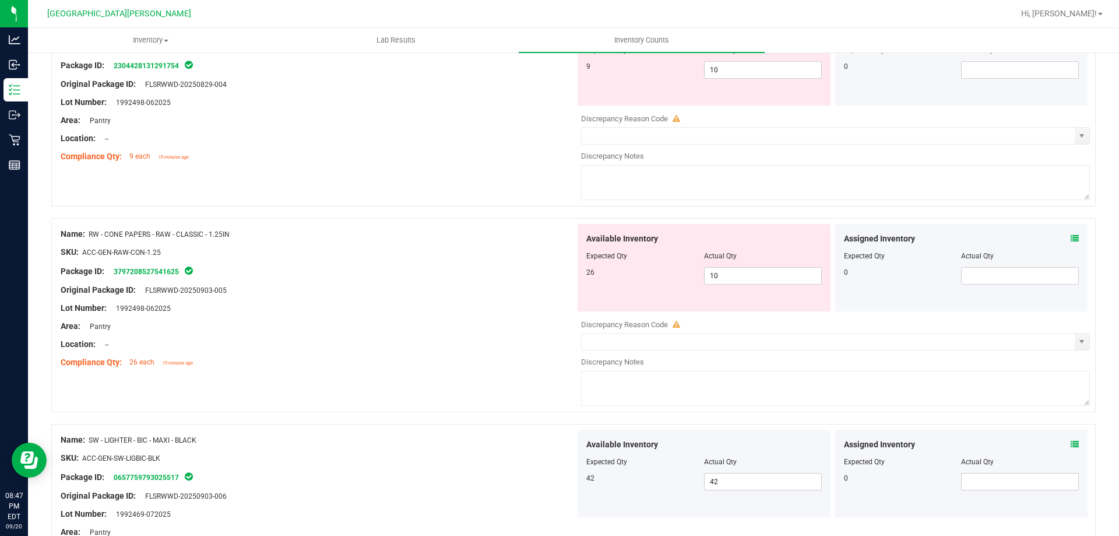
scroll to position [1410, 0]
click at [558, 272] on span "10 10" at bounding box center [763, 276] width 118 height 17
click at [558, 272] on input "10" at bounding box center [763, 277] width 117 height 16
type input "26"
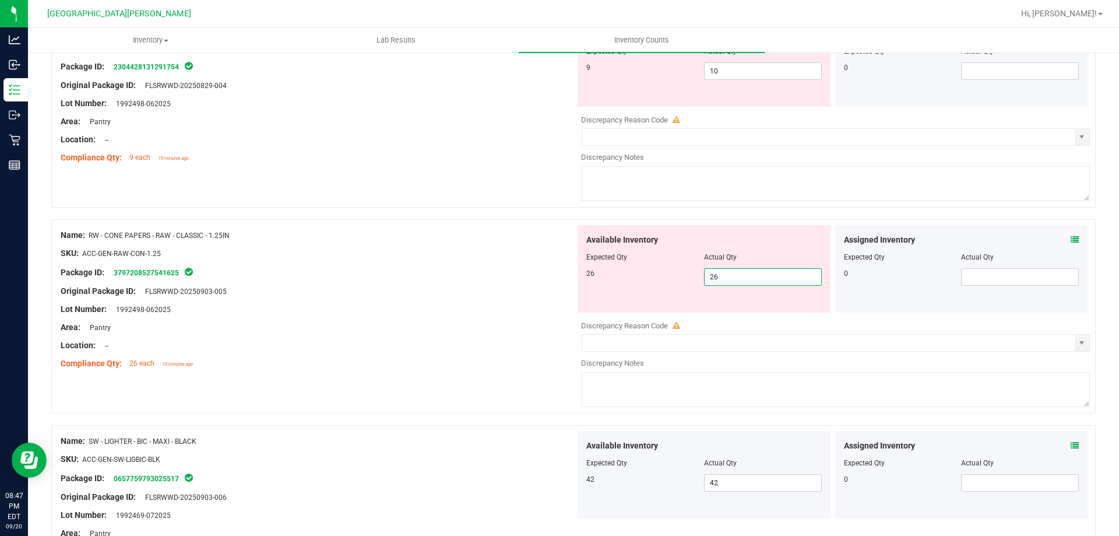
drag, startPoint x: 474, startPoint y: 311, endPoint x: 594, endPoint y: 312, distance: 119.5
click at [477, 312] on div "Lot Number: 1992498-062025" at bounding box center [318, 309] width 515 height 12
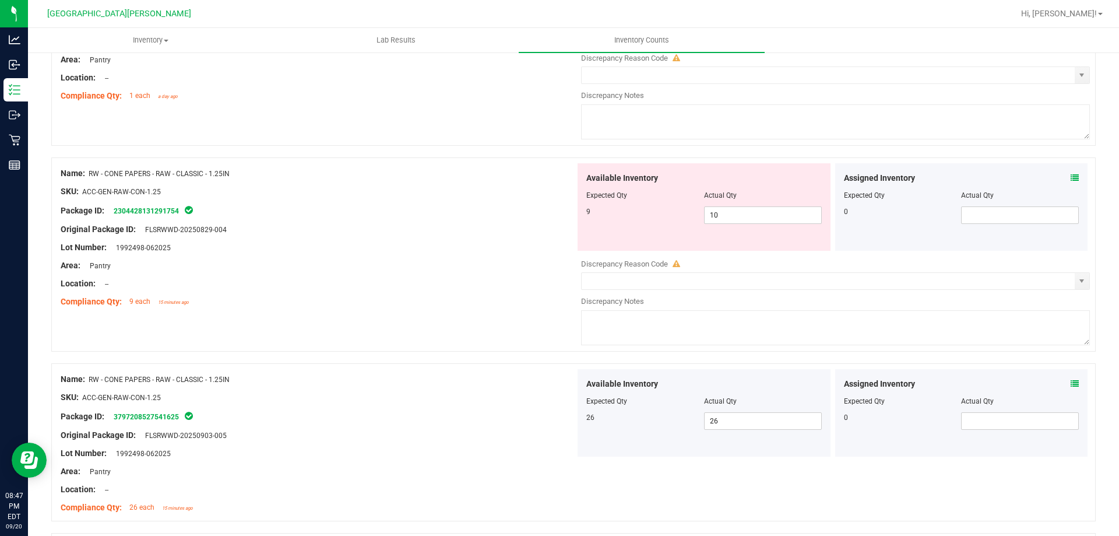
scroll to position [1119, 0]
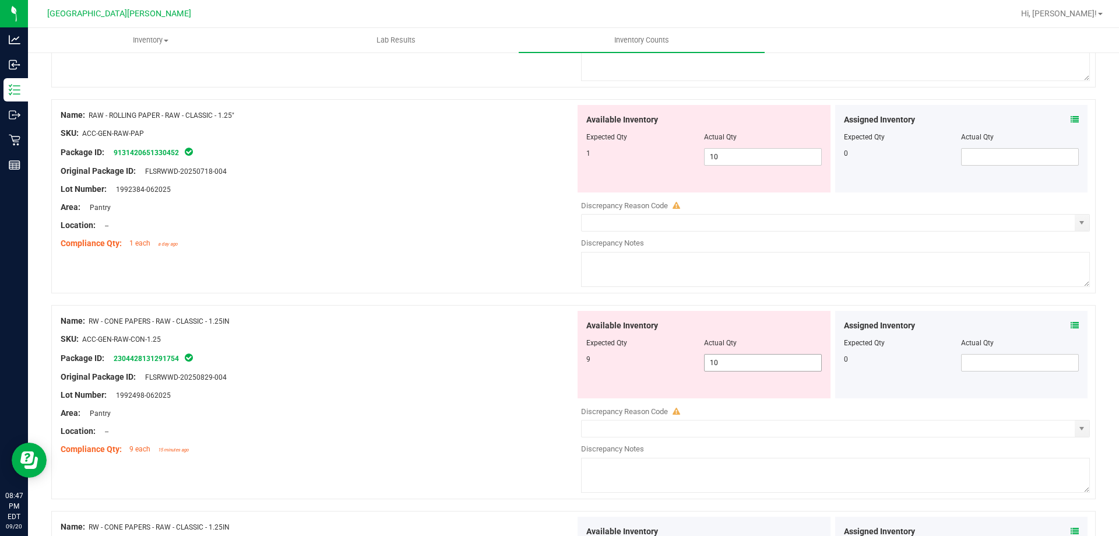
click at [558, 361] on span "10 10" at bounding box center [763, 362] width 118 height 17
click at [558, 361] on input "10" at bounding box center [763, 362] width 117 height 16
type input "9"
click at [423, 379] on div "Original Package ID: FLSRWWD-20250829-004" at bounding box center [318, 377] width 515 height 12
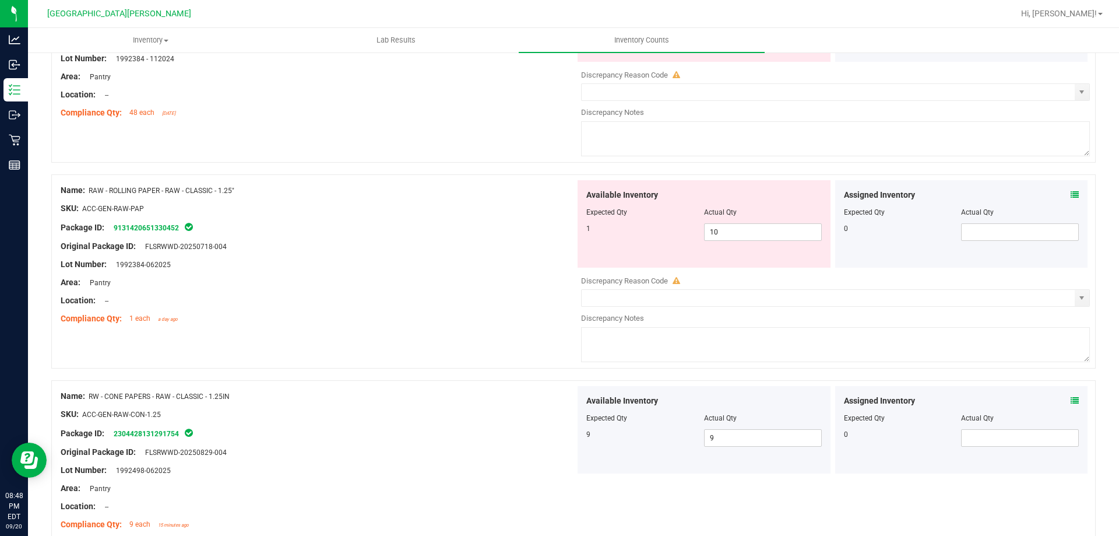
scroll to position [944, 0]
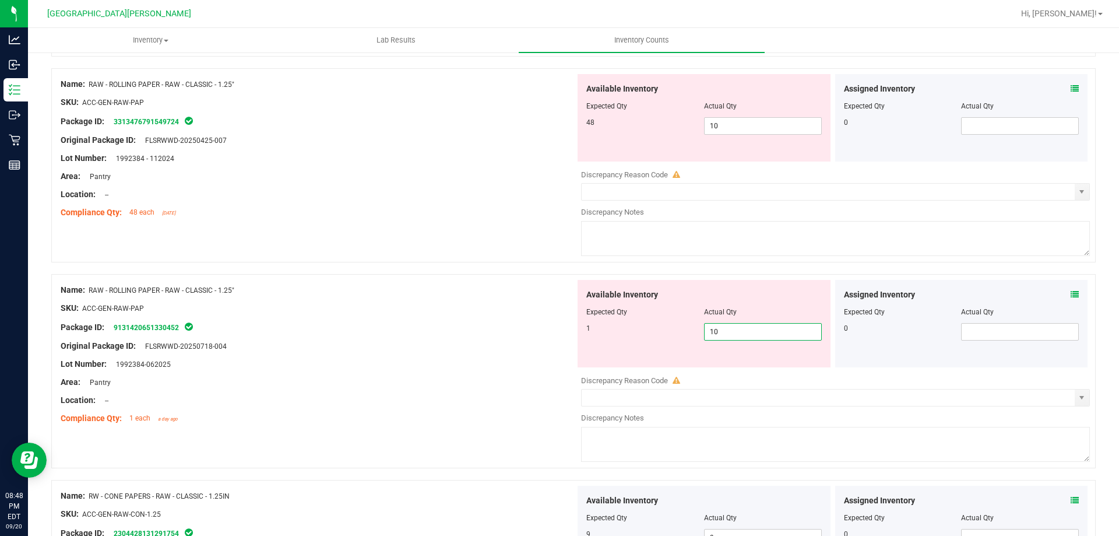
click at [558, 330] on span "10 10" at bounding box center [763, 331] width 118 height 17
type input "1"
click at [478, 326] on div "Package ID: 9131420651330452" at bounding box center [318, 327] width 515 height 14
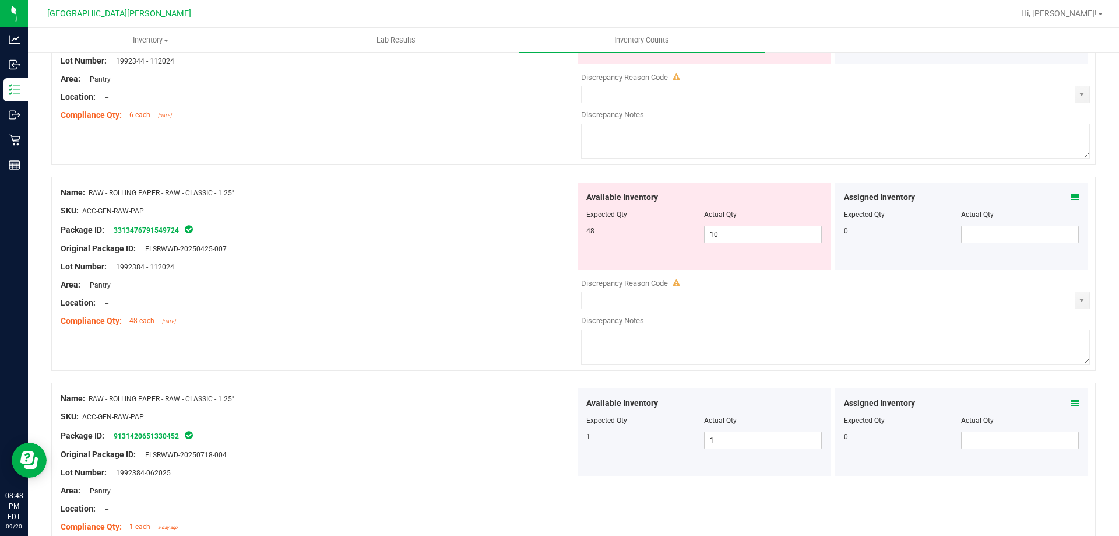
scroll to position [828, 0]
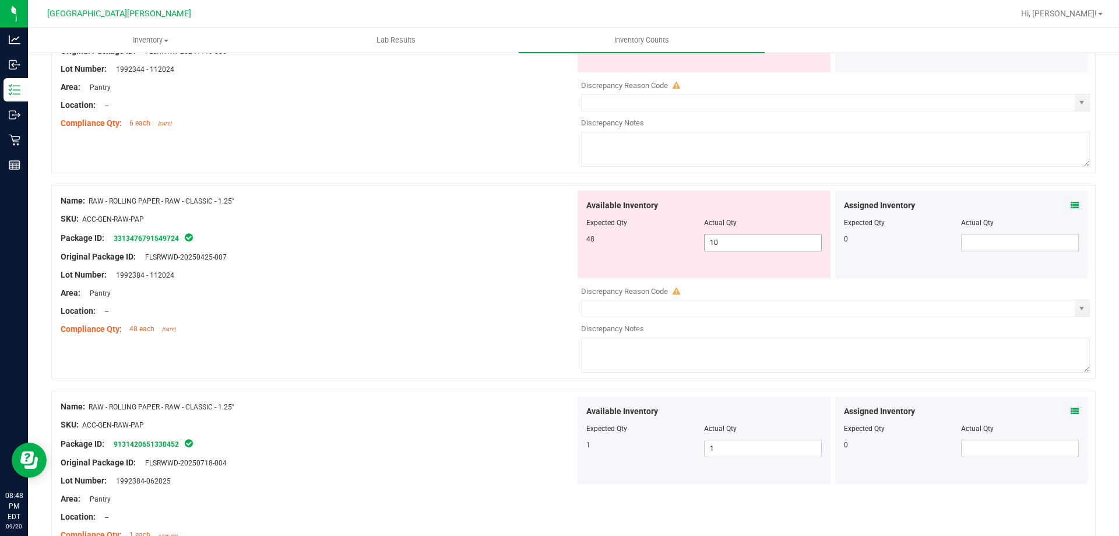
click at [558, 240] on span "10 10" at bounding box center [763, 242] width 118 height 17
click at [558, 240] on input "10" at bounding box center [763, 242] width 117 height 16
type input "48"
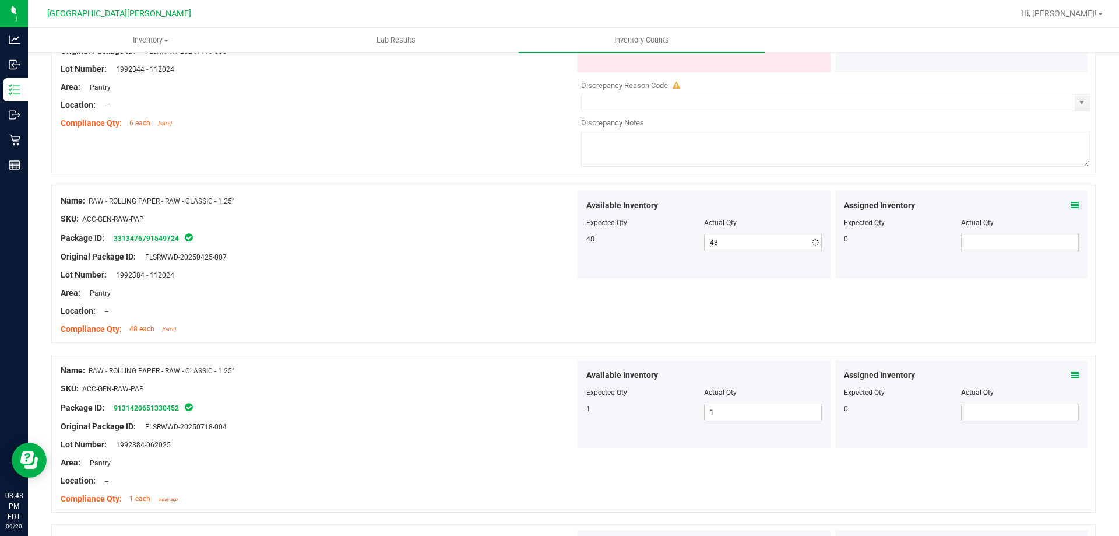
drag, startPoint x: 448, startPoint y: 309, endPoint x: 613, endPoint y: 301, distance: 164.6
click at [450, 307] on div "Location: --" at bounding box center [318, 311] width 515 height 12
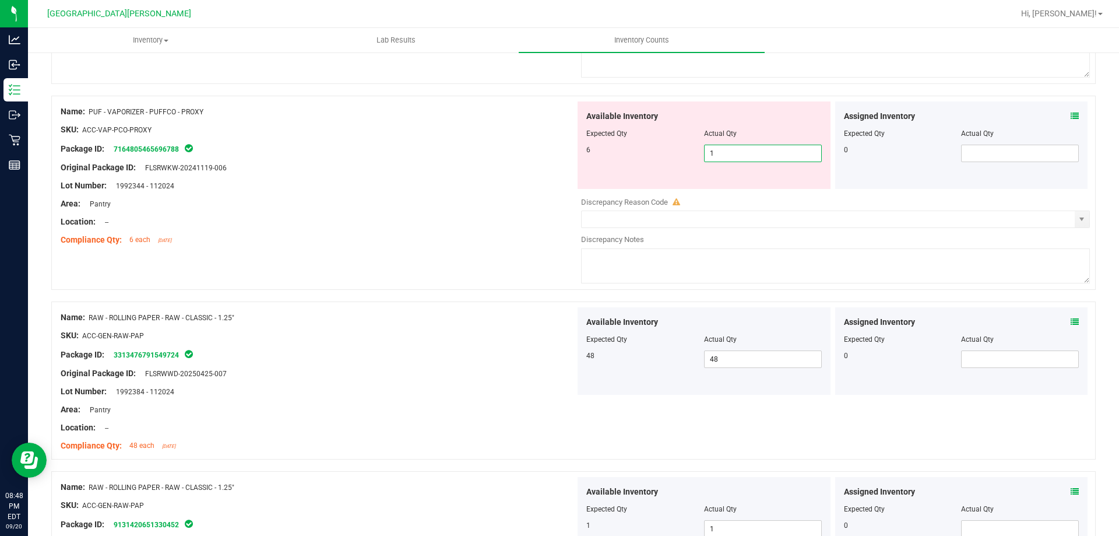
click at [558, 152] on span "1 1" at bounding box center [763, 153] width 118 height 17
click at [558, 152] on input "1" at bounding box center [763, 153] width 117 height 16
type input "6"
drag, startPoint x: 481, startPoint y: 231, endPoint x: 493, endPoint y: 226, distance: 13.0
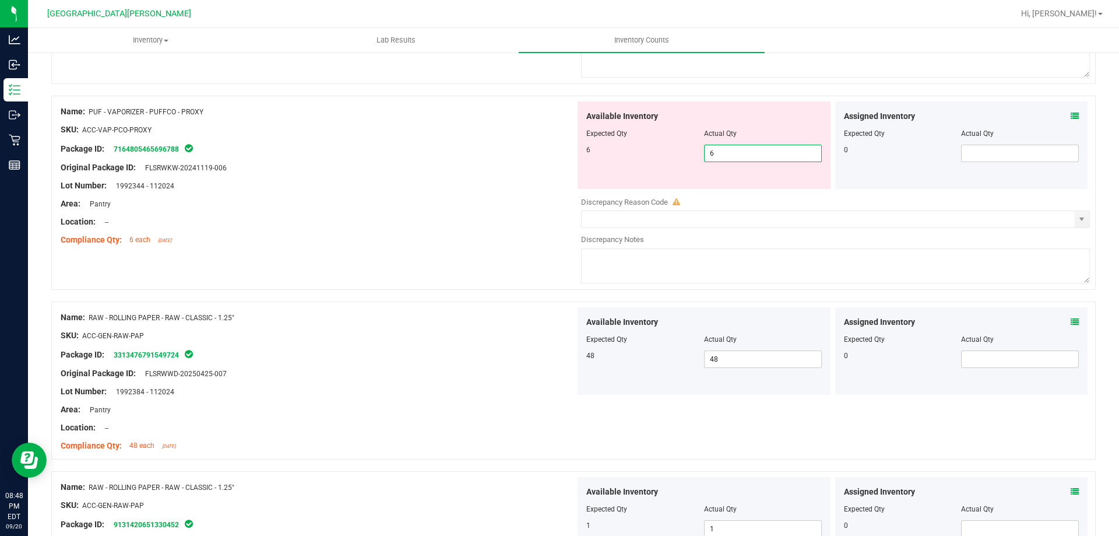
click at [487, 228] on div at bounding box center [318, 231] width 515 height 6
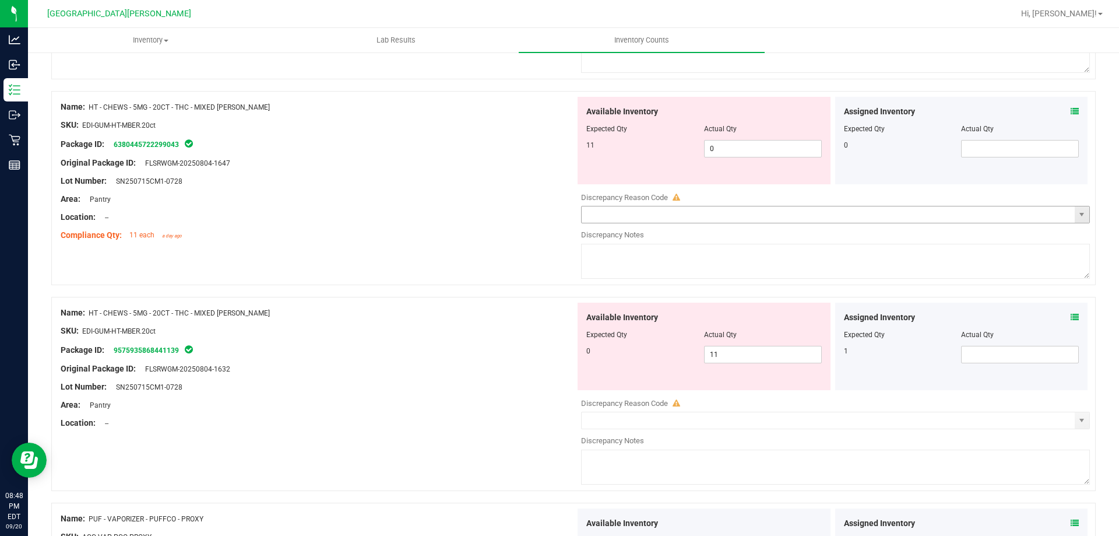
scroll to position [303, 0]
click at [558, 145] on span "0 0" at bounding box center [763, 149] width 118 height 17
click at [558, 145] on input "0" at bounding box center [763, 150] width 117 height 16
type input "11"
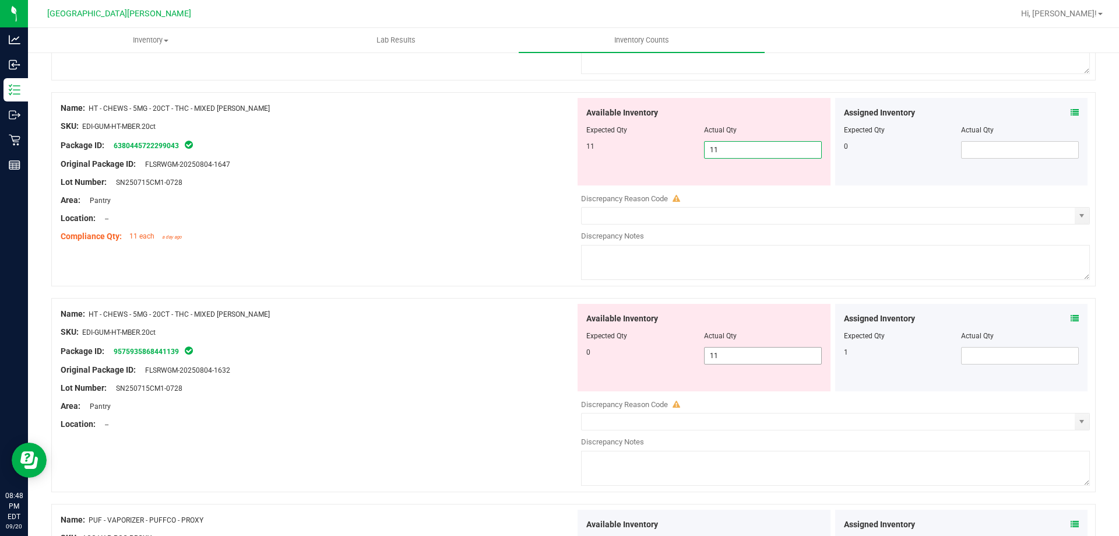
click at [558, 357] on div "Available Inventory Expected Qty Actual Qty 0 11 11" at bounding box center [832, 396] width 515 height 185
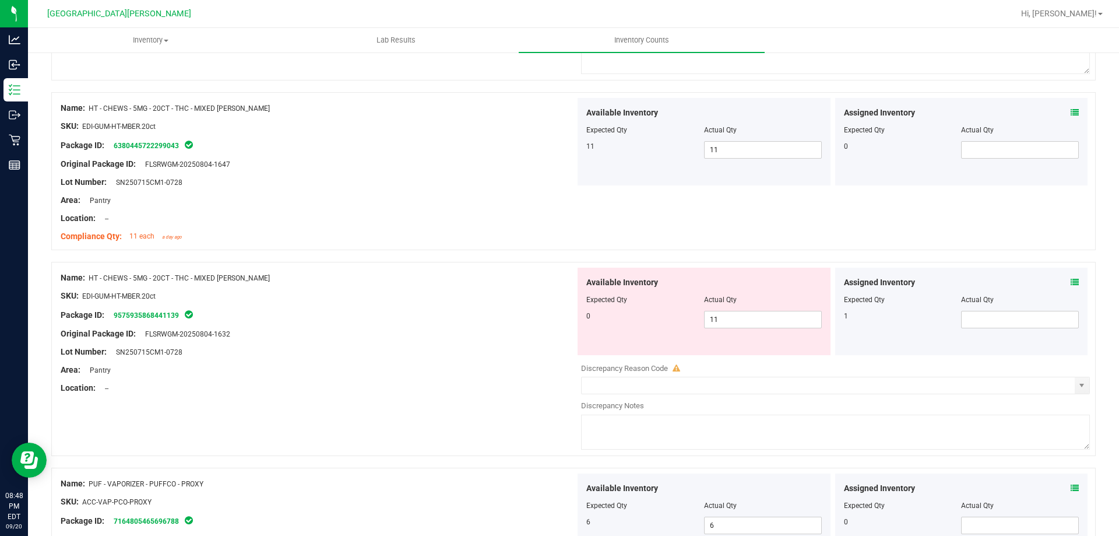
click at [558, 357] on div at bounding box center [835, 360] width 509 height 6
click at [558, 312] on span "11 11" at bounding box center [763, 319] width 118 height 17
click at [558, 312] on input "11" at bounding box center [763, 319] width 117 height 16
type input "0"
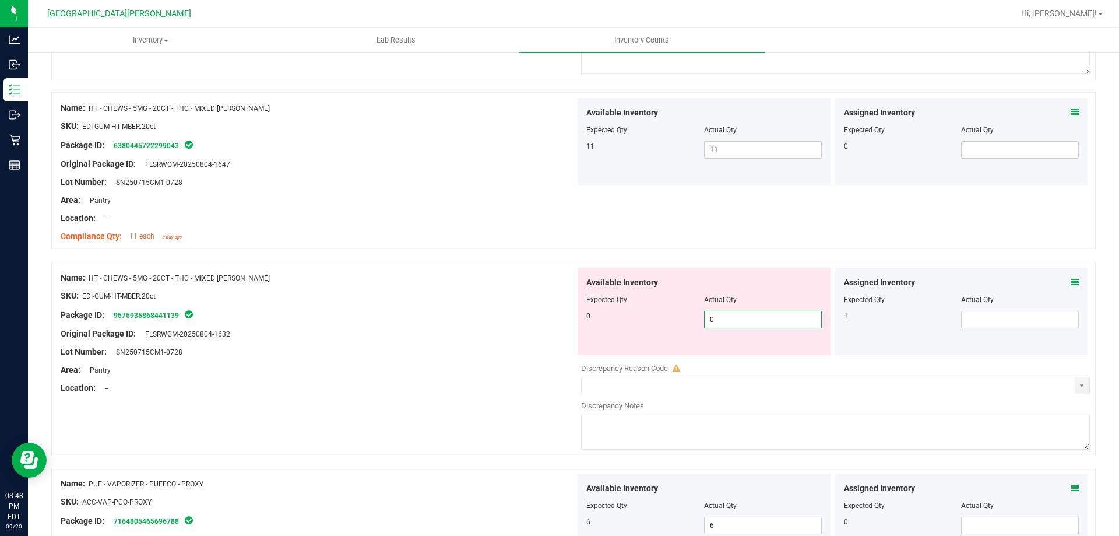
click at [502, 315] on div "Package ID: 9575935868441139" at bounding box center [318, 315] width 515 height 14
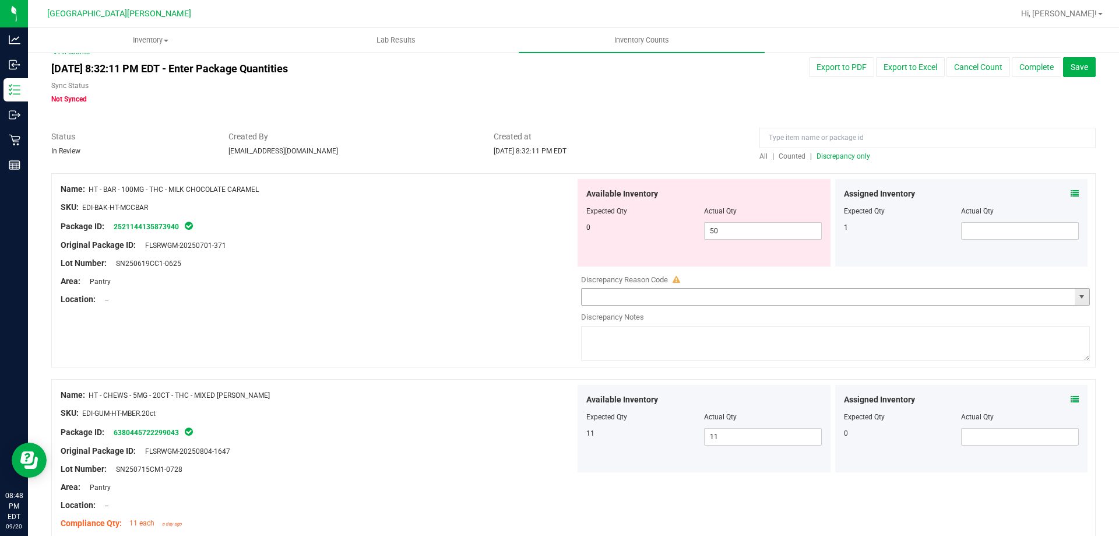
scroll to position [12, 0]
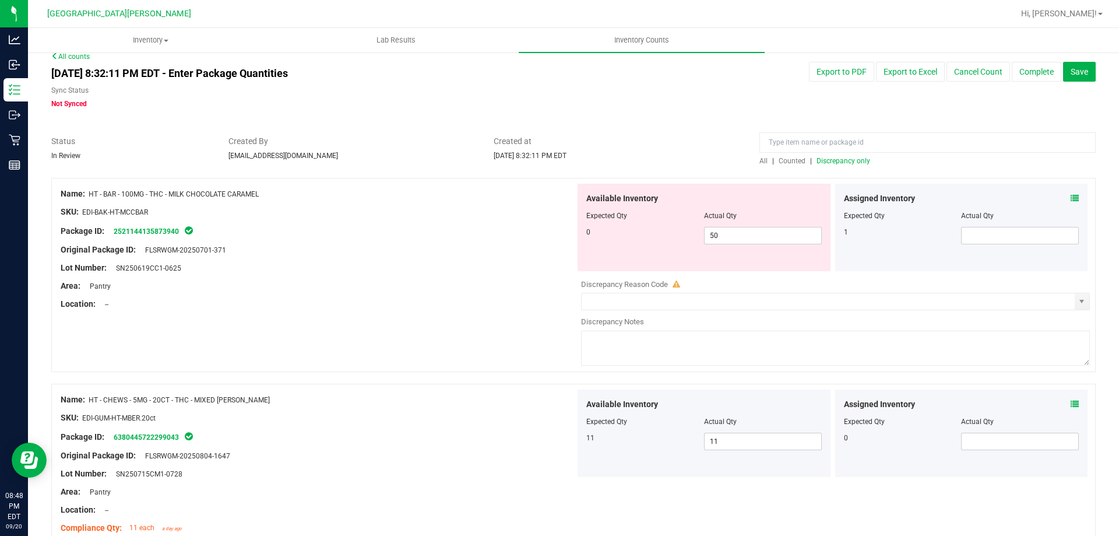
click at [558, 161] on span "Discrepancy only" at bounding box center [844, 161] width 54 height 8
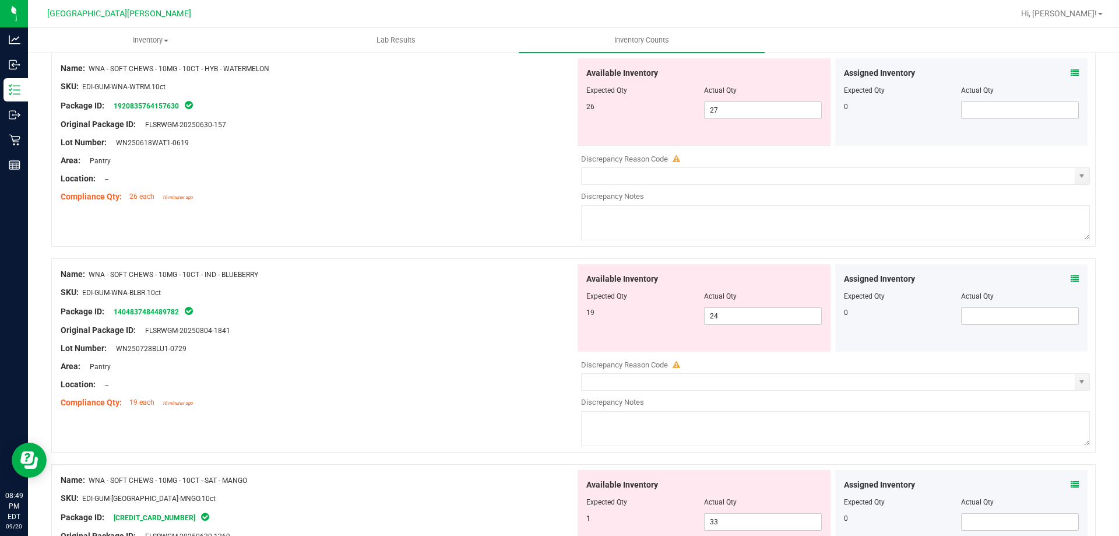
scroll to position [314, 0]
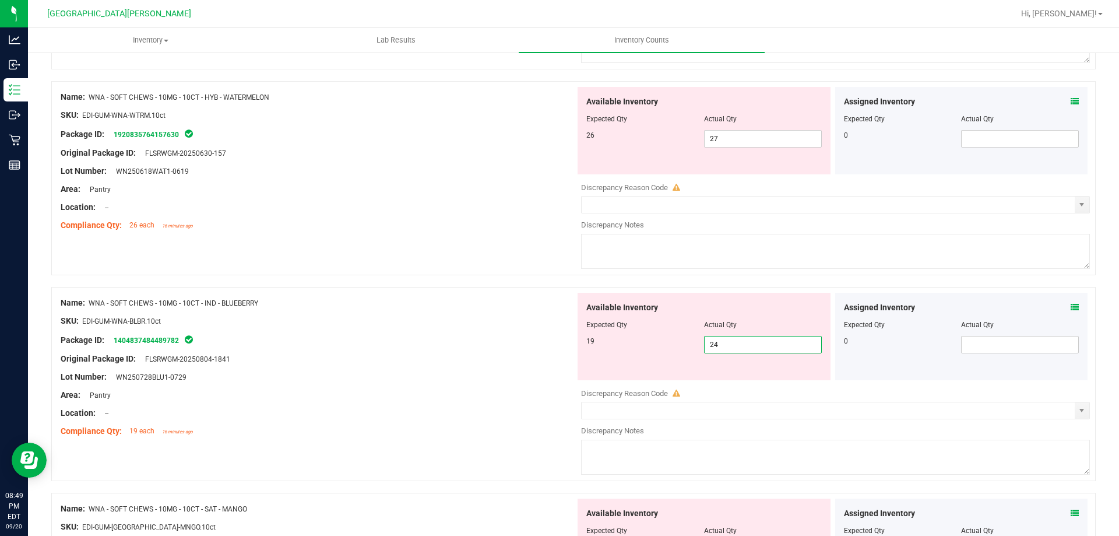
click at [558, 349] on span "24 24" at bounding box center [763, 344] width 118 height 17
click at [558, 349] on input "24" at bounding box center [763, 344] width 117 height 16
type input "19"
click at [397, 365] on div at bounding box center [318, 368] width 515 height 6
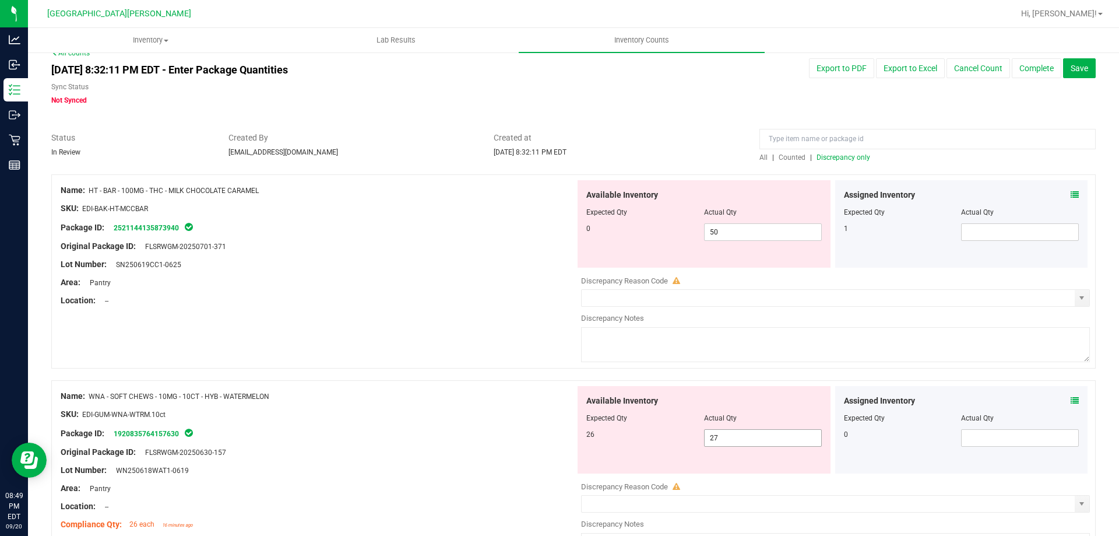
scroll to position [0, 0]
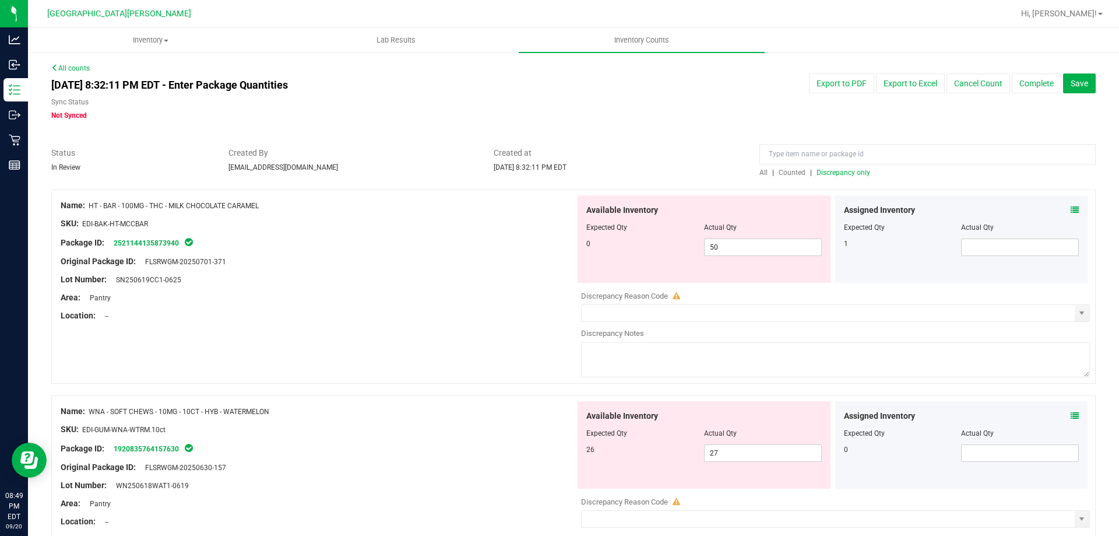
click at [558, 168] on span "Discrepancy only" at bounding box center [844, 172] width 54 height 8
click at [558, 244] on span "50 50" at bounding box center [763, 246] width 118 height 17
click at [558, 244] on input "50" at bounding box center [763, 247] width 117 height 16
type input "0"
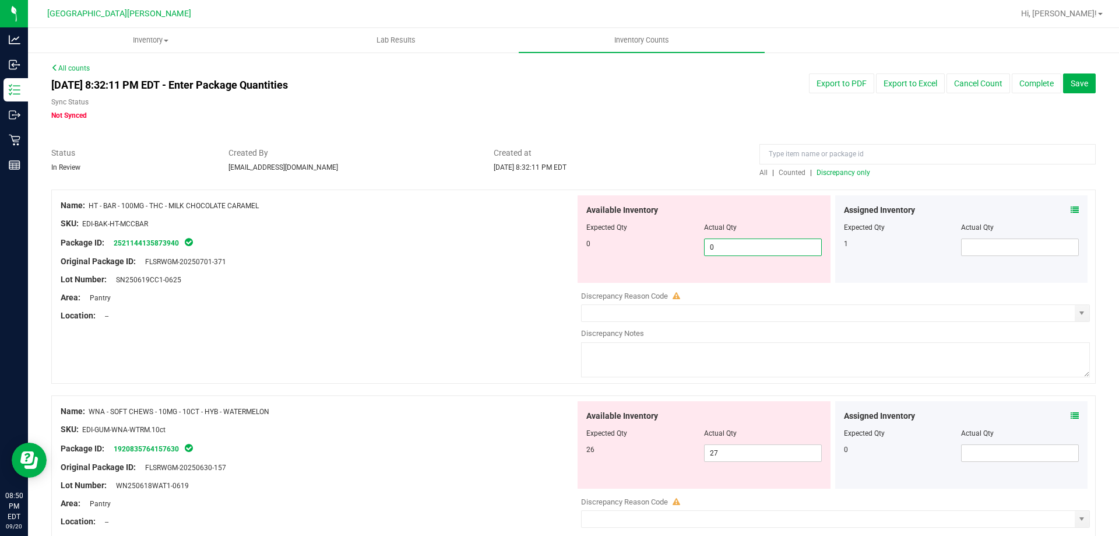
click at [407, 268] on div at bounding box center [318, 271] width 515 height 6
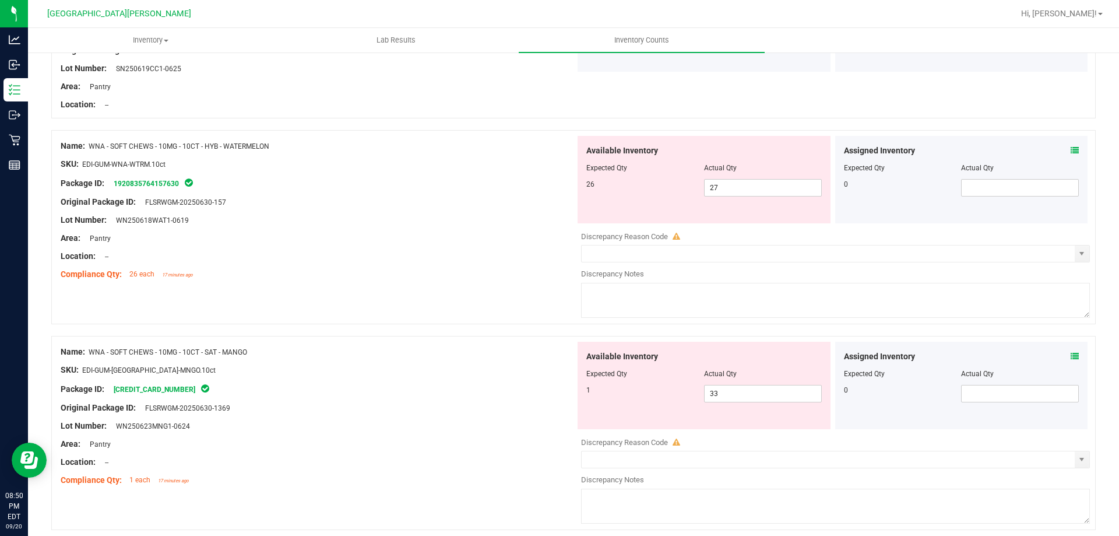
scroll to position [233, 0]
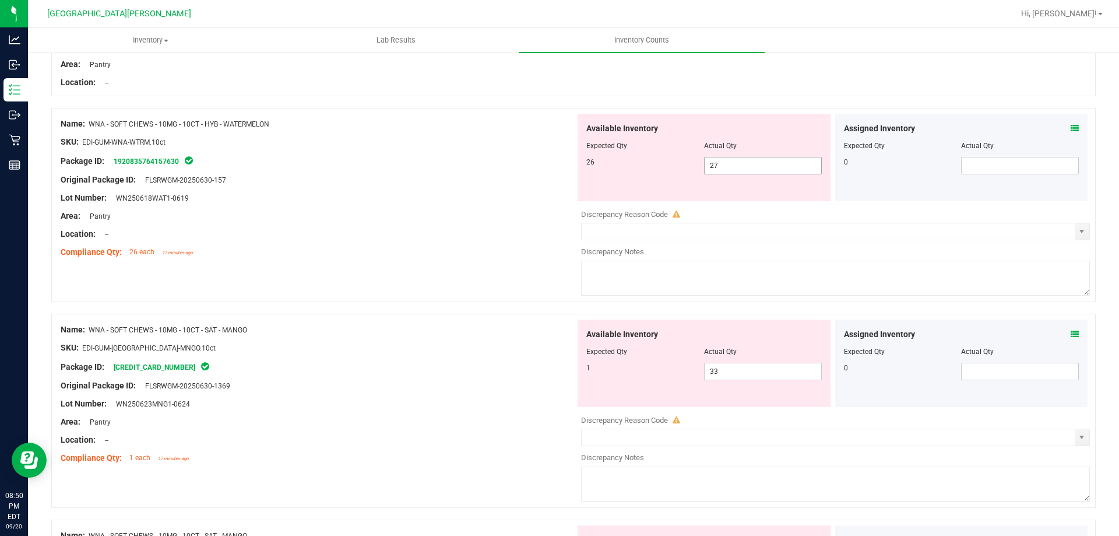
click at [558, 166] on span "27 27" at bounding box center [763, 165] width 118 height 17
click at [558, 166] on input "27" at bounding box center [763, 165] width 117 height 16
type input "26"
click at [448, 202] on div "Lot Number: WN250618WAT1-0619" at bounding box center [318, 198] width 515 height 12
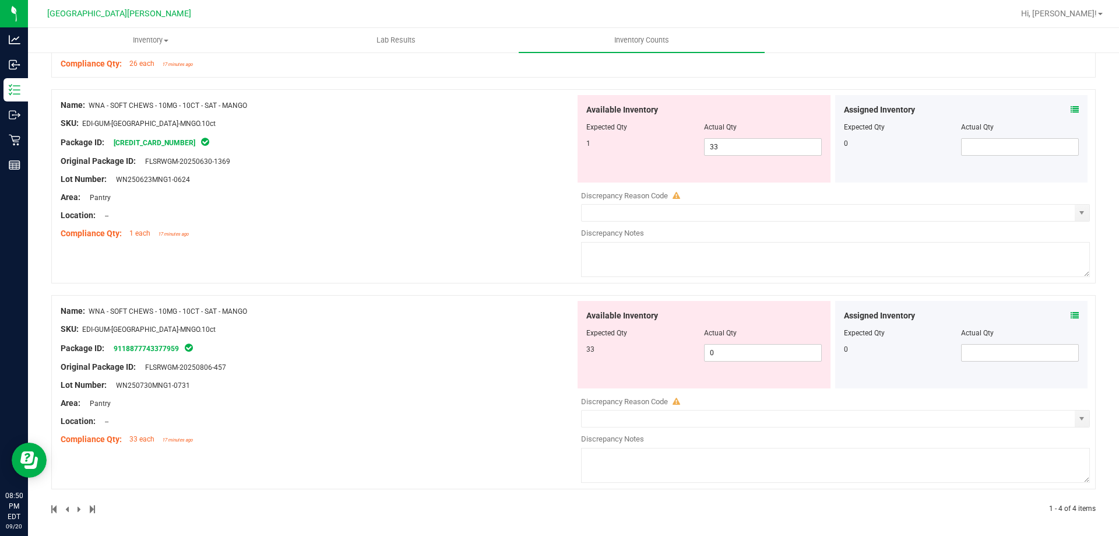
scroll to position [426, 0]
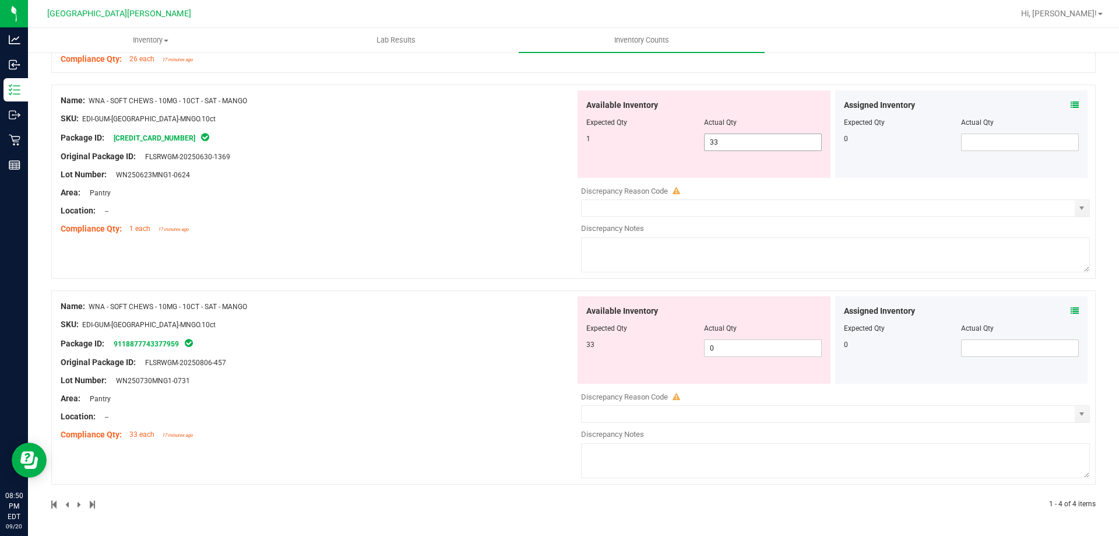
click at [558, 138] on span "33 33" at bounding box center [763, 141] width 118 height 17
click at [558, 139] on input "33" at bounding box center [763, 142] width 117 height 16
click at [558, 145] on input "33" at bounding box center [763, 142] width 117 height 16
click at [558, 146] on input "33" at bounding box center [763, 142] width 117 height 16
type input "1"
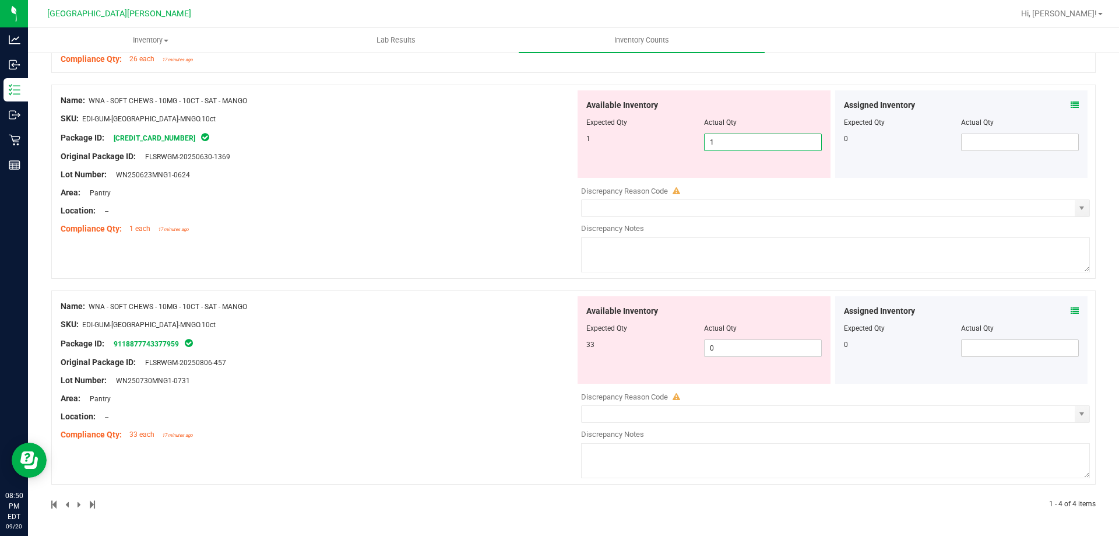
type input "1"
click at [540, 159] on div "Name: WNA - SOFT CHEWS - 10MG - 10CT - SAT - MANGO SKU: EDI-GUM-[GEOGRAPHIC_DAT…" at bounding box center [318, 164] width 515 height 149
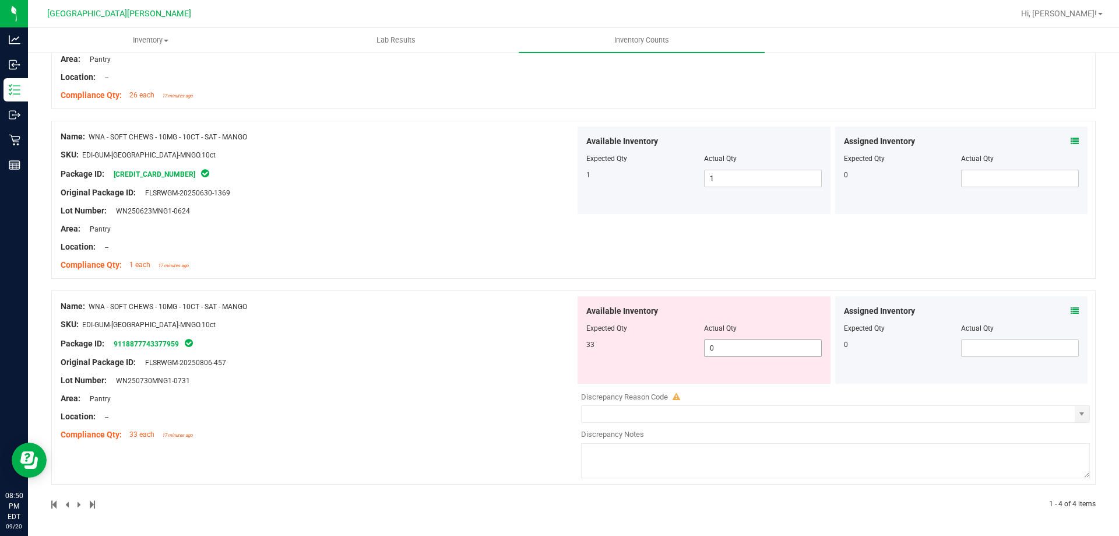
click at [558, 340] on span "0 0" at bounding box center [763, 347] width 118 height 17
click at [558, 340] on input "0" at bounding box center [763, 348] width 117 height 16
type input "33"
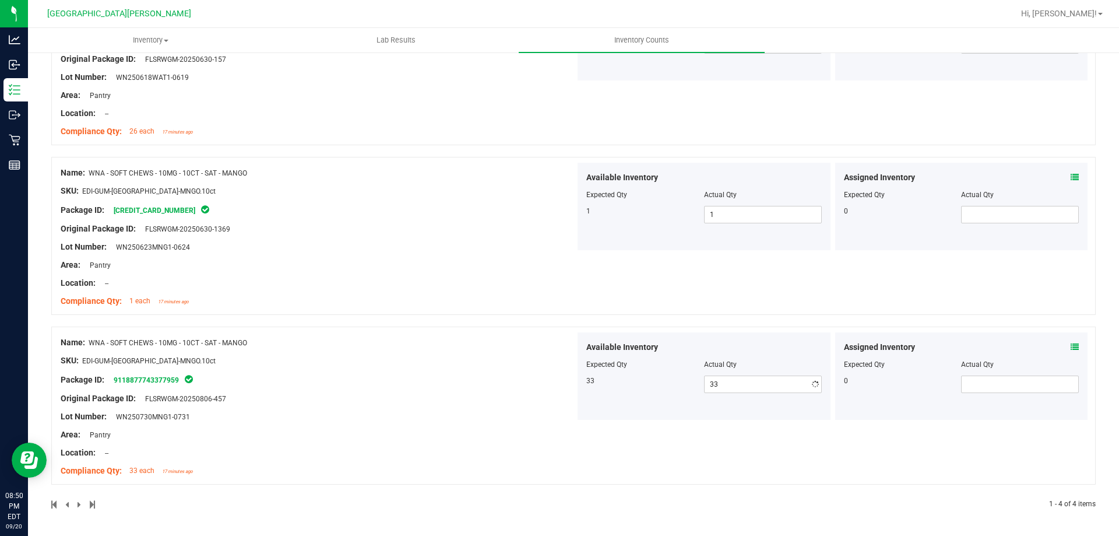
drag, startPoint x: 483, startPoint y: 327, endPoint x: 525, endPoint y: 323, distance: 41.6
click at [485, 328] on div "Name: WNA - SOFT CHEWS - 10MG - 10CT - SAT - MANGO SKU: EDI-GUM-[GEOGRAPHIC_DAT…" at bounding box center [573, 405] width 1044 height 158
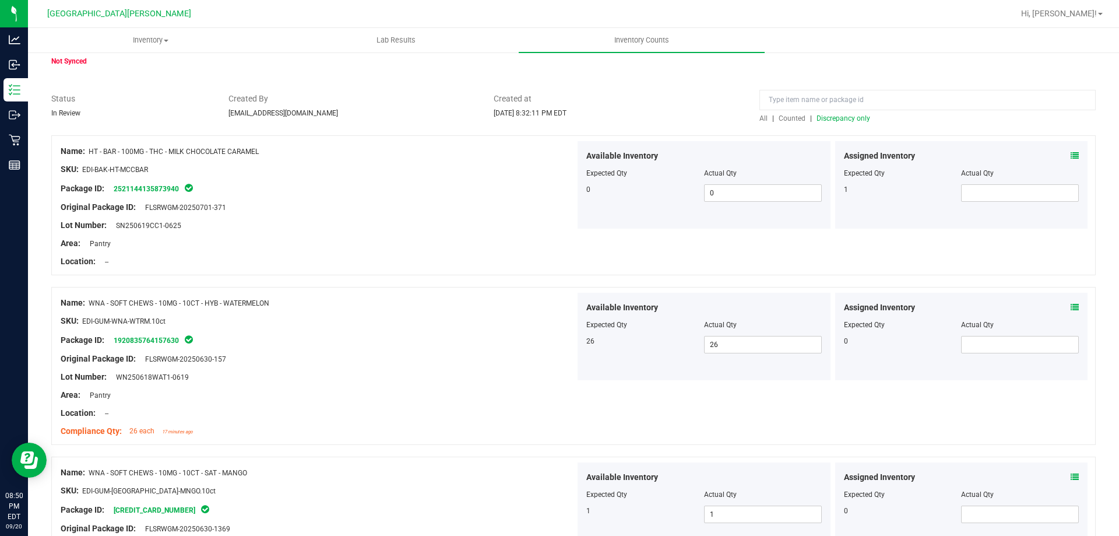
scroll to position [0, 0]
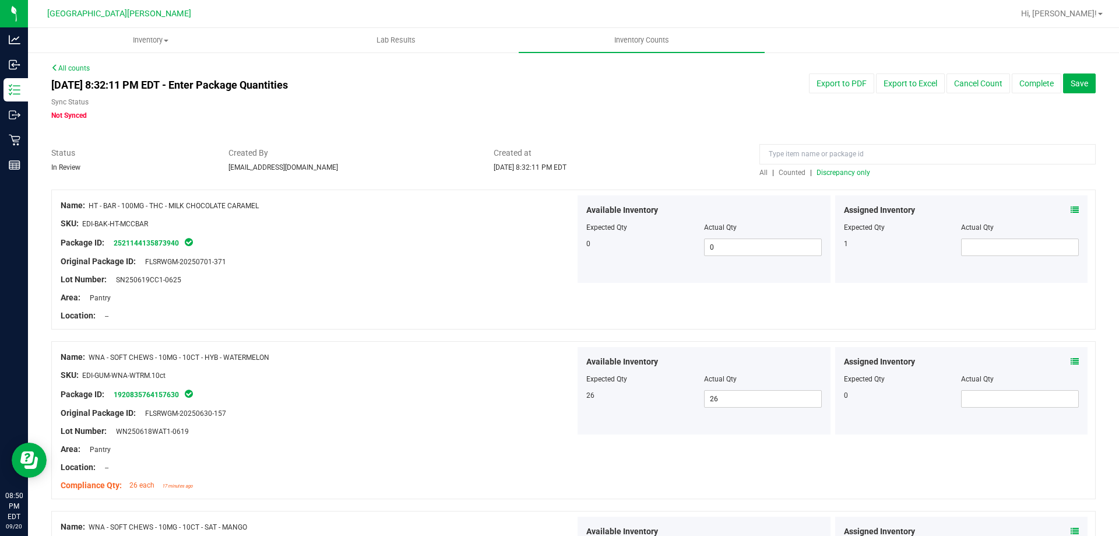
click at [558, 170] on span "Discrepancy only" at bounding box center [844, 172] width 54 height 8
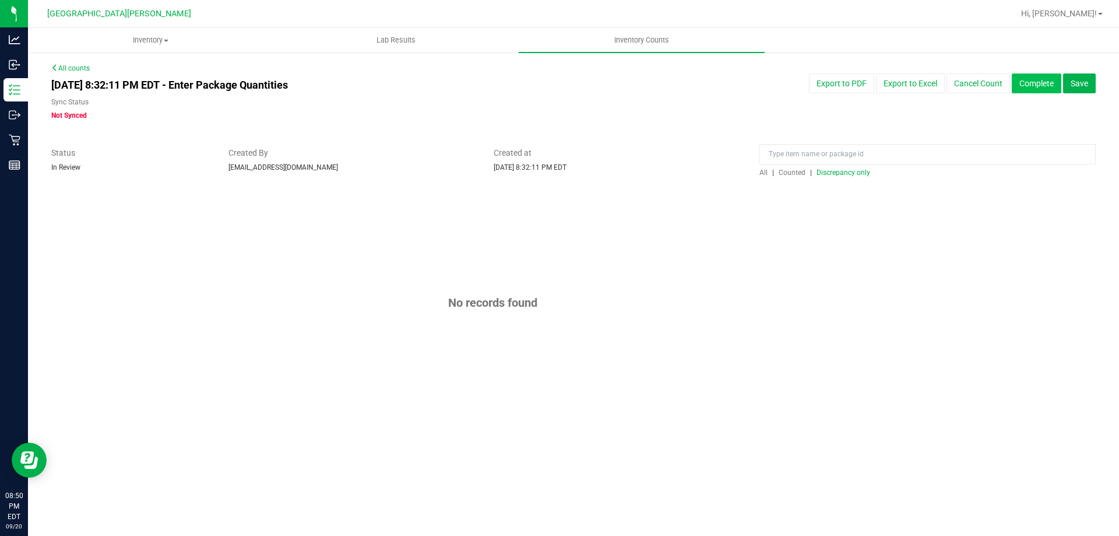
click at [558, 85] on button "Complete" at bounding box center [1037, 83] width 50 height 20
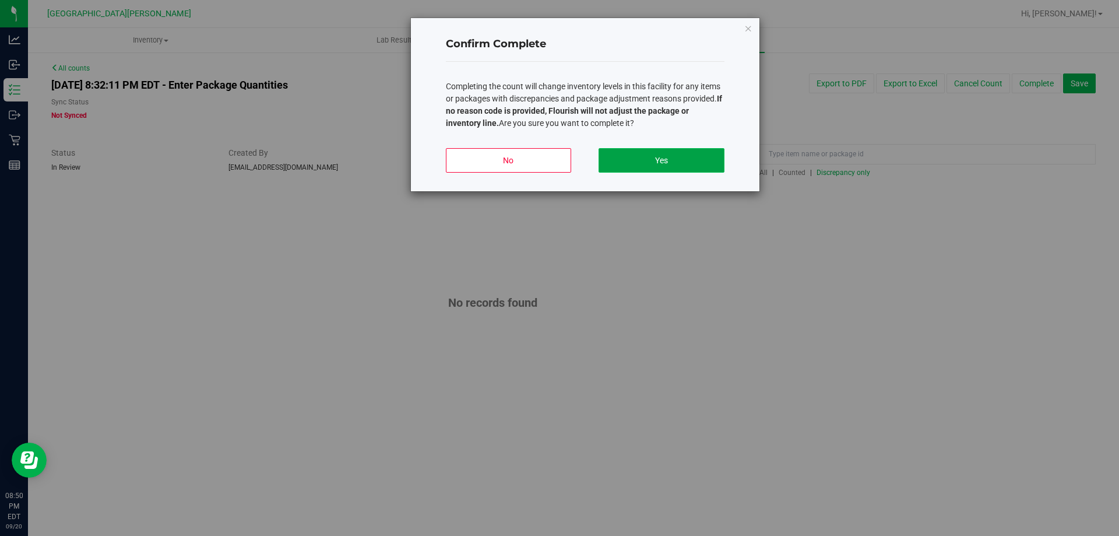
click at [558, 155] on button "Yes" at bounding box center [661, 160] width 125 height 24
